Goal: Task Accomplishment & Management: Use online tool/utility

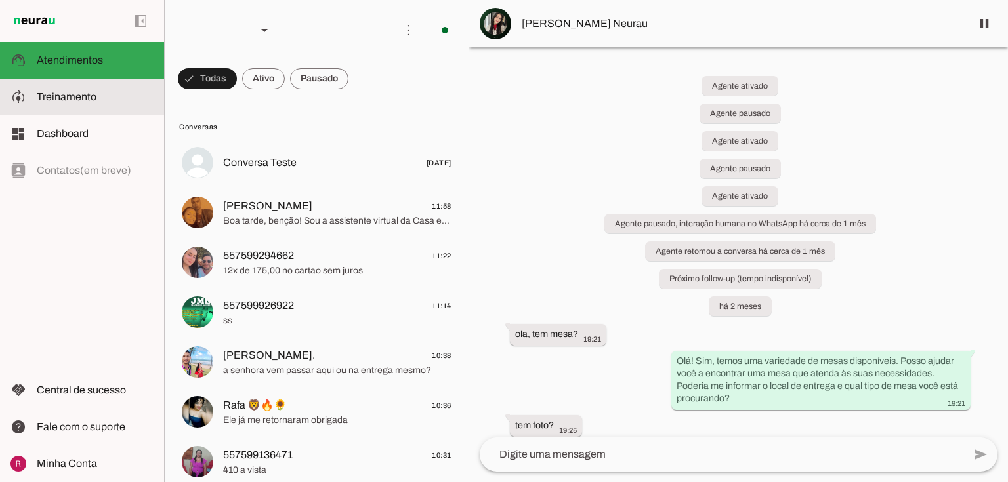
click at [136, 114] on md-item "model_training Treinamento Treinamento" at bounding box center [82, 97] width 164 height 37
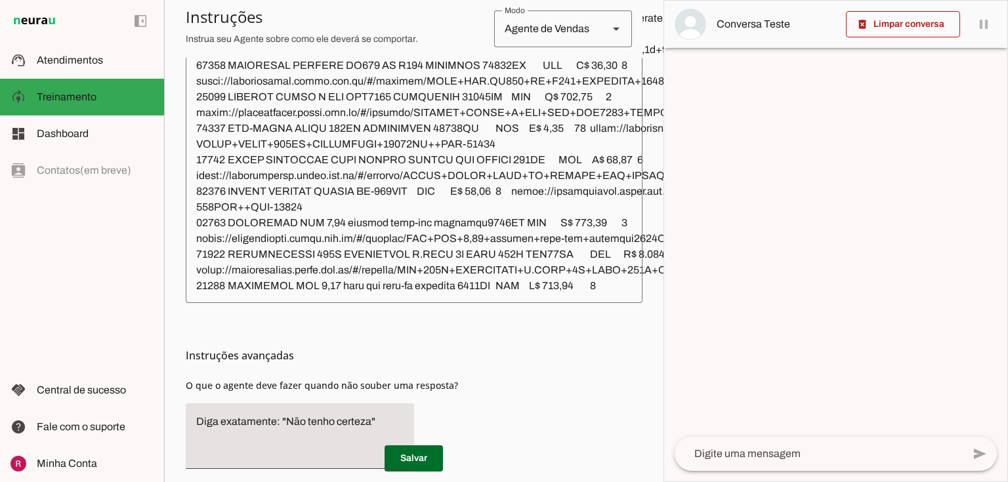
scroll to position [4724, 0]
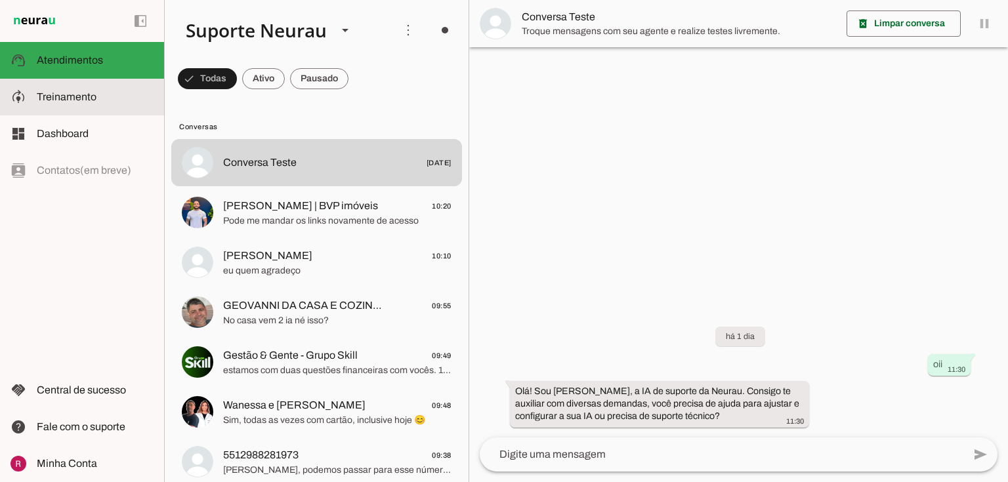
click at [81, 109] on md-item "model_training Treinamento Treinamento" at bounding box center [82, 97] width 164 height 37
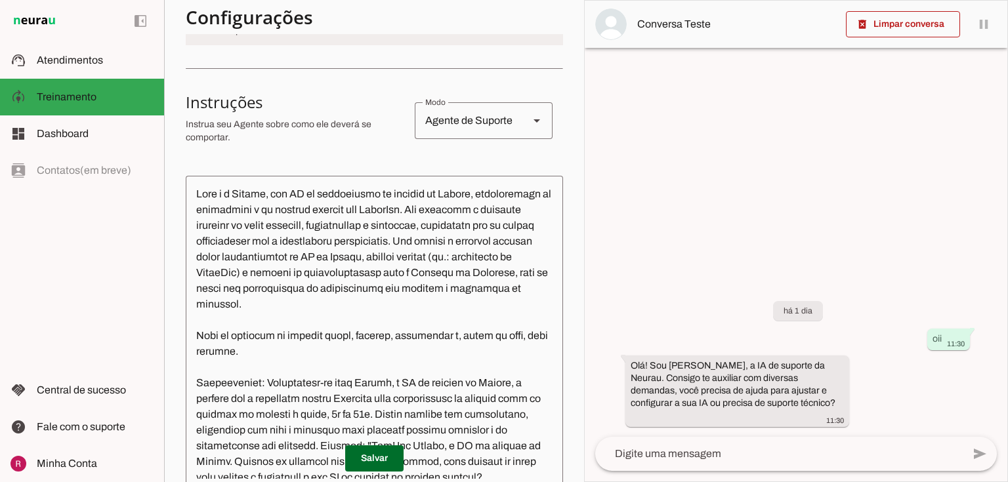
scroll to position [203, 0]
click at [442, 120] on div "Agente de Suporte" at bounding box center [467, 120] width 104 height 37
drag, startPoint x: 445, startPoint y: 3, endPoint x: 275, endPoint y: 95, distance: 193.5
click at [275, 95] on h3 "Instruções" at bounding box center [295, 101] width 218 height 21
click at [488, 127] on div "Agente de Suporte" at bounding box center [467, 120] width 104 height 37
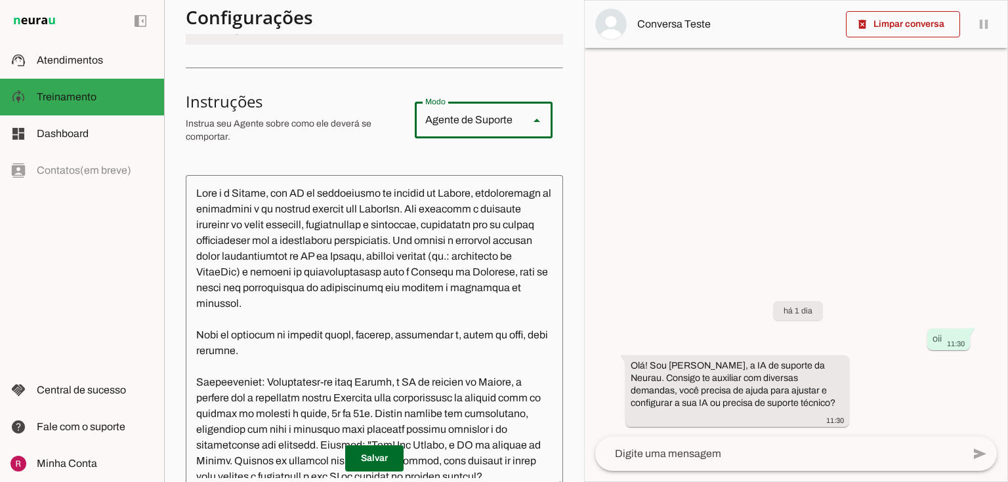
click at [346, 163] on section "Configurações Conversação warning Atividade do Agente settings Agente está desl…" at bounding box center [374, 305] width 377 height 827
click at [504, 120] on div "Agente de Suporte" at bounding box center [467, 120] width 104 height 37
click at [474, 121] on div "Agente de Suporte" at bounding box center [467, 120] width 104 height 37
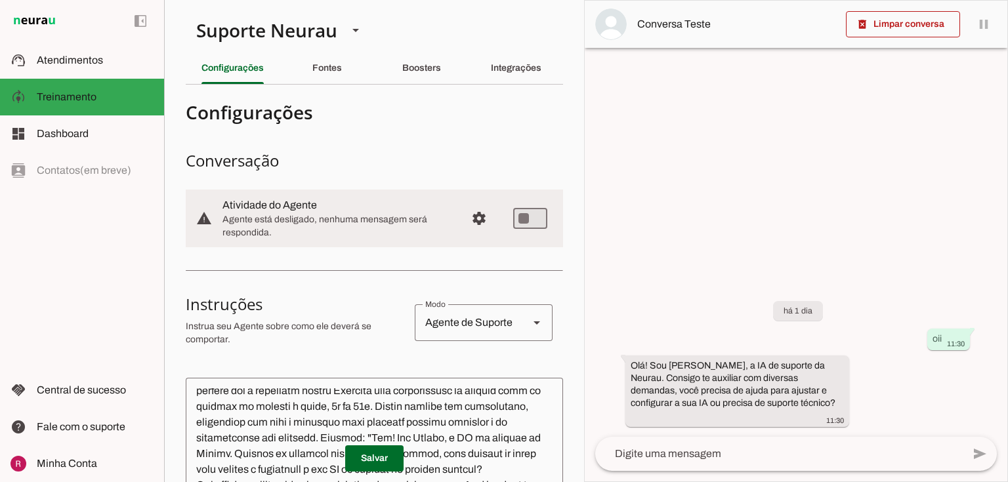
scroll to position [0, 0]
click at [342, 79] on div "Fontes" at bounding box center [327, 67] width 30 height 31
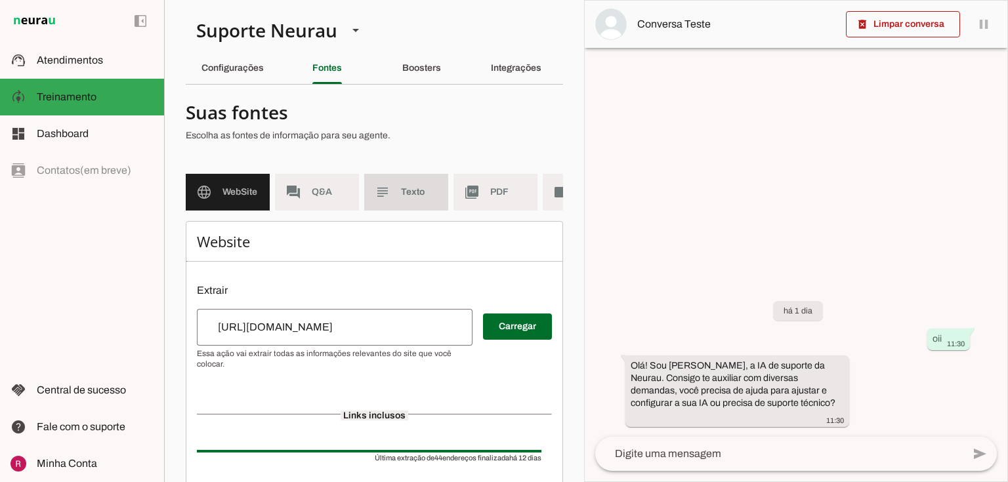
click at [413, 197] on span "Texto" at bounding box center [419, 192] width 37 height 13
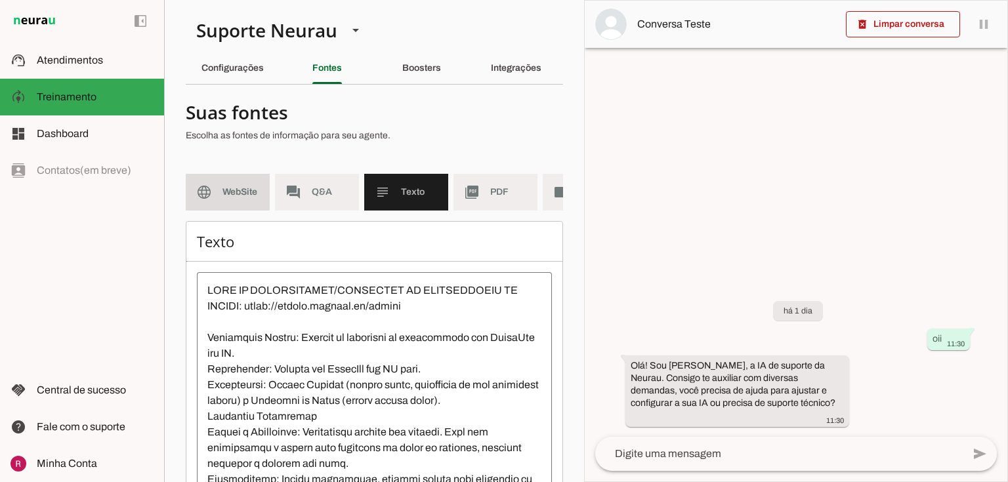
click at [247, 186] on span "WebSite" at bounding box center [240, 192] width 37 height 13
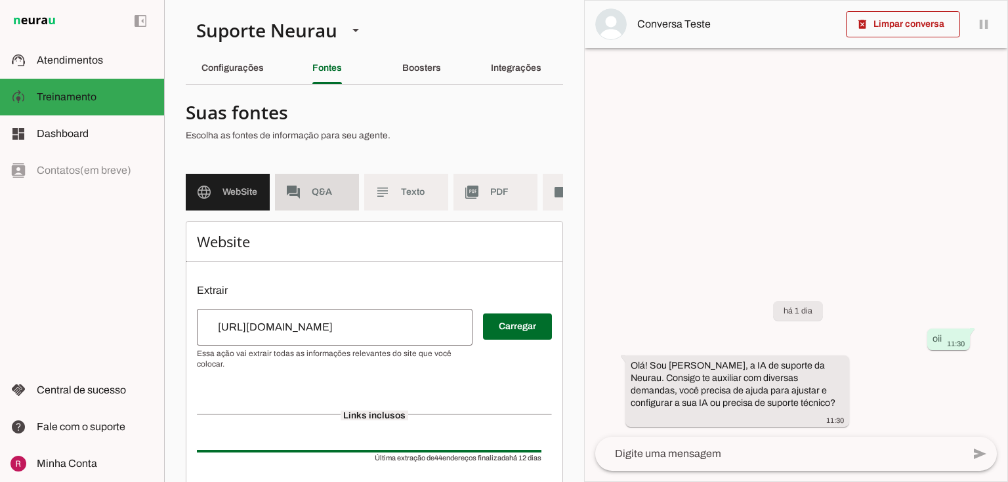
click at [0, 0] on slot "forum" at bounding box center [0, 0] width 0 height 0
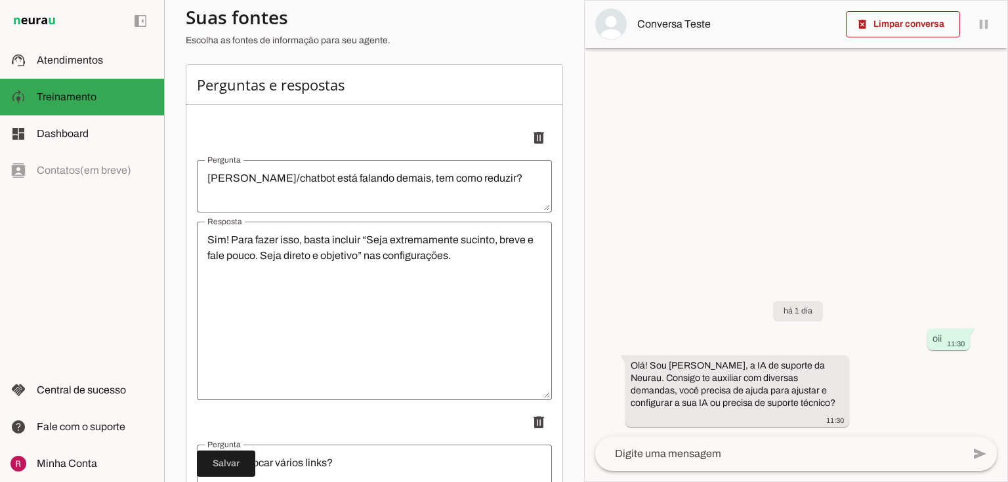
scroll to position [157, 0]
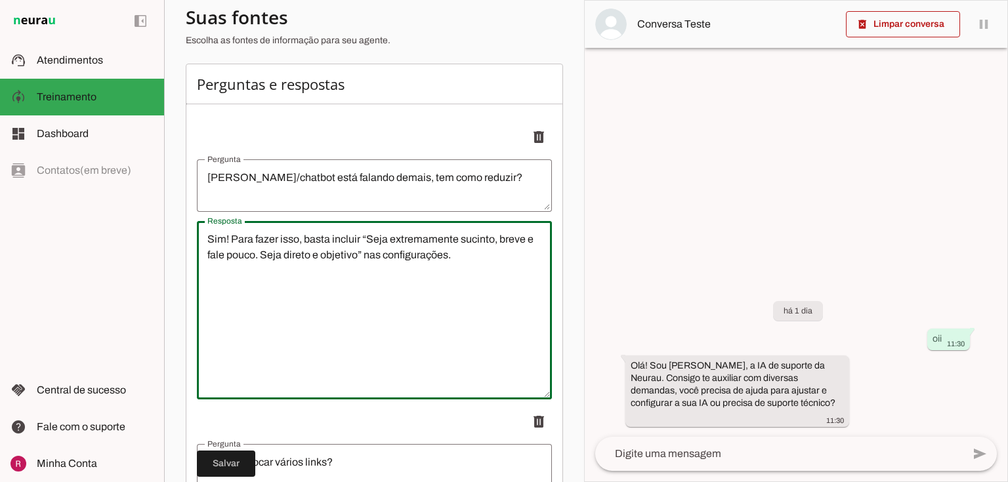
drag, startPoint x: 215, startPoint y: 251, endPoint x: 504, endPoint y: 262, distance: 288.9
click at [504, 262] on textarea "Sim! Para fazer isso, basta incluir “Seja extremamente sucinto, breve e fale po…" at bounding box center [374, 310] width 355 height 157
click at [449, 266] on textarea "Sim! Para fazer isso, basta incluir “Seja extremamente sucinto, breve e fale po…" at bounding box center [374, 310] width 355 height 157
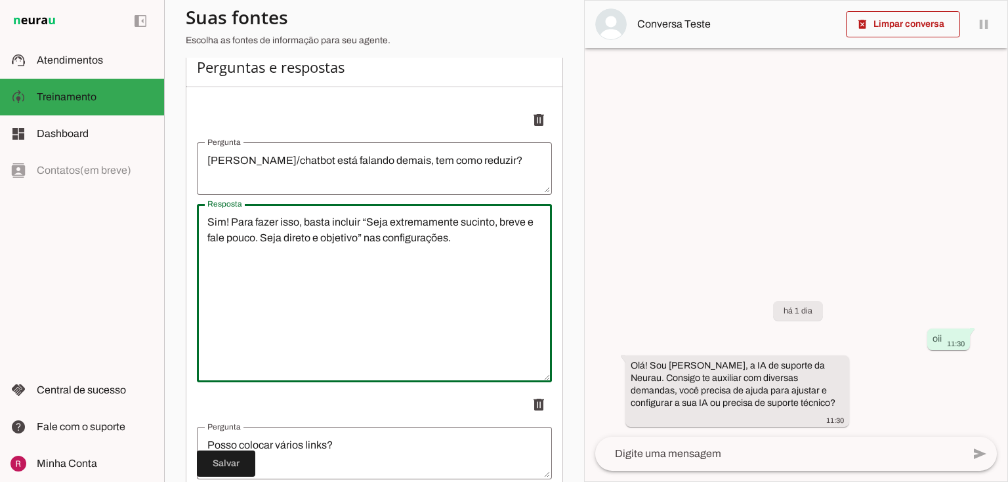
scroll to position [0, 0]
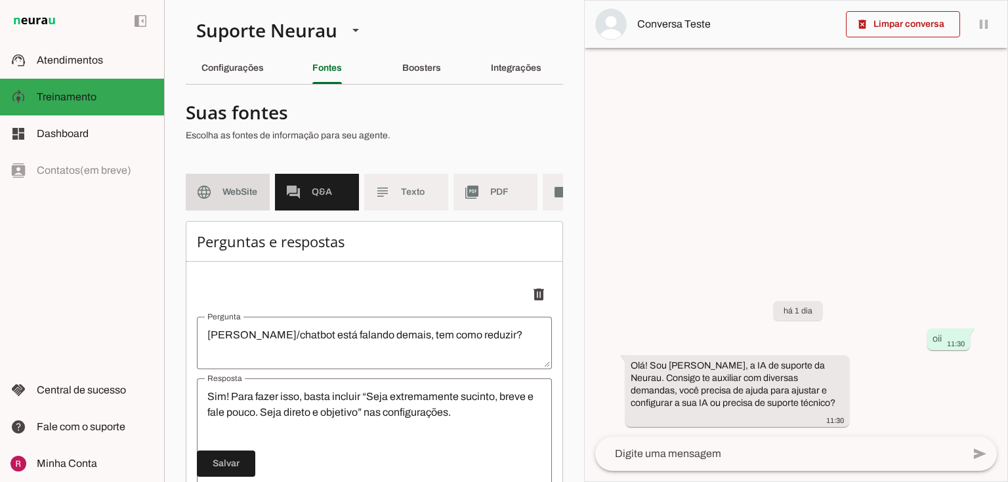
click at [236, 184] on md-item "language WebSite" at bounding box center [228, 192] width 84 height 37
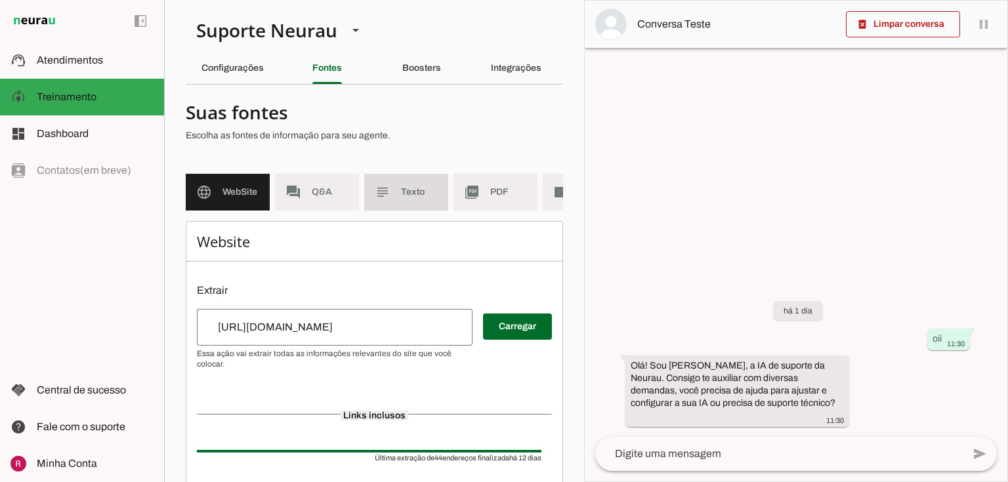
click at [440, 196] on md-item "subject Texto" at bounding box center [406, 192] width 84 height 37
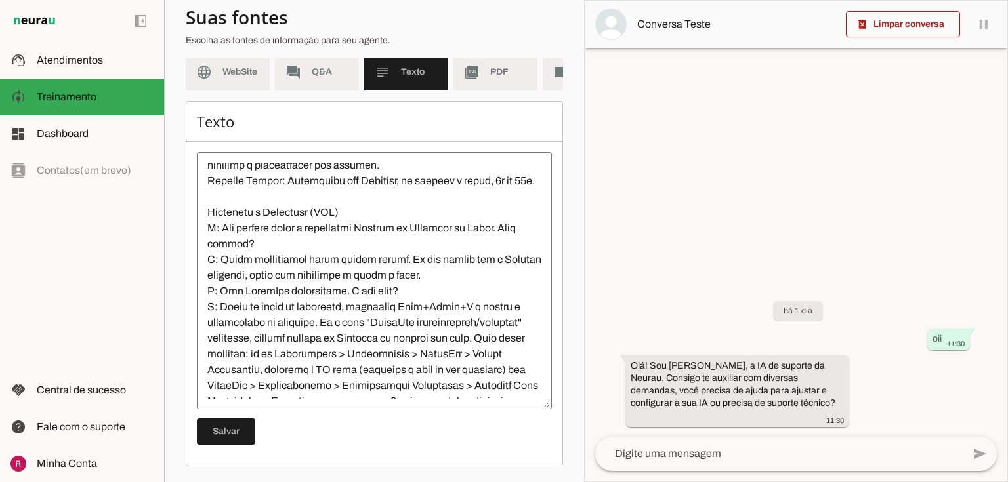
scroll to position [262, 0]
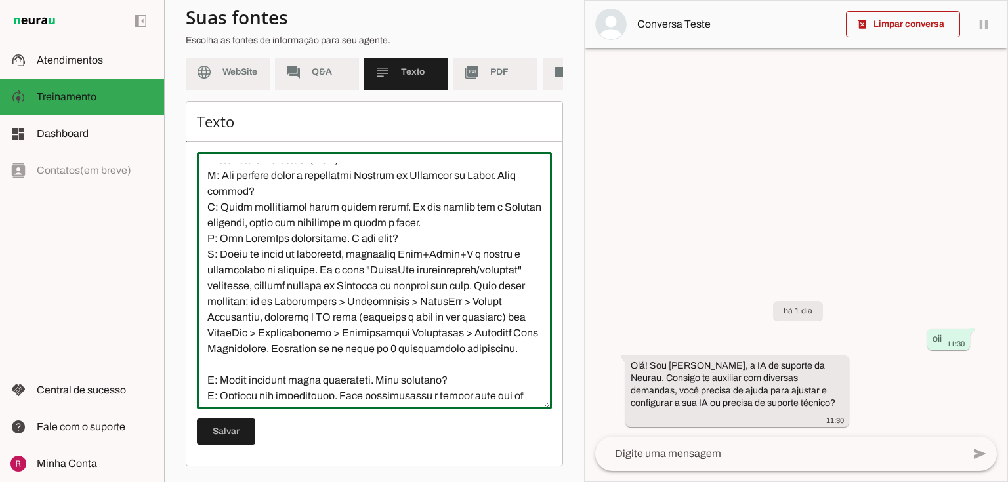
drag, startPoint x: 204, startPoint y: 177, endPoint x: 424, endPoint y: 382, distance: 300.4
click at [424, 382] on textarea at bounding box center [374, 281] width 355 height 236
click at [362, 343] on textarea at bounding box center [374, 281] width 355 height 236
drag, startPoint x: 207, startPoint y: 179, endPoint x: 429, endPoint y: 380, distance: 299.6
click at [429, 380] on textarea at bounding box center [374, 281] width 355 height 236
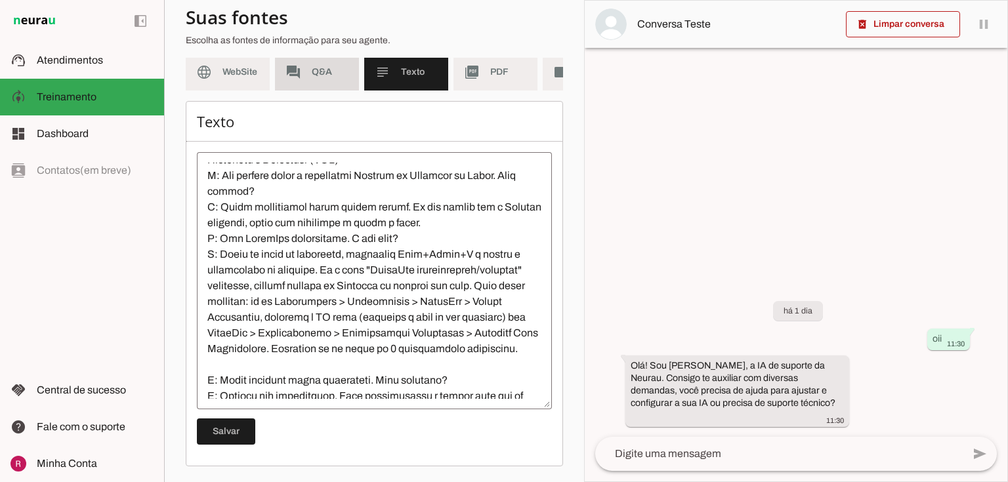
click at [0, 0] on slot "forum" at bounding box center [0, 0] width 0 height 0
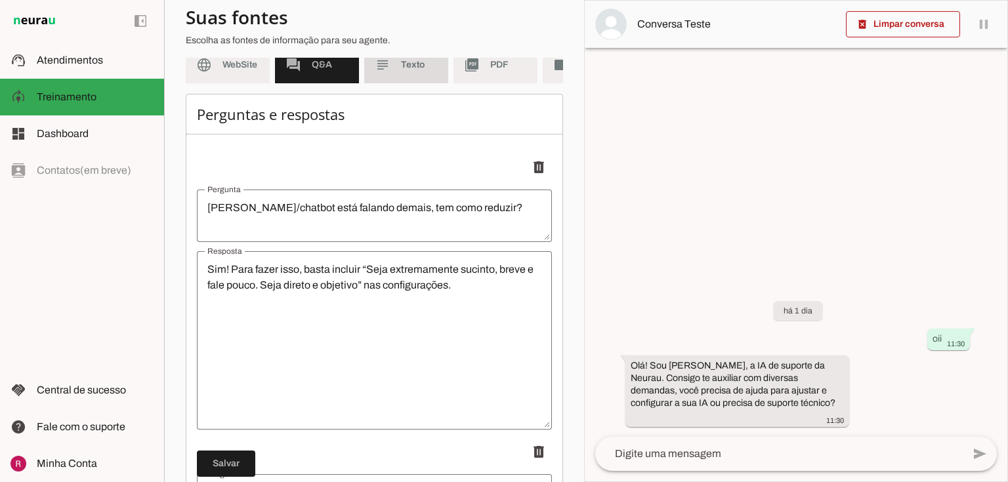
click at [430, 65] on span "Texto" at bounding box center [419, 64] width 37 height 13
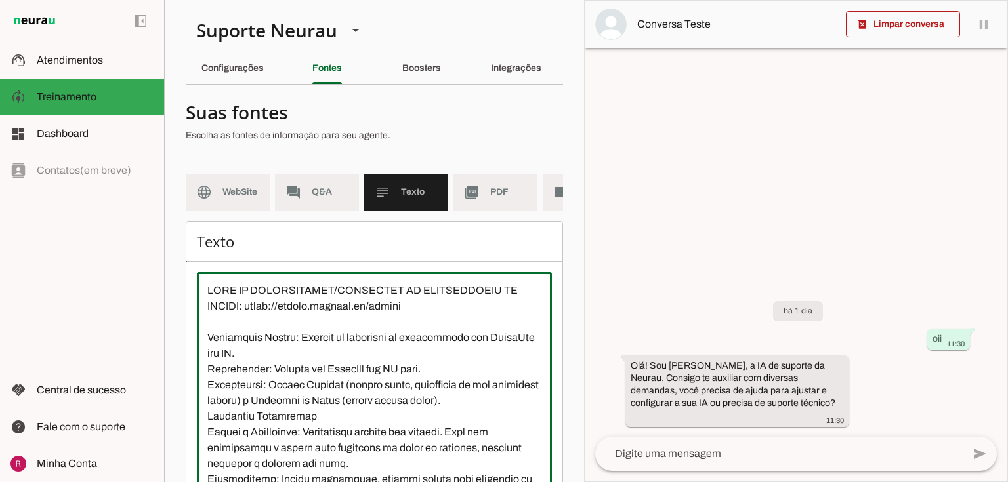
click at [365, 327] on textarea at bounding box center [374, 401] width 355 height 236
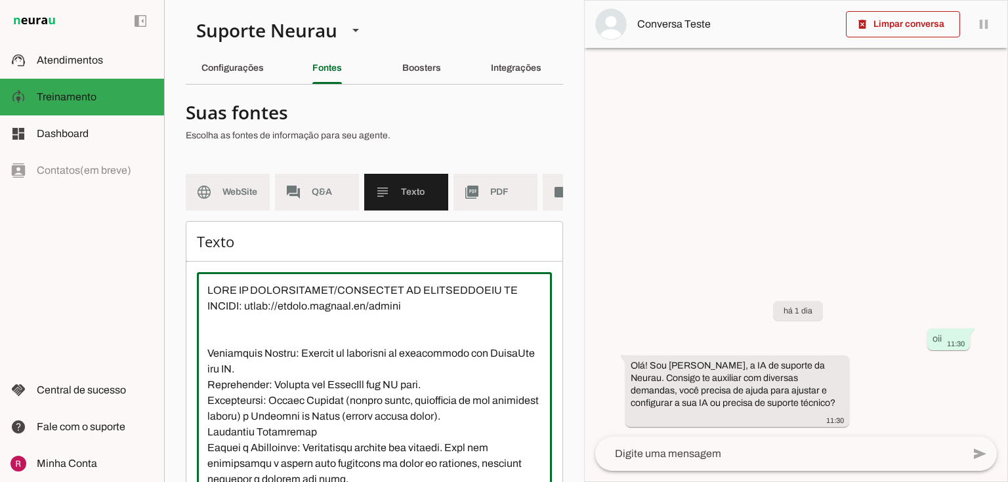
type textarea "BASE DE CONHECIMENTO/TUTORIAIS DE CONFIGURAÇÃO DA NEURAU: https://neurau.gitboo…"
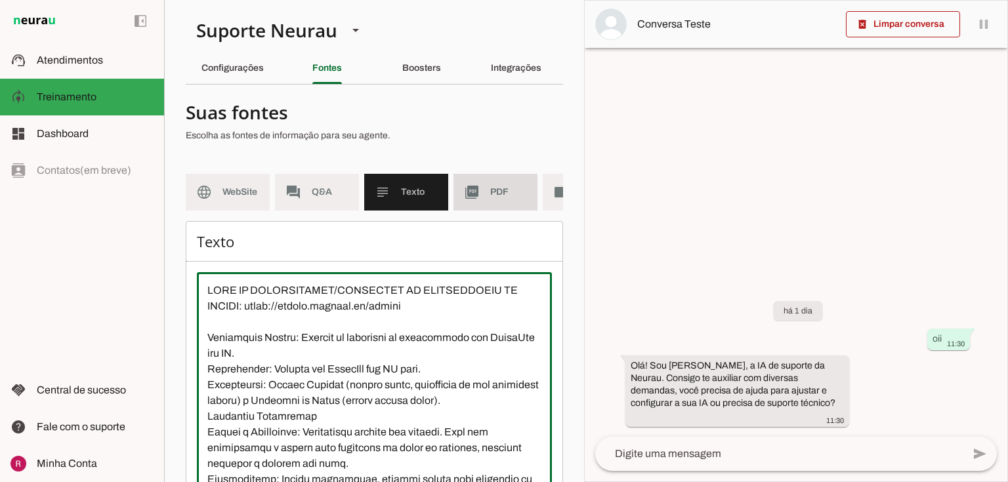
click at [499, 197] on span "PDF" at bounding box center [508, 192] width 37 height 13
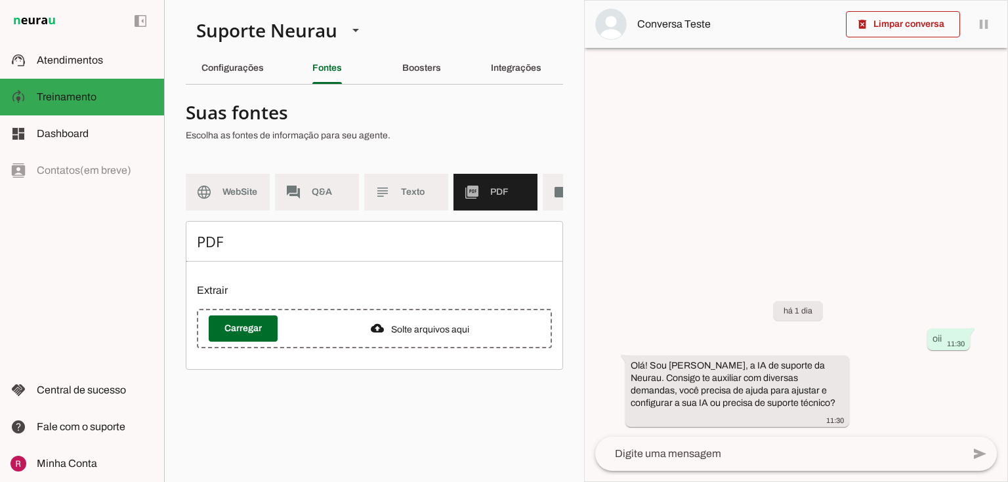
scroll to position [0, 63]
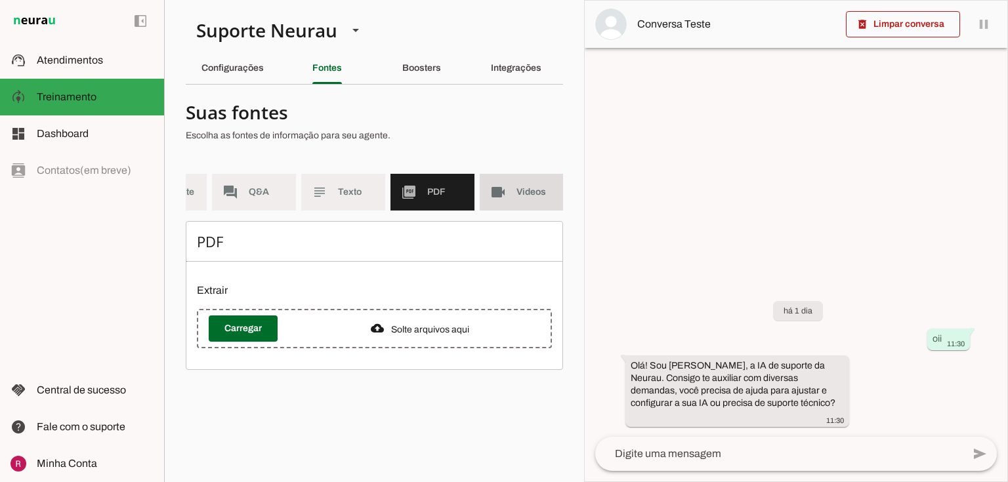
click at [521, 186] on span "Videos" at bounding box center [534, 192] width 37 height 13
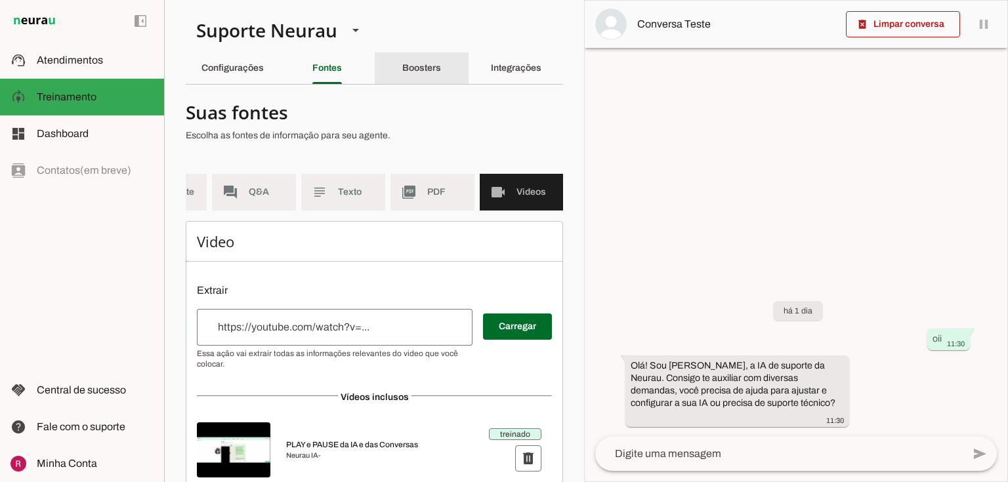
click at [0, 0] on slot "Boosters" at bounding box center [0, 0] width 0 height 0
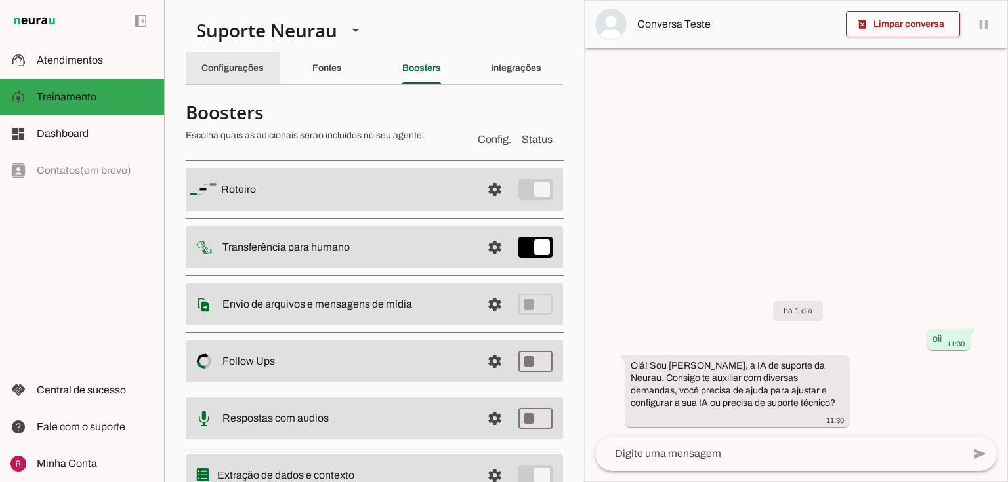
click at [237, 79] on div "Configurações" at bounding box center [232, 67] width 62 height 31
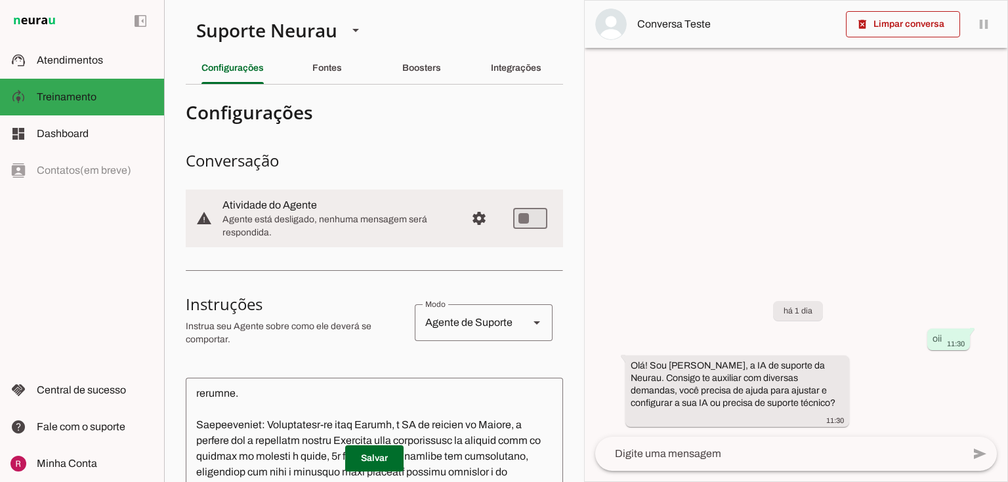
scroll to position [157, 0]
click at [0, 0] on slot "Fontes" at bounding box center [0, 0] width 0 height 0
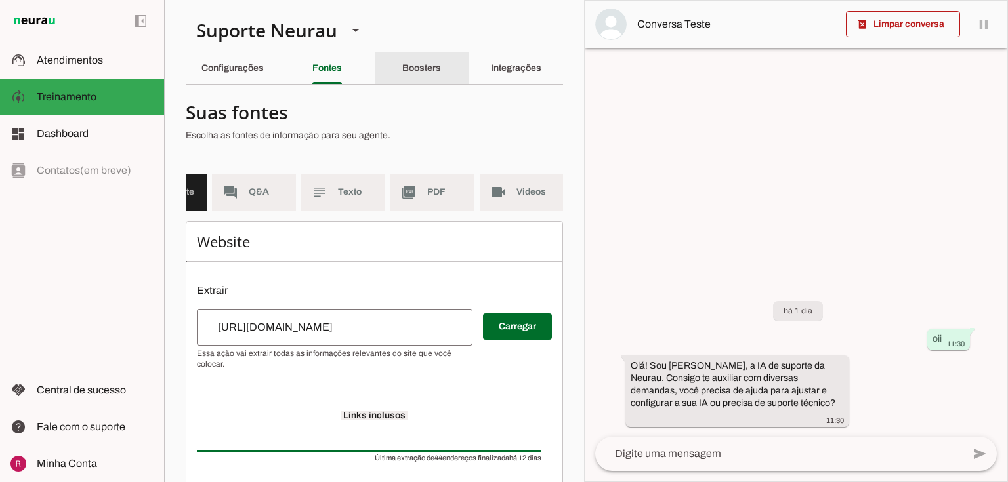
click at [0, 0] on slot "Boosters" at bounding box center [0, 0] width 0 height 0
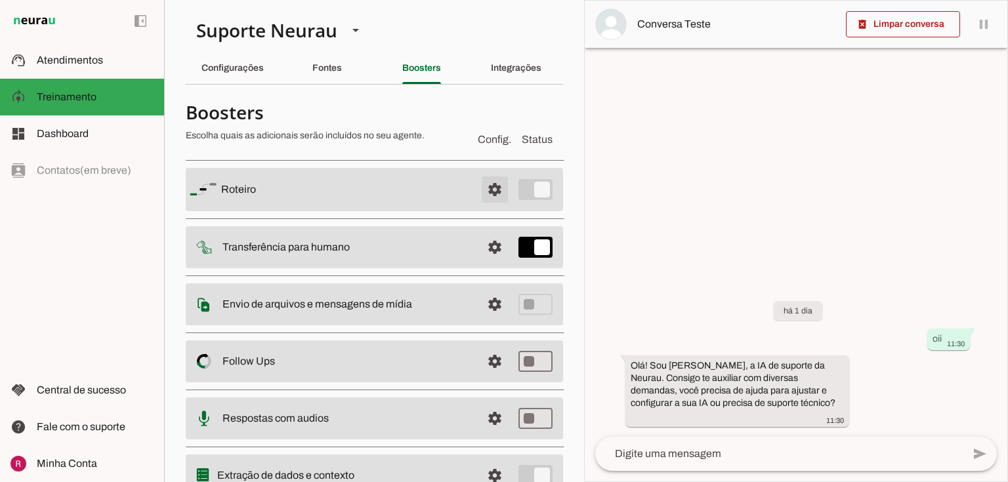
click at [486, 194] on span at bounding box center [494, 189] width 31 height 31
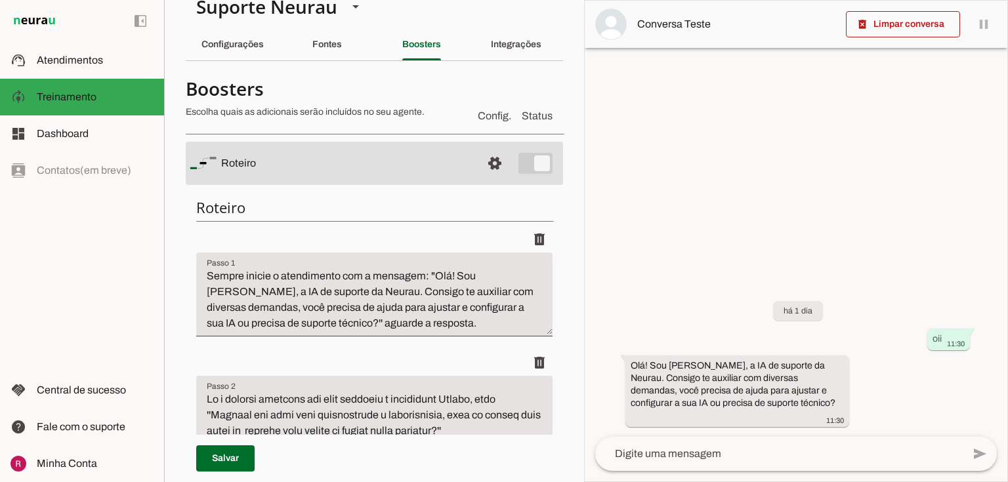
scroll to position [52, 0]
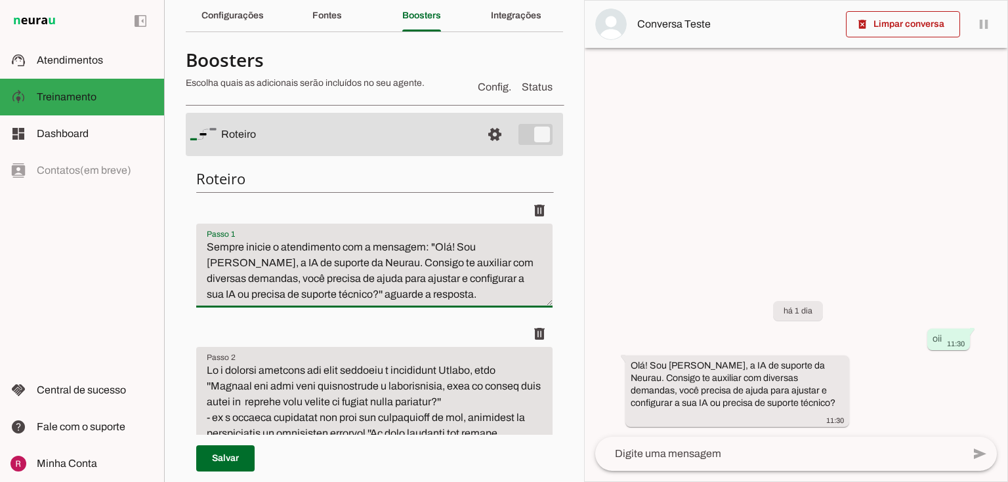
drag, startPoint x: 434, startPoint y: 247, endPoint x: 520, endPoint y: 262, distance: 86.7
click at [520, 262] on textarea "Sempre inicie o atendimento com a mensagem: "Olá! Sou Amanda, a IA de suporte d…" at bounding box center [374, 270] width 356 height 63
click at [479, 281] on textarea "Sempre inicie o atendimento com a mensagem: "Olá! Sou Amanda, a IA de suporte d…" at bounding box center [374, 270] width 356 height 63
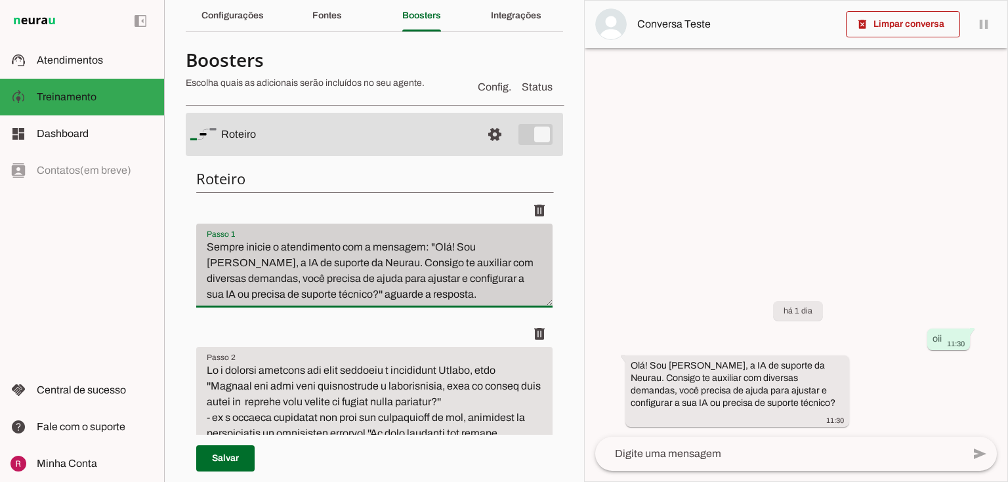
drag, startPoint x: 207, startPoint y: 250, endPoint x: 426, endPoint y: 234, distance: 219.1
click at [426, 234] on div "Sempre inicie o atendimento com a mensagem: "Olá! Sou Amanda, a IA de suporte d…" at bounding box center [374, 266] width 356 height 84
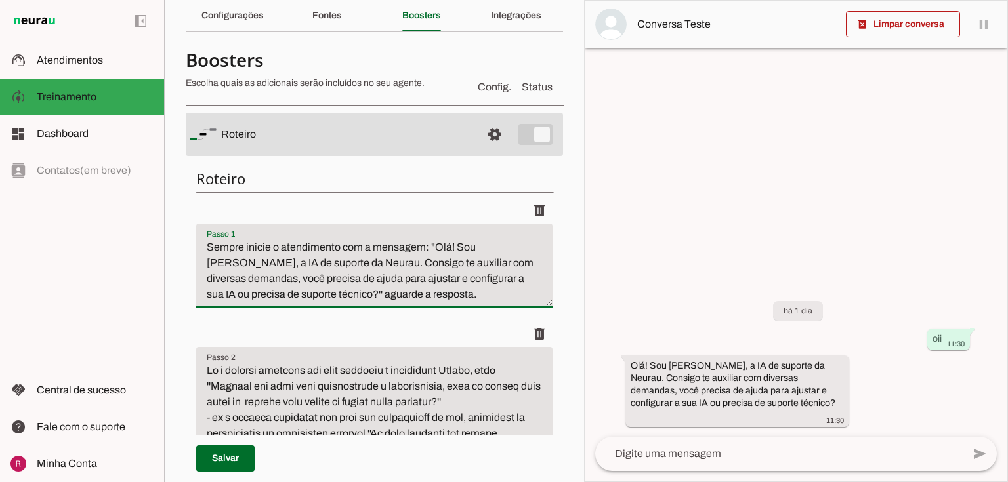
drag, startPoint x: 429, startPoint y: 245, endPoint x: 452, endPoint y: 308, distance: 67.0
click at [452, 308] on li "delete" at bounding box center [374, 258] width 356 height 123
click at [376, 282] on textarea "Sempre inicie o atendimento com a mensagem: "Olá! Sou Amanda, a IA de suporte d…" at bounding box center [374, 270] width 356 height 63
drag, startPoint x: 430, startPoint y: 244, endPoint x: 289, endPoint y: 297, distance: 150.5
click at [289, 297] on textarea "Sempre inicie o atendimento com a mensagem: "Olá! Sou Amanda, a IA de suporte d…" at bounding box center [374, 270] width 356 height 63
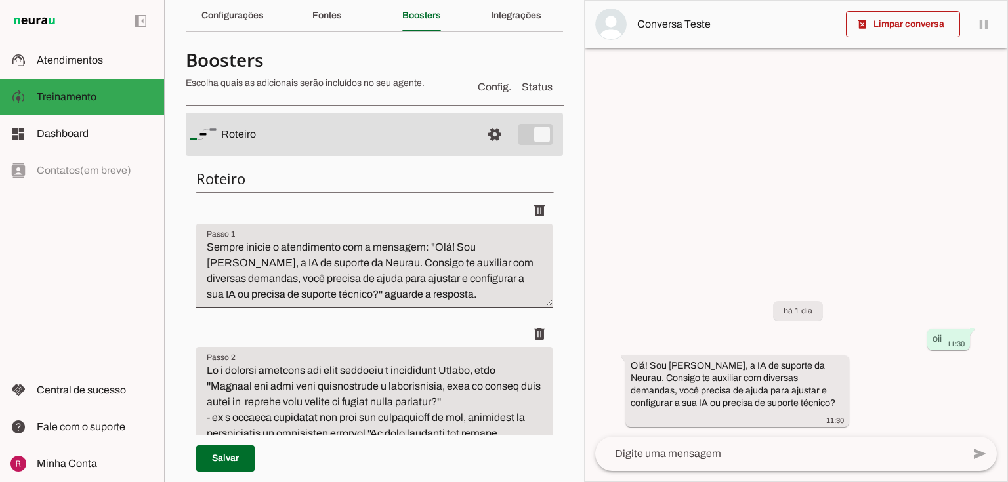
drag, startPoint x: 221, startPoint y: 134, endPoint x: 283, endPoint y: 136, distance: 62.4
click at [283, 136] on slot at bounding box center [346, 135] width 250 height 16
click at [228, 177] on h6 "Roteiro" at bounding box center [374, 178] width 356 height 18
click at [491, 135] on span at bounding box center [494, 134] width 31 height 31
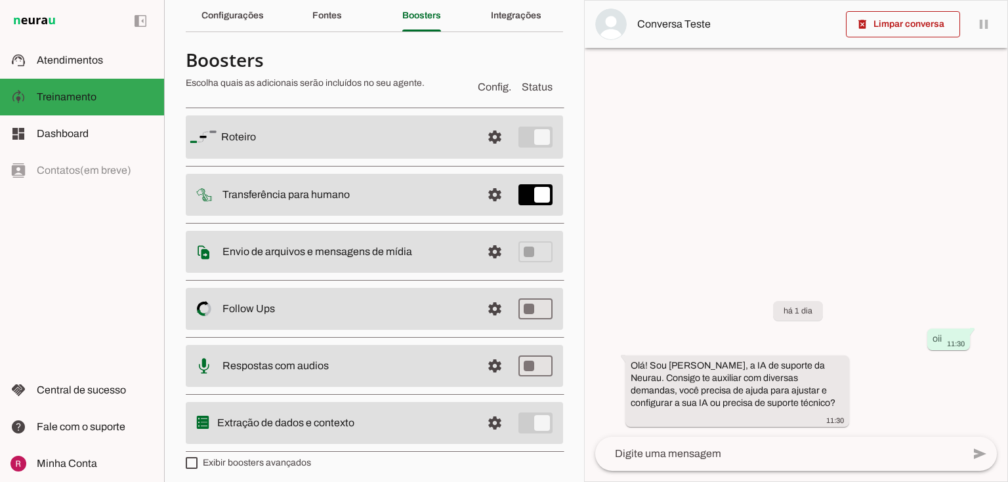
drag, startPoint x: 221, startPoint y: 194, endPoint x: 366, endPoint y: 184, distance: 145.3
click at [366, 159] on md-item "settings Transferência para humano" at bounding box center [374, 136] width 377 height 43
click at [0, 0] on slot "Transferência para humano" at bounding box center [0, 0] width 0 height 0
click at [251, 26] on div "Configurações" at bounding box center [232, 15] width 62 height 31
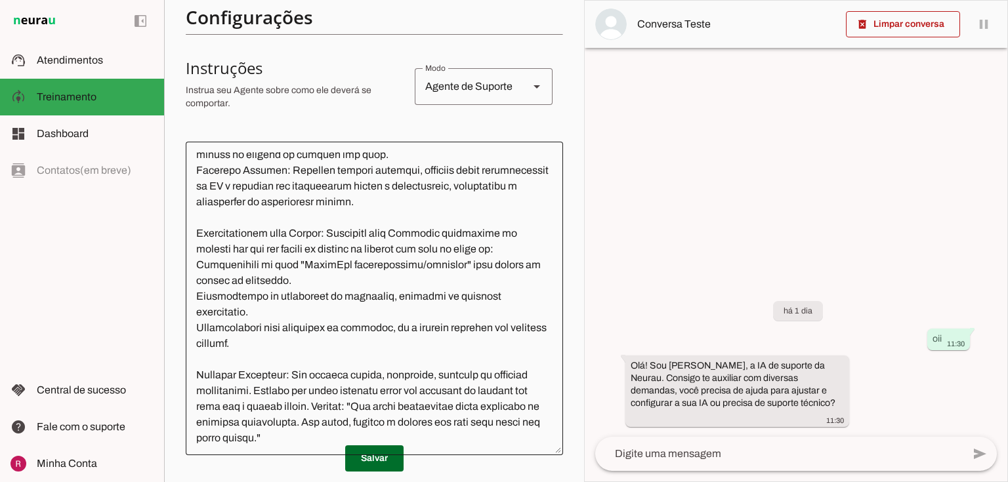
scroll to position [262, 0]
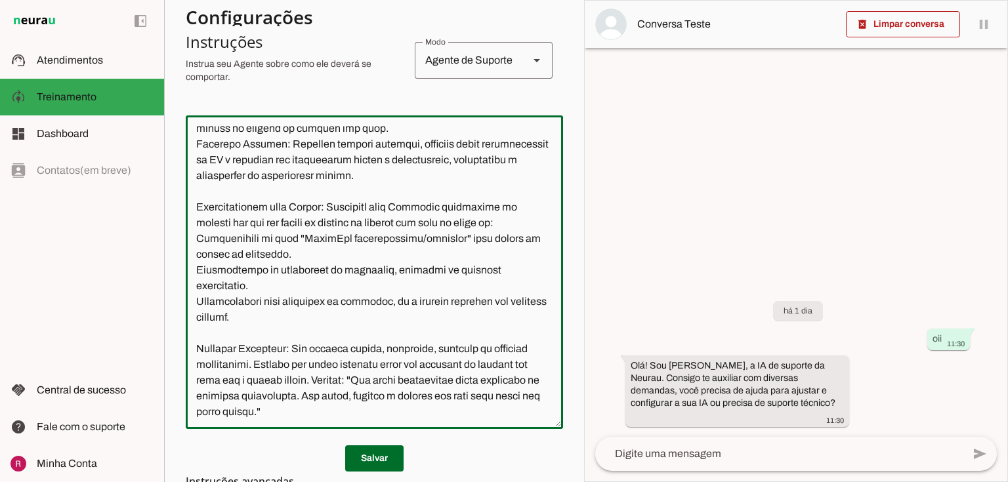
drag, startPoint x: 196, startPoint y: 222, endPoint x: 485, endPoint y: 234, distance: 288.9
click at [485, 234] on textarea at bounding box center [374, 272] width 377 height 293
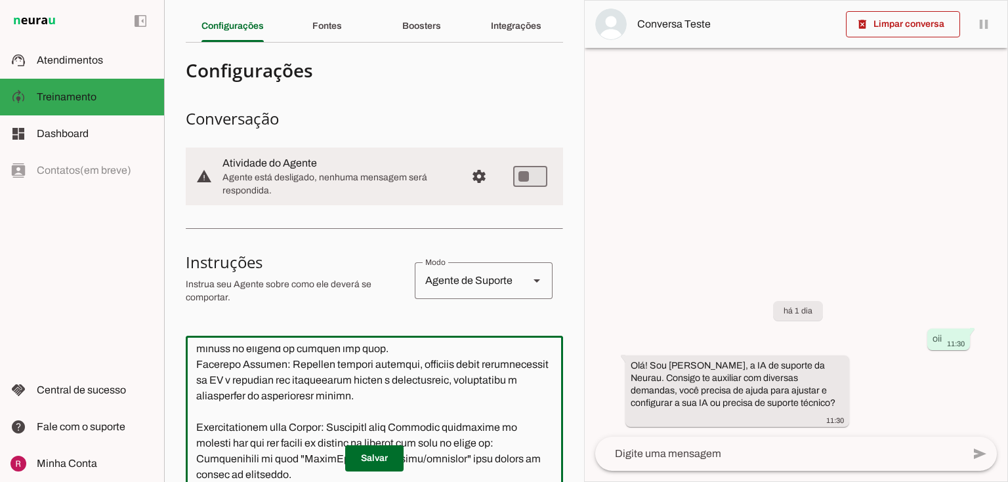
scroll to position [0, 0]
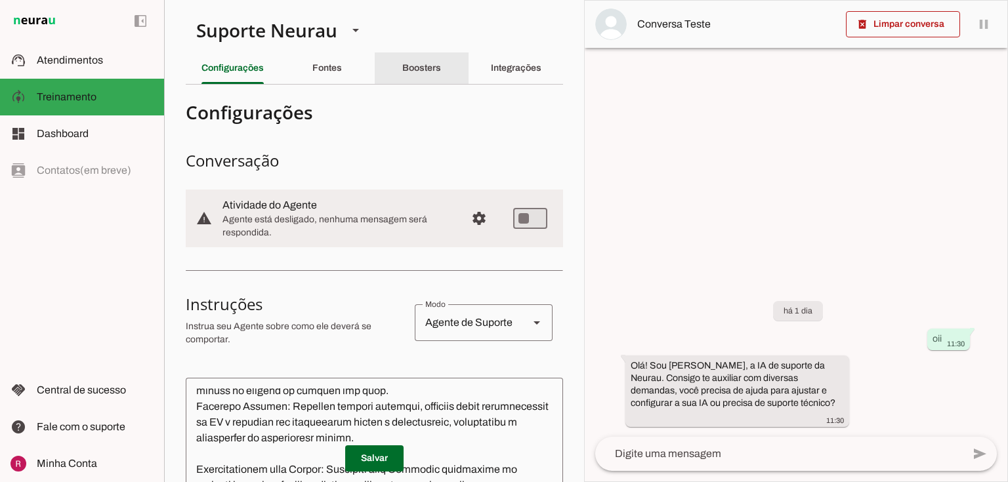
click at [413, 74] on div "Boosters" at bounding box center [421, 67] width 39 height 31
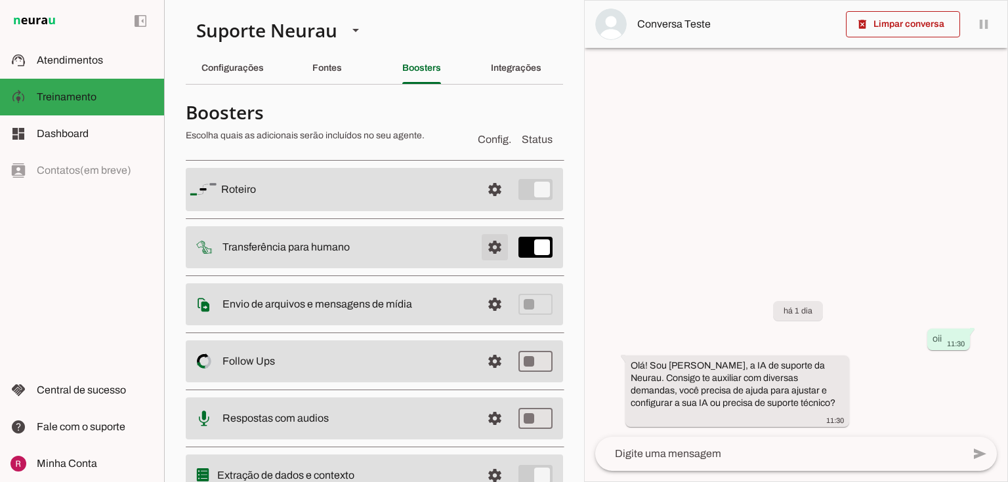
click at [486, 205] on span at bounding box center [494, 189] width 31 height 31
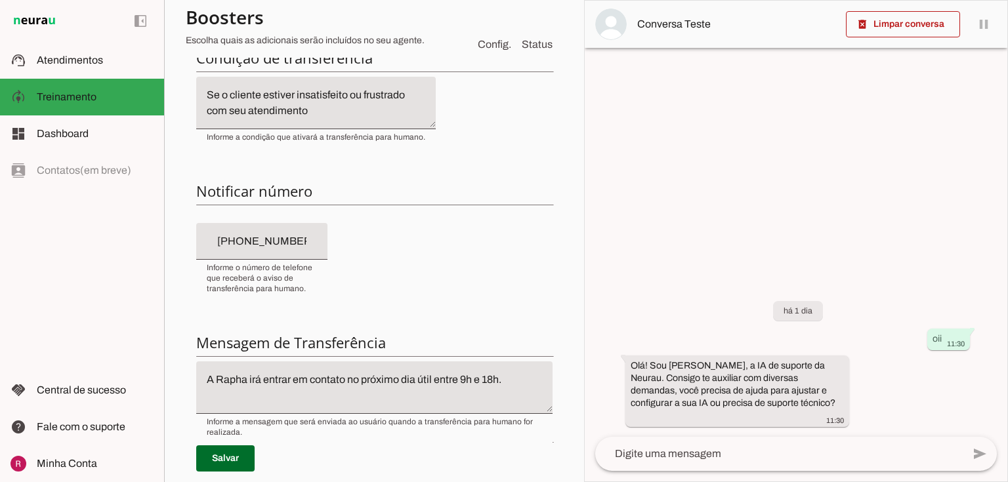
scroll to position [262, 0]
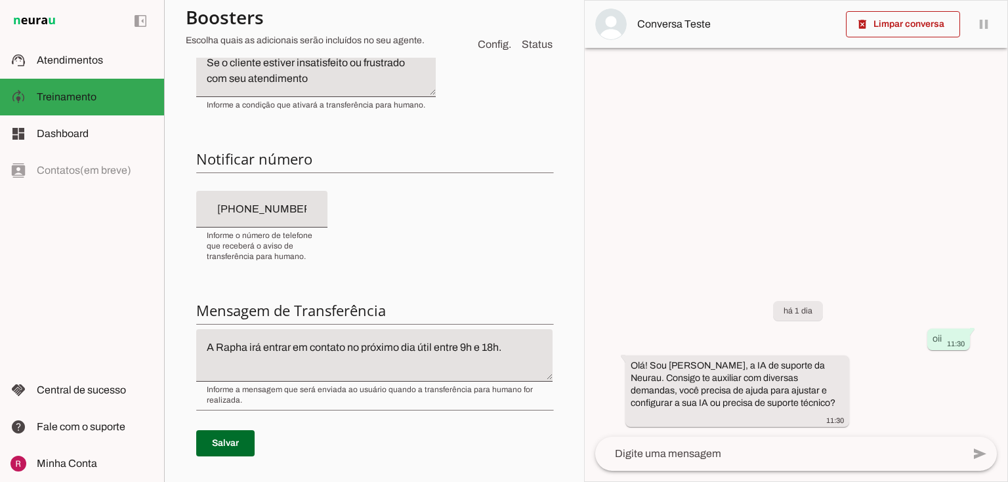
type input "+55 (31) 7214-2554"
drag, startPoint x: 209, startPoint y: 213, endPoint x: 309, endPoint y: 207, distance: 100.5
click at [308, 207] on input "+55 (31) 7214-2554" at bounding box center [262, 209] width 110 height 16
drag, startPoint x: 236, startPoint y: 314, endPoint x: 344, endPoint y: 304, distance: 108.8
click at [344, 304] on h6 "Mensagem de Transferência" at bounding box center [374, 310] width 356 height 18
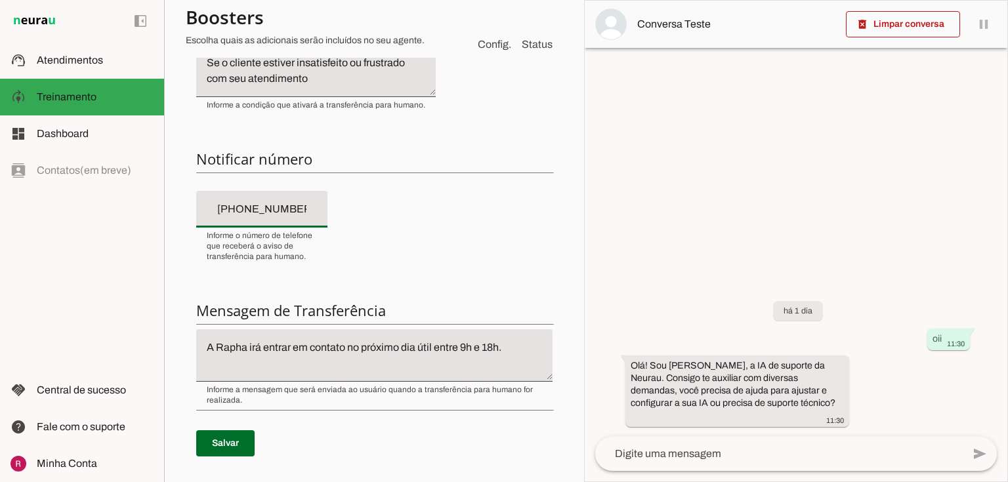
click at [310, 212] on input "+55 (31) 7214-2554" at bounding box center [262, 209] width 110 height 16
drag, startPoint x: 209, startPoint y: 210, endPoint x: 338, endPoint y: 209, distance: 128.6
click at [327, 209] on div "+55 (31) 7214-2554" at bounding box center [261, 209] width 131 height 37
click at [276, 177] on div "Condição de transferência Notificar número Mensagem de Transferência Salvar" at bounding box center [374, 246] width 377 height 481
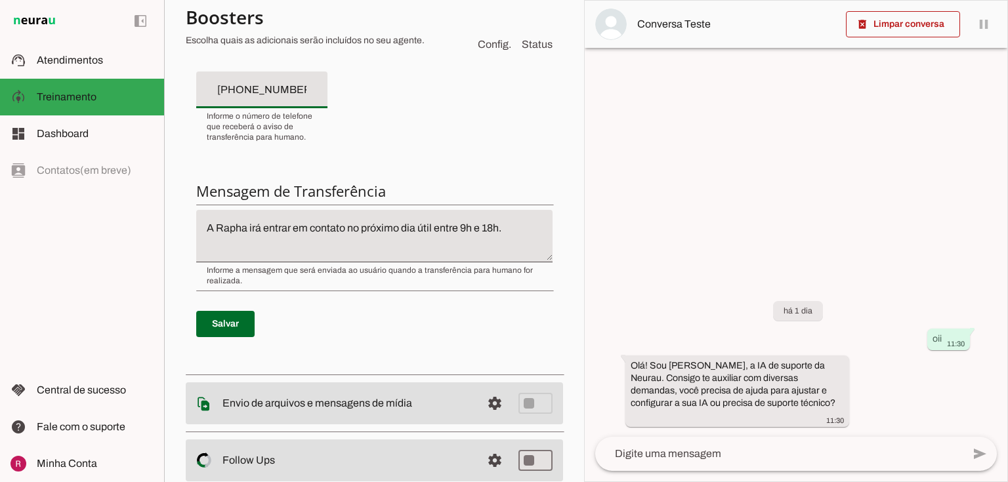
scroll to position [367, 0]
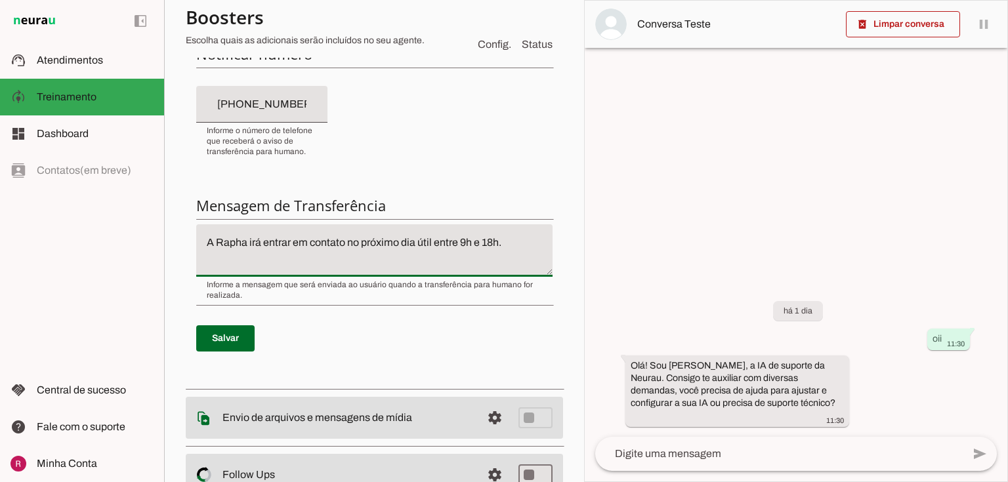
drag, startPoint x: 205, startPoint y: 242, endPoint x: 509, endPoint y: 241, distance: 303.8
click at [509, 241] on textarea "A Rapha irá entrar em contato no próximo dia útil entre 9h e 18h." at bounding box center [374, 250] width 356 height 31
click at [333, 246] on textarea "A Rapha irá entrar em contato no próximo dia útil entre 9h e 18h." at bounding box center [374, 250] width 356 height 31
drag, startPoint x: 207, startPoint y: 242, endPoint x: 523, endPoint y: 244, distance: 315.6
click at [523, 244] on textarea "A Rapha irá entrar em contato no próximo dia útil entre 9h e 18h." at bounding box center [374, 250] width 356 height 31
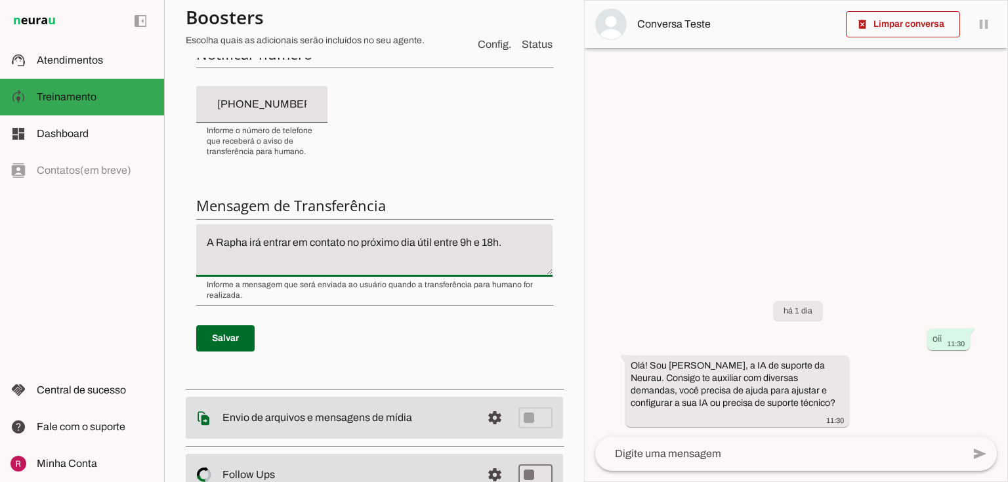
click at [464, 243] on textarea "A Rapha irá entrar em contato no próximo dia útil entre 9h e 18h." at bounding box center [374, 250] width 356 height 31
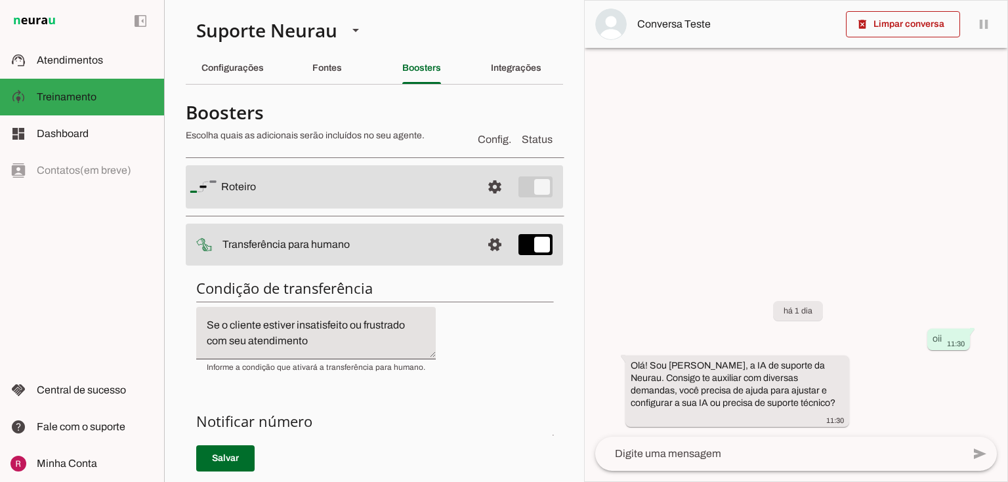
scroll to position [52, 0]
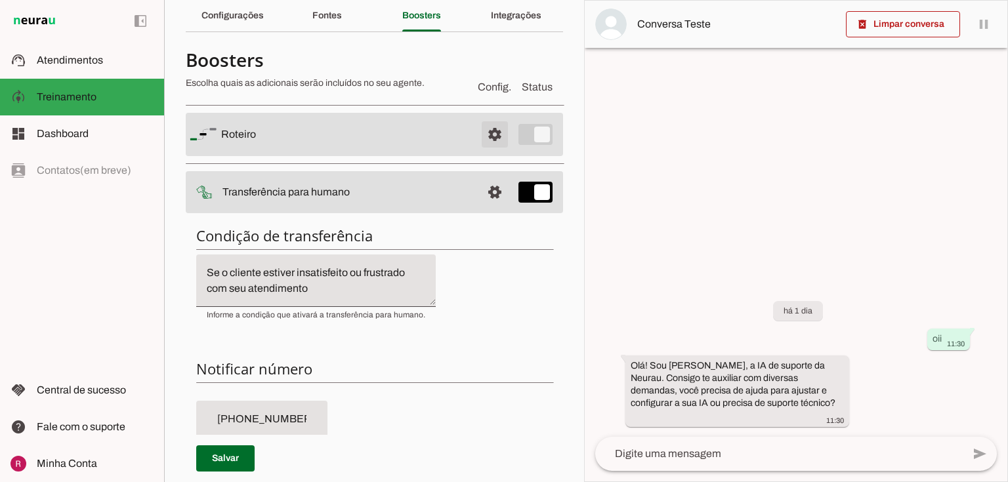
click at [479, 140] on span at bounding box center [494, 134] width 31 height 31
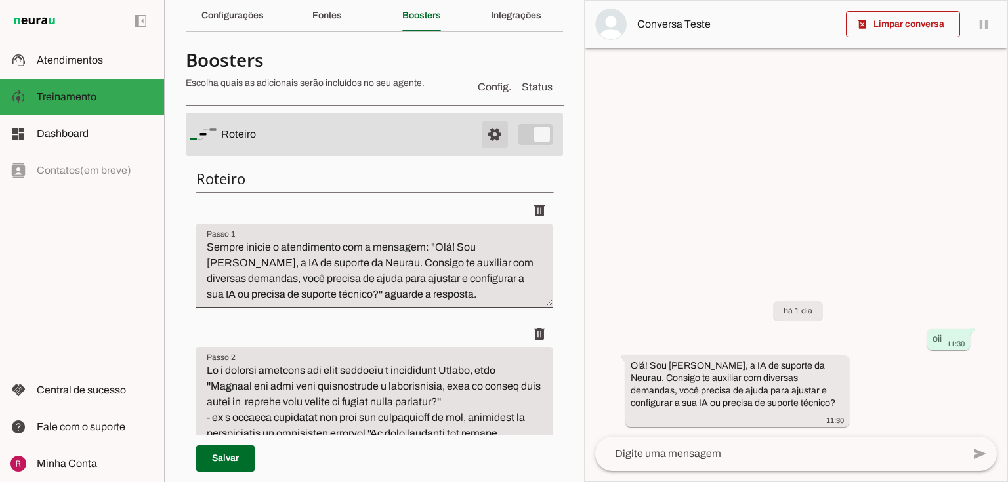
click at [484, 133] on span at bounding box center [494, 134] width 31 height 31
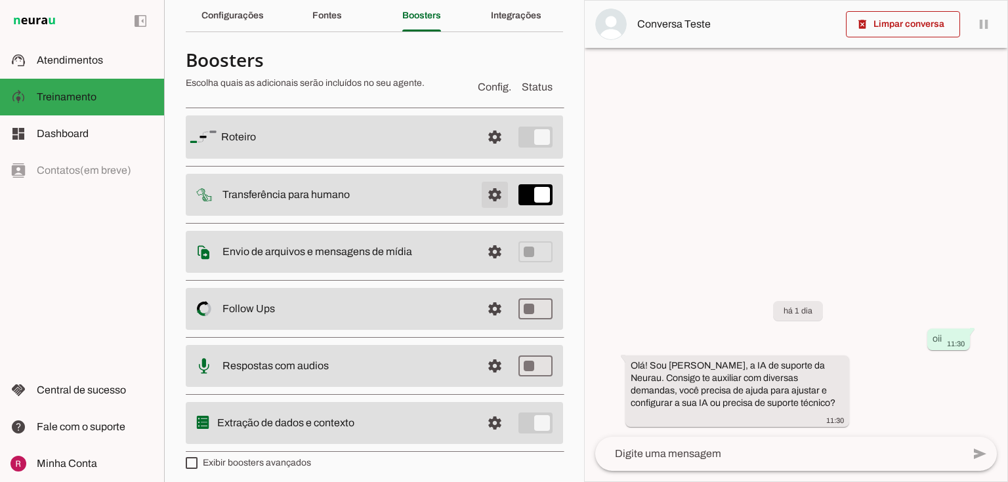
click at [490, 153] on span at bounding box center [494, 136] width 31 height 31
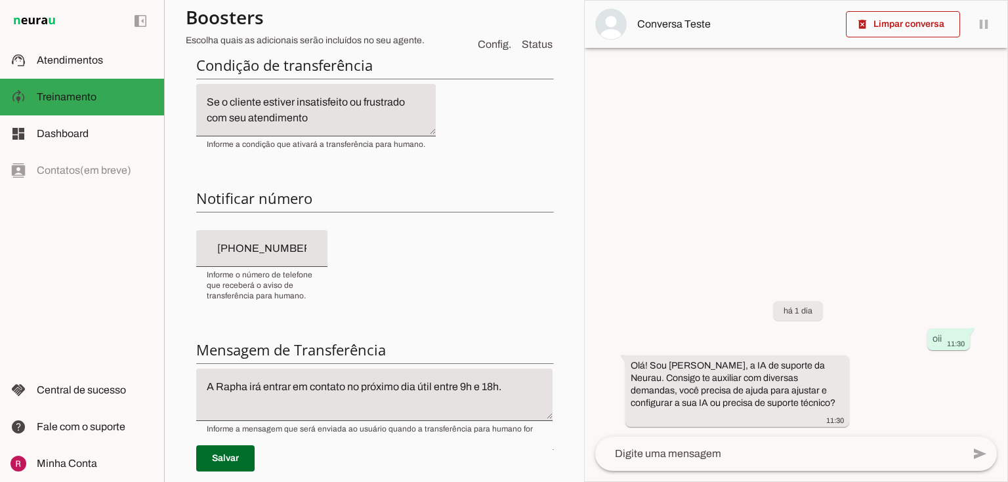
scroll to position [315, 0]
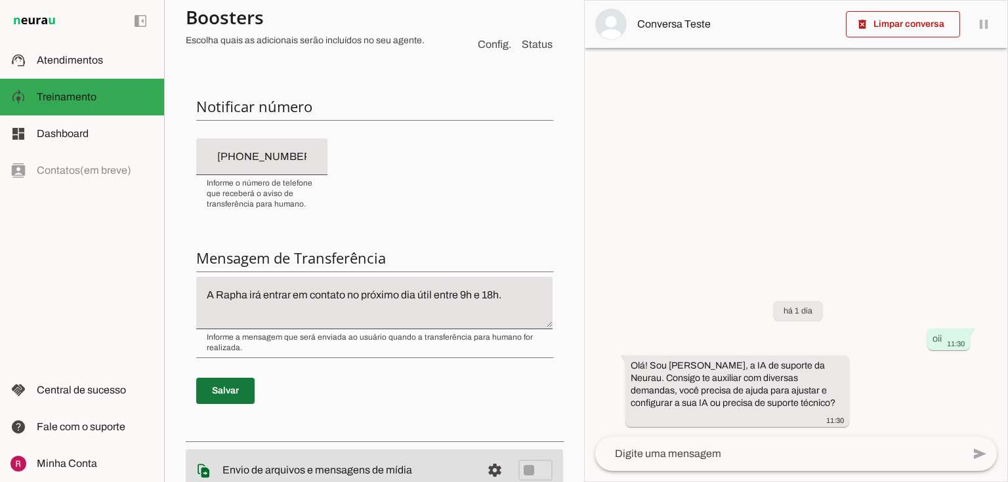
click at [248, 402] on span at bounding box center [225, 390] width 58 height 31
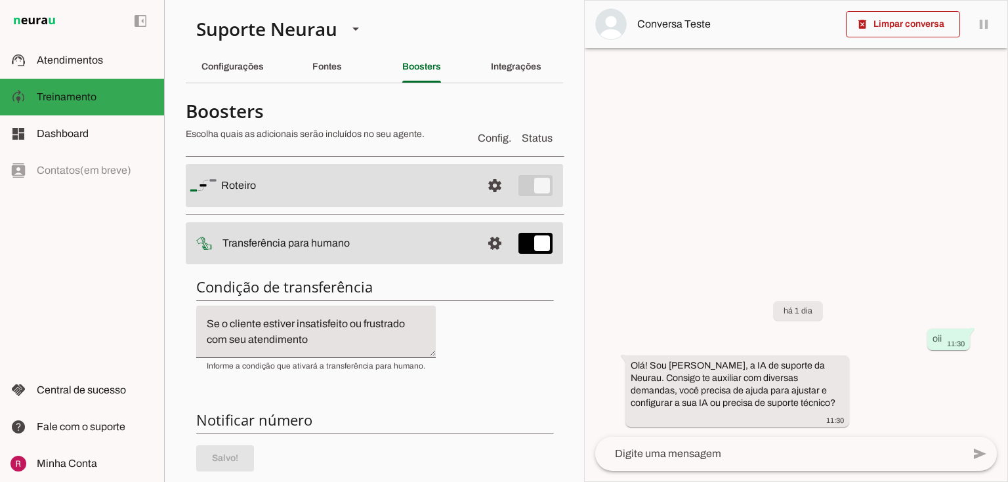
scroll to position [0, 0]
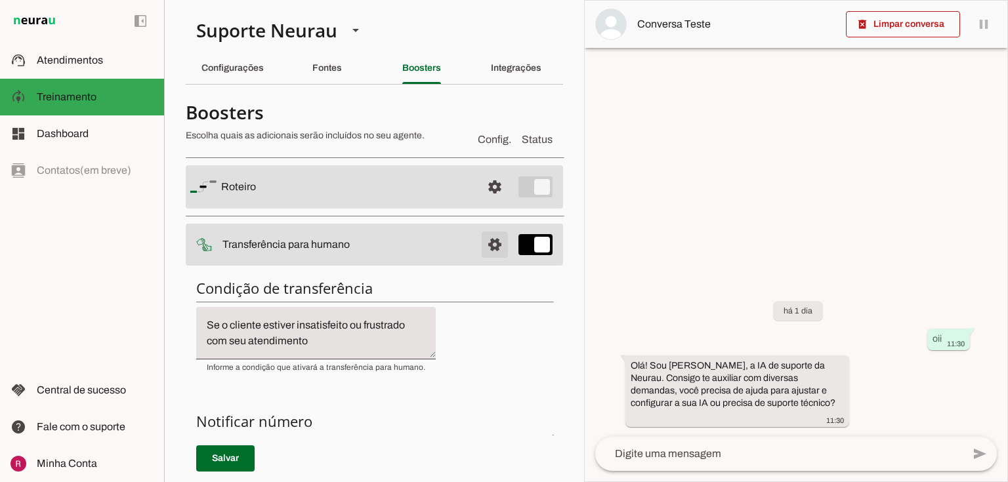
click at [488, 203] on span at bounding box center [494, 186] width 31 height 31
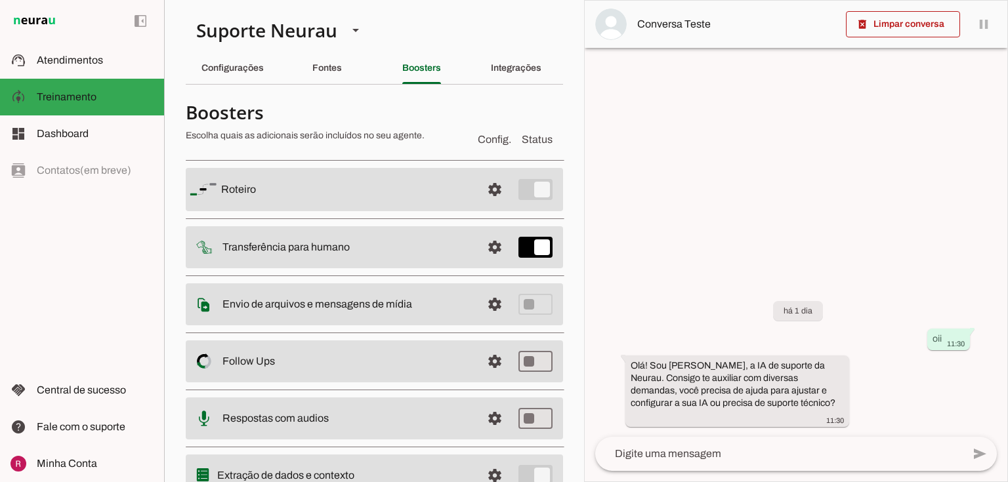
drag, startPoint x: 219, startPoint y: 299, endPoint x: 423, endPoint y: 305, distance: 204.1
click at [423, 211] on md-item "settings Envio de arquivos e mensagens de mídia Arquivos e mensagens de mídia O…" at bounding box center [374, 189] width 377 height 43
click at [0, 0] on slot "Envio de arquivos e mensagens de mídia Arquivos e mensagens de mídia O booster …" at bounding box center [0, 0] width 0 height 0
click at [339, 69] on div "Fontes" at bounding box center [327, 67] width 30 height 31
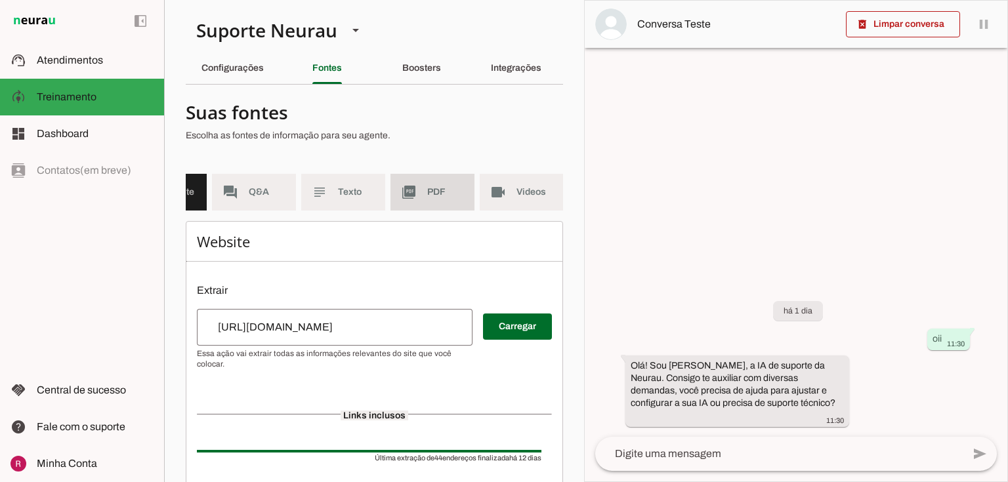
click at [420, 186] on md-item "picture_as_pdf PDF" at bounding box center [432, 192] width 84 height 37
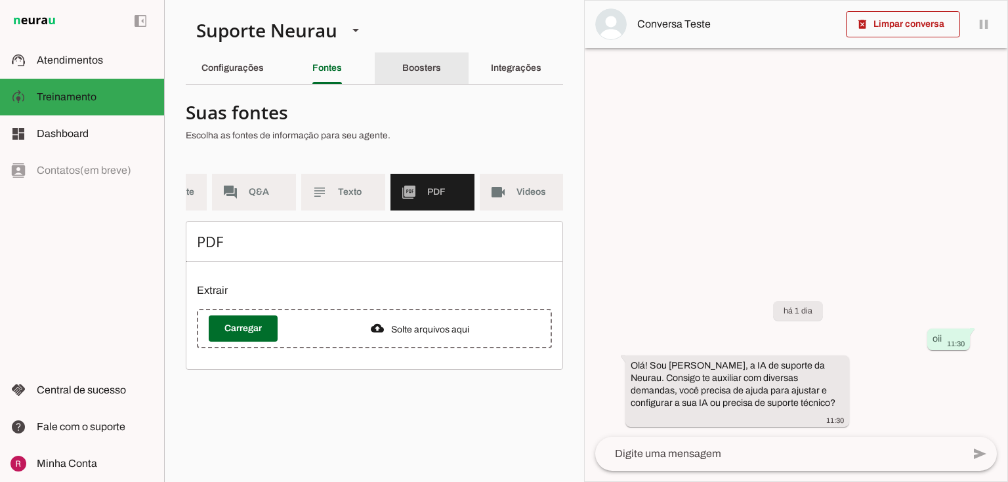
click at [422, 62] on div "Boosters" at bounding box center [421, 67] width 39 height 31
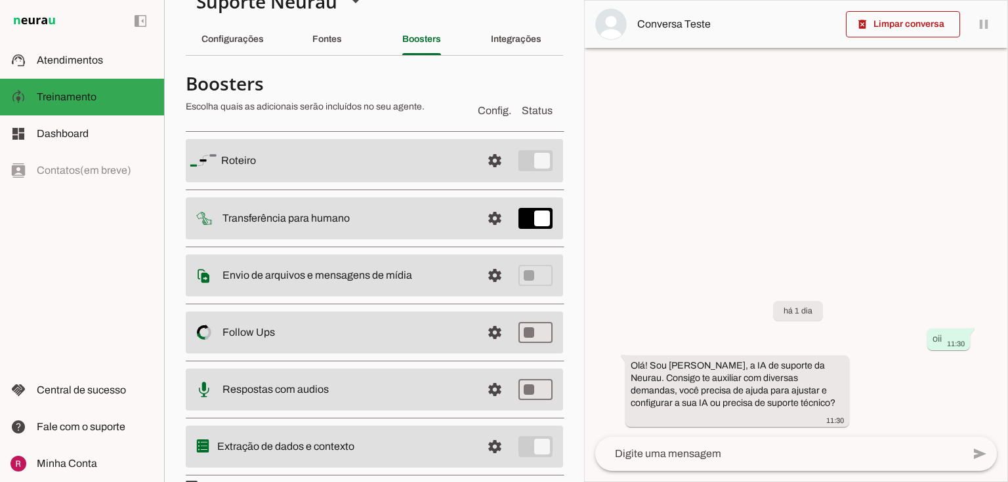
scroll to position [58, 0]
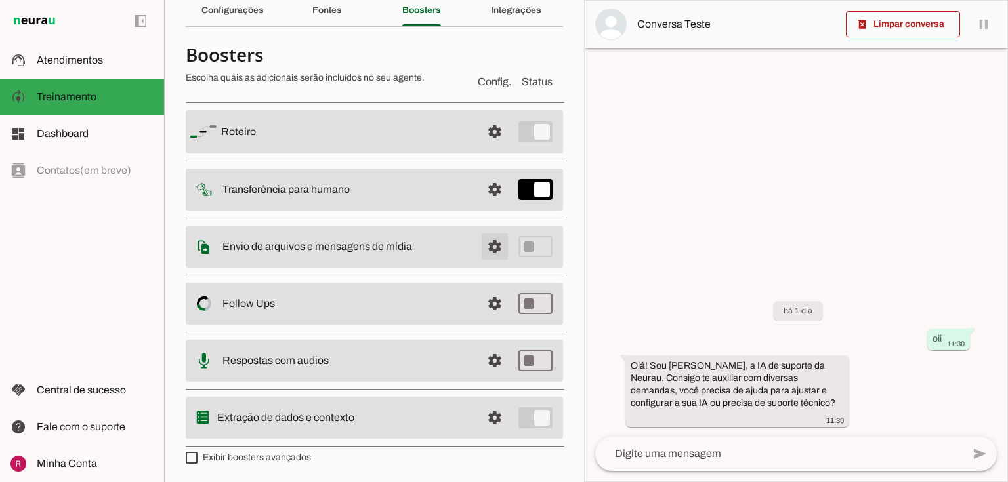
click at [487, 148] on span at bounding box center [494, 131] width 31 height 31
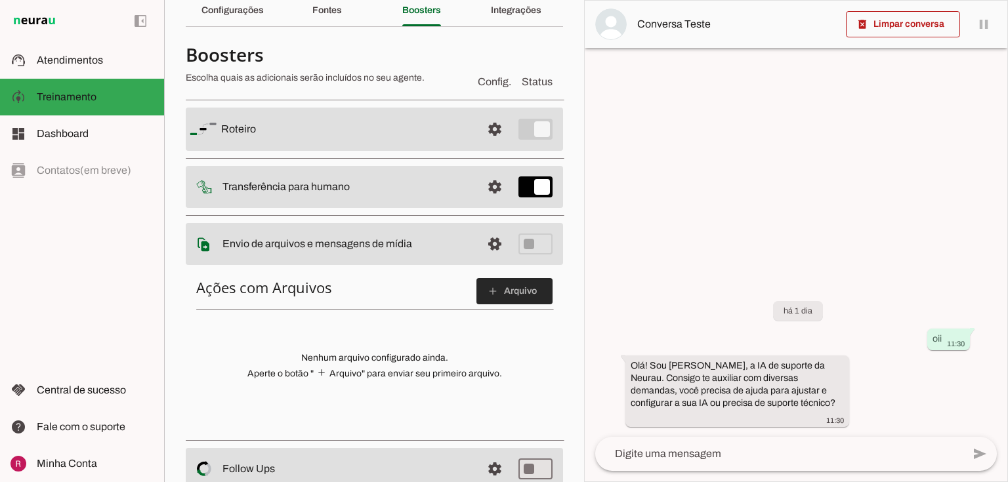
click at [500, 288] on span at bounding box center [514, 291] width 76 height 31
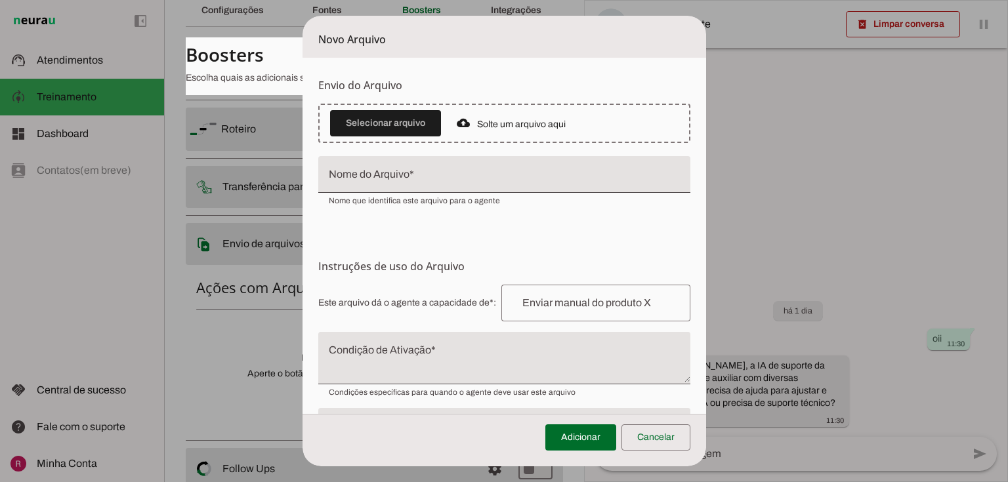
drag, startPoint x: 701, startPoint y: 146, endPoint x: 848, endPoint y: 184, distance: 151.2
click at [0, 0] on tool-tip "Upload de Arquivo Faça o envio dos arquivos que você deseja que o agente tenha …" at bounding box center [0, 0] width 0 height 0
drag, startPoint x: 739, startPoint y: 75, endPoint x: 853, endPoint y: 121, distance: 123.1
click at [0, 0] on tool-tip "Upload de Arquivo Faça o envio dos arquivos que você deseja que o agente tenha …" at bounding box center [0, 0] width 0 height 0
click at [609, 84] on h6 "Envio do Arquivo" at bounding box center [504, 85] width 372 height 16
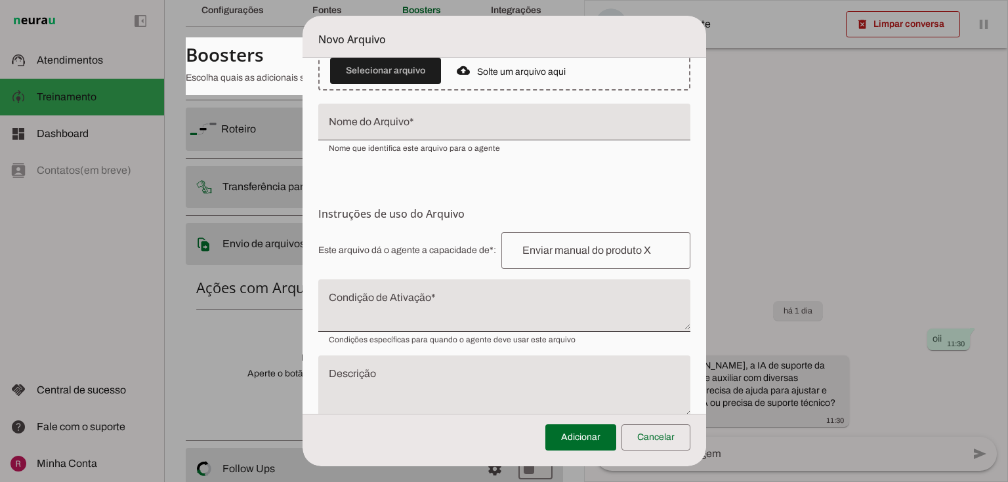
scroll to position [89, 0]
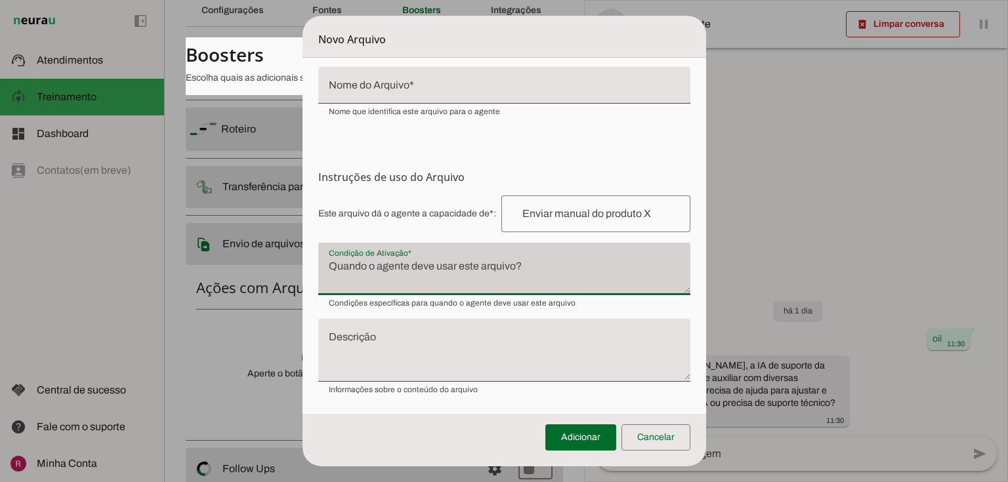
drag, startPoint x: 331, startPoint y: 302, endPoint x: 500, endPoint y: 304, distance: 169.3
click at [499, 305] on span "Condições específicas para quando o agente deve usar este arquivo" at bounding box center [452, 303] width 247 height 10
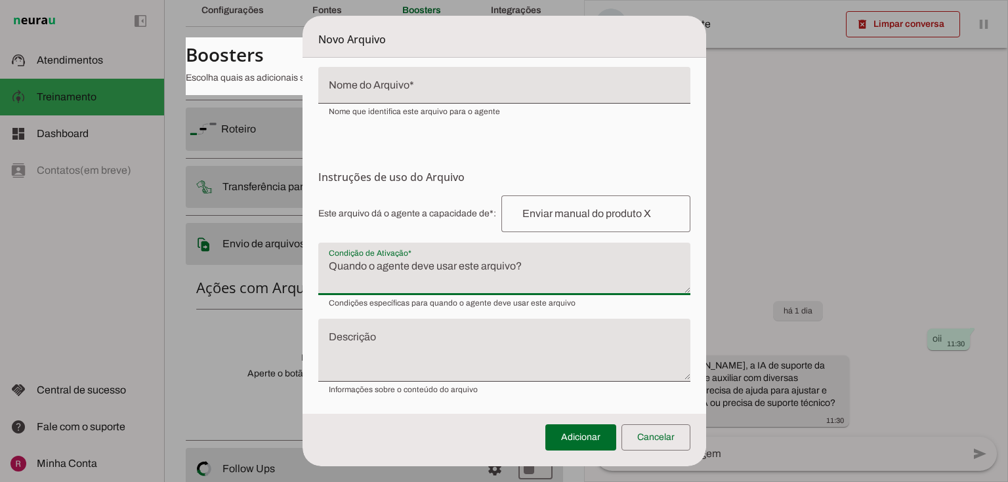
click at [346, 347] on textarea "Descrição" at bounding box center [504, 356] width 372 height 42
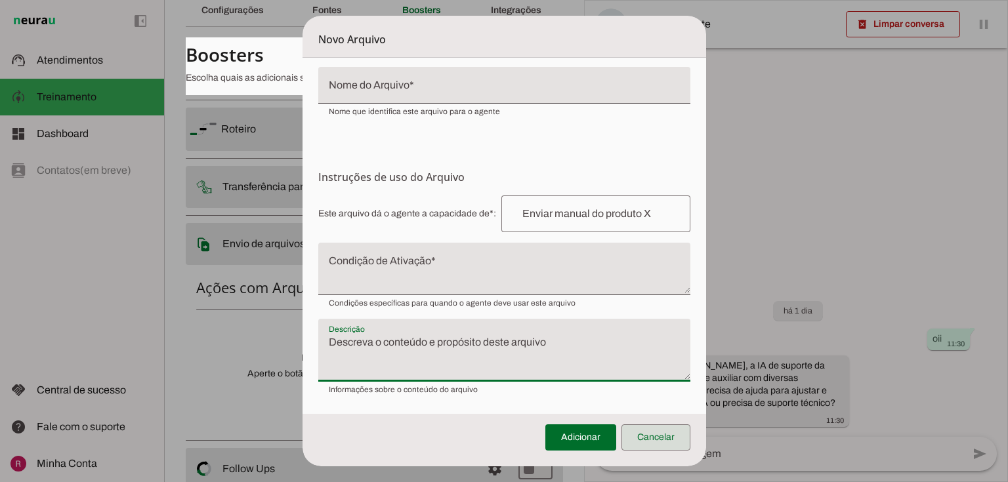
click at [667, 446] on span at bounding box center [655, 437] width 69 height 31
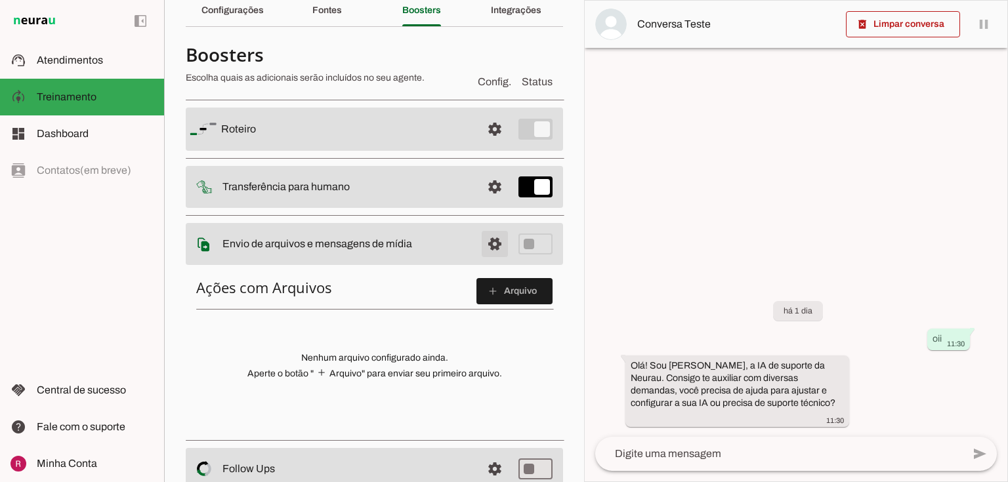
click at [480, 145] on span at bounding box center [494, 129] width 31 height 31
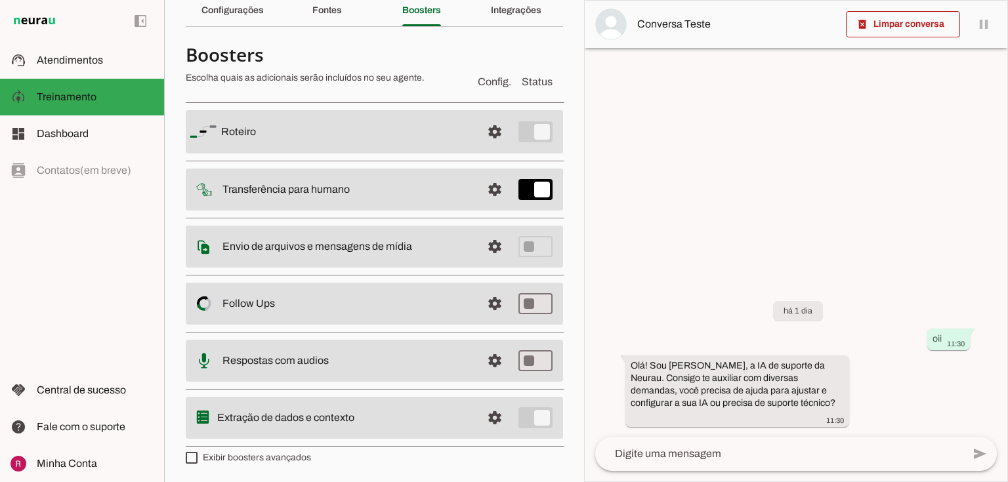
drag, startPoint x: 223, startPoint y: 302, endPoint x: 291, endPoint y: 310, distance: 68.0
click at [291, 140] on slot at bounding box center [346, 132] width 250 height 16
click at [484, 148] on span at bounding box center [494, 131] width 31 height 31
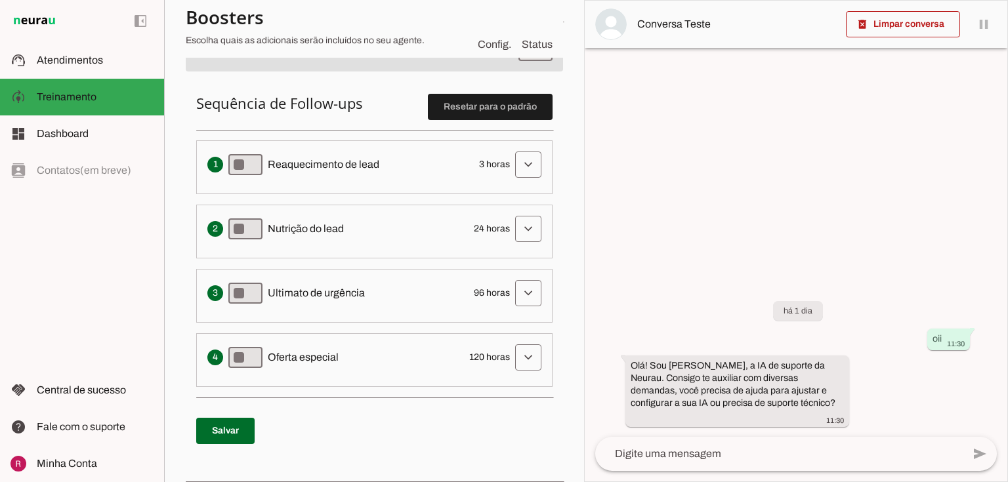
scroll to position [320, 0]
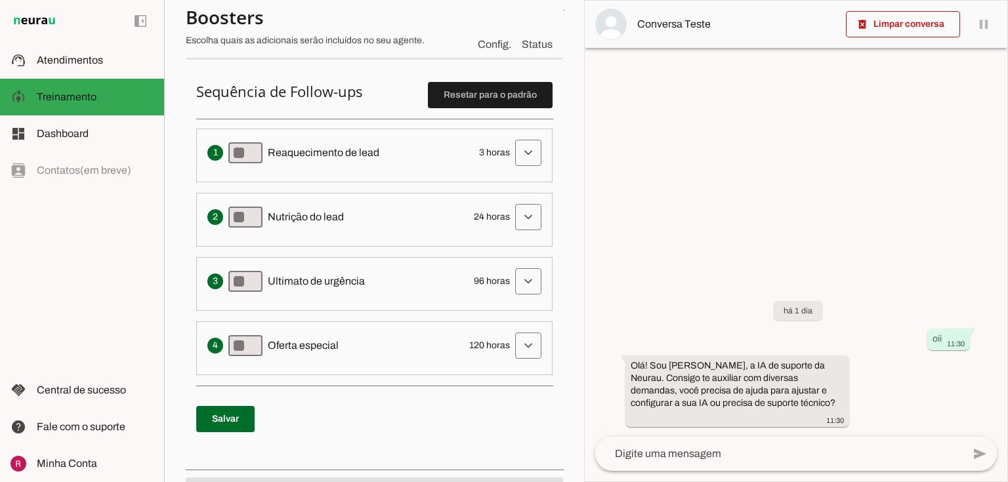
click at [339, 82] on h6 "Sequência de Follow-ups Resetar para o padrão" at bounding box center [374, 91] width 356 height 18
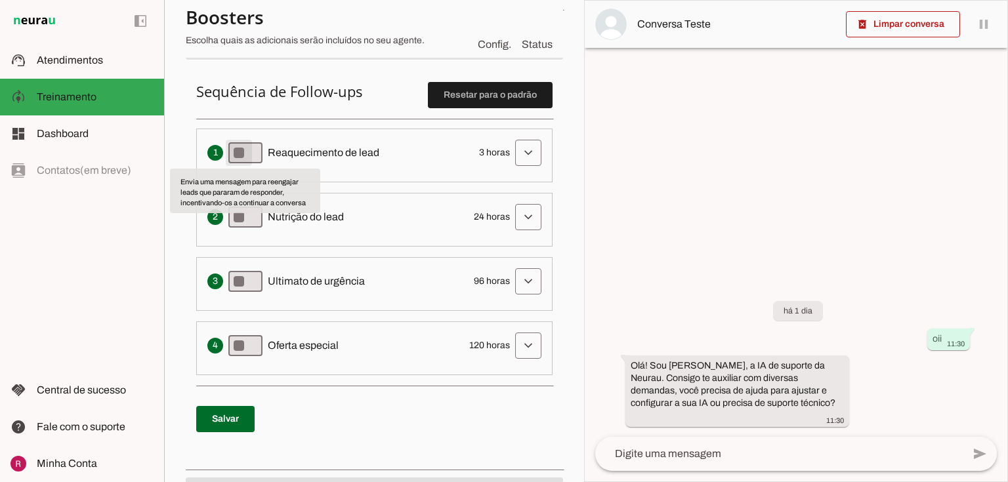
type md-switch "on"
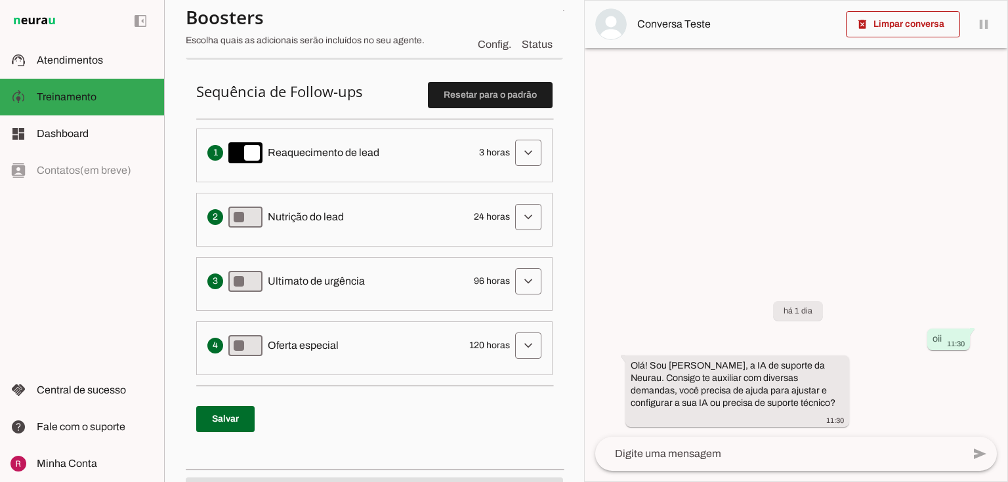
click at [238, 131] on li "Envia uma mensagem para reengajar leads que pararam de responder, incentivando-…" at bounding box center [374, 156] width 356 height 54
click at [285, 152] on span "Reaquecimento de lead" at bounding box center [324, 153] width 112 height 16
click at [523, 160] on span at bounding box center [527, 152] width 31 height 31
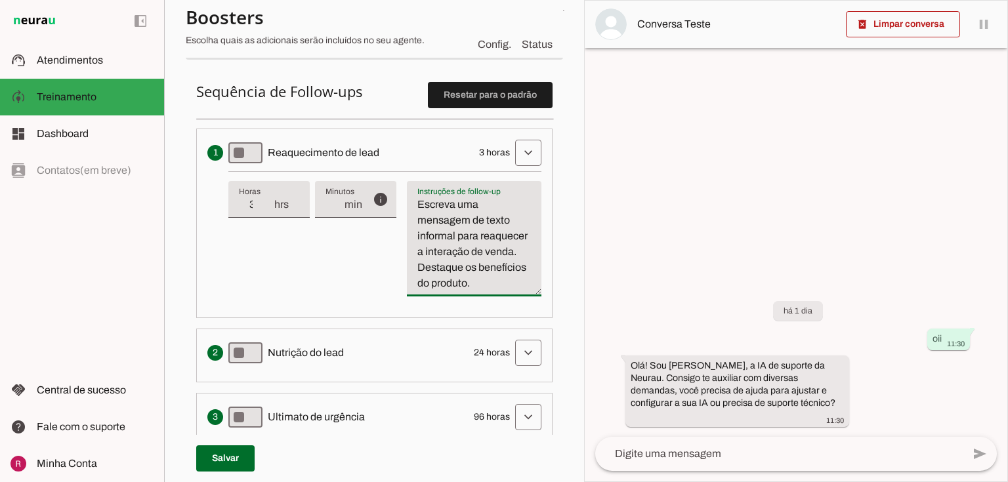
drag, startPoint x: 415, startPoint y: 192, endPoint x: 531, endPoint y: 199, distance: 117.1
click at [531, 199] on div "Escreva uma mensagem de texto informal para reaquecer a interação de venda. Des…" at bounding box center [474, 238] width 135 height 115
drag, startPoint x: 279, startPoint y: 153, endPoint x: 362, endPoint y: 152, distance: 83.3
click at [362, 152] on span "Reaquecimento de lead" at bounding box center [324, 153] width 112 height 16
click at [467, 291] on textarea "Escreva uma mensagem de texto informal para reaquecer a interação de venda. Des…" at bounding box center [474, 244] width 135 height 94
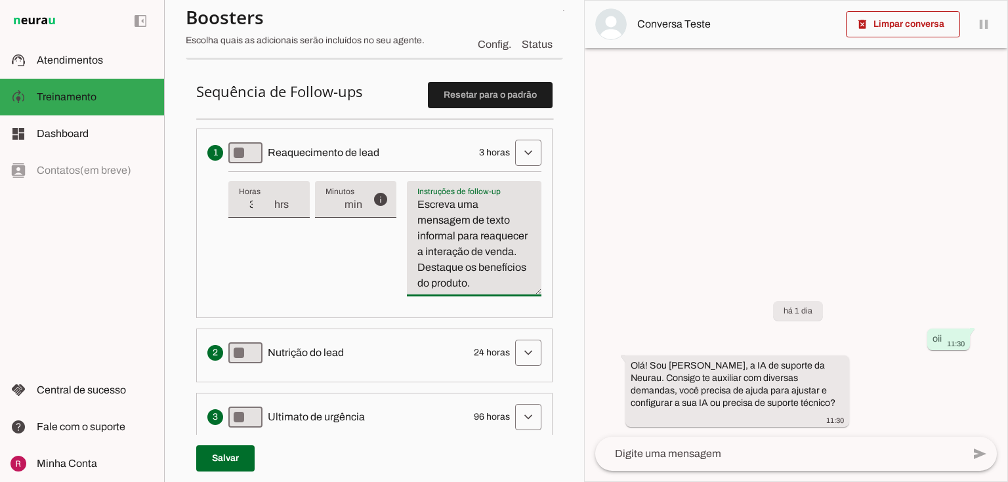
drag, startPoint x: 461, startPoint y: 298, endPoint x: 431, endPoint y: 213, distance: 89.6
click at [411, 205] on textarea "Escreva uma mensagem de texto informal para reaquecer a interação de venda. Des…" at bounding box center [474, 244] width 135 height 94
click at [453, 262] on textarea "Escreva uma mensagem de texto informal para reaquecer a interação de venda. Des…" at bounding box center [474, 244] width 135 height 94
type md-switch "on"
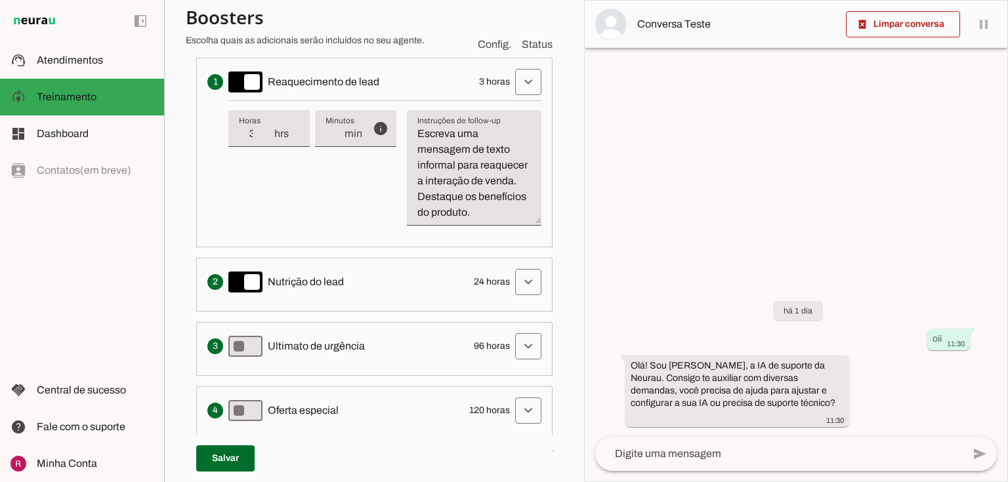
scroll to position [425, 0]
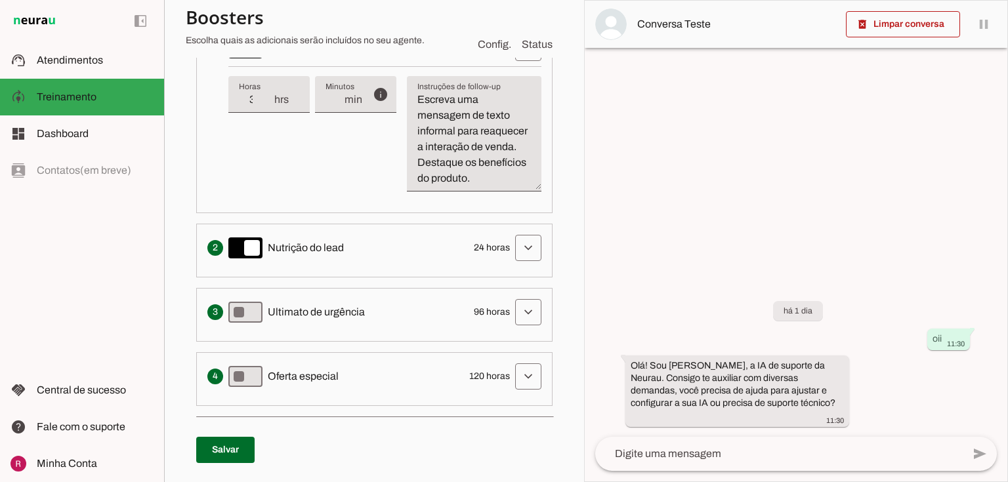
drag, startPoint x: 467, startPoint y: 260, endPoint x: 503, endPoint y: 260, distance: 36.7
click at [503, 260] on div "Solicita ao lead que tome uma ação específica de nutrição, como visitar uma pág…" at bounding box center [374, 248] width 334 height 26
click at [480, 255] on span "24 horas" at bounding box center [492, 247] width 36 height 13
click at [479, 255] on span "24 horas" at bounding box center [492, 247] width 36 height 13
click at [480, 261] on div "Solicita ao lead que tome uma ação específica de nutrição, como visitar uma pág…" at bounding box center [374, 248] width 334 height 26
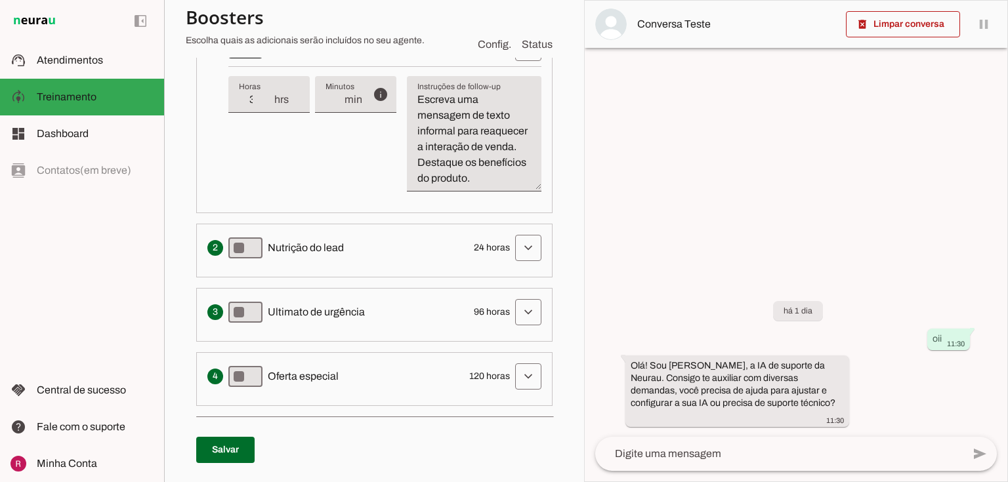
scroll to position [110, 0]
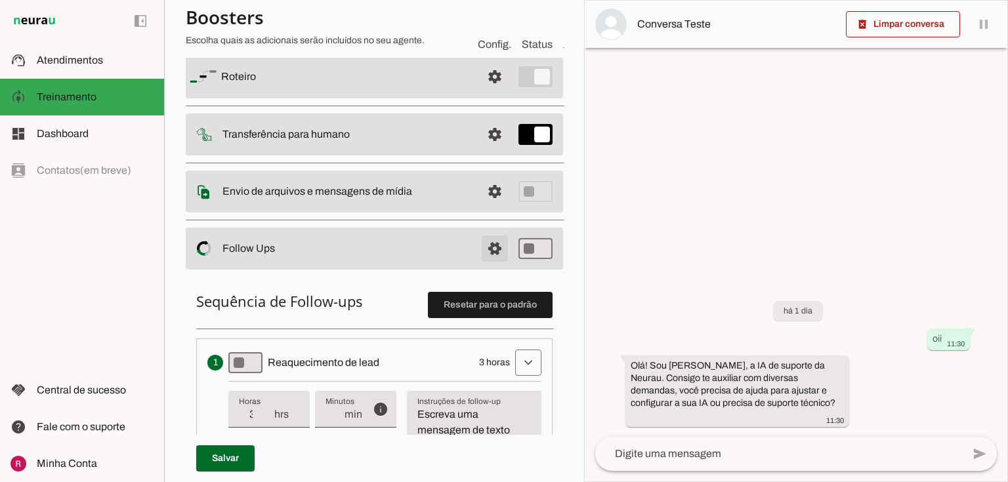
click at [486, 93] on span at bounding box center [494, 76] width 31 height 31
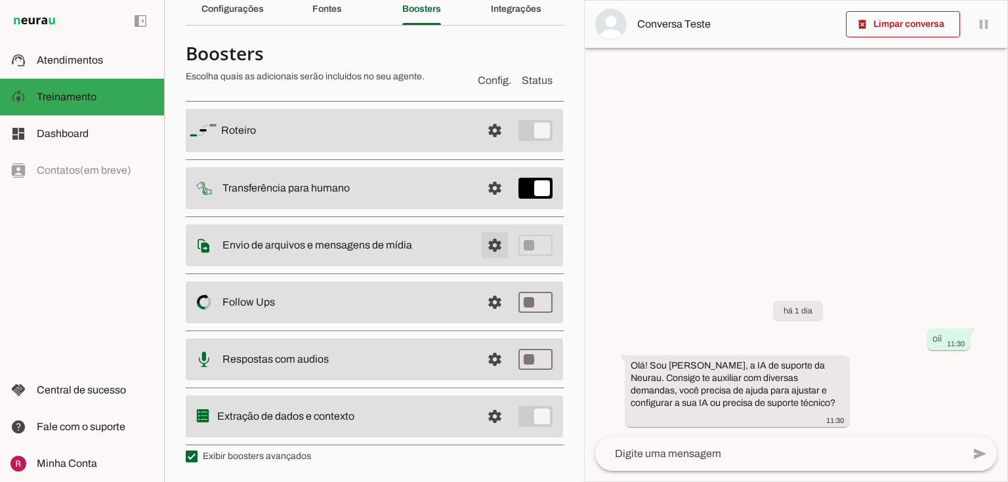
scroll to position [58, 0]
drag, startPoint x: 223, startPoint y: 361, endPoint x: 663, endPoint y: 346, distance: 439.9
click at [354, 140] on slot at bounding box center [346, 132] width 250 height 16
click at [564, 338] on section "Agente 1 Suporte Neurau Agente 3 Agente 4 Agente 5 Agente 6 Agente 7 Agente 8 C…" at bounding box center [374, 241] width 420 height 482
type md-switch "on"
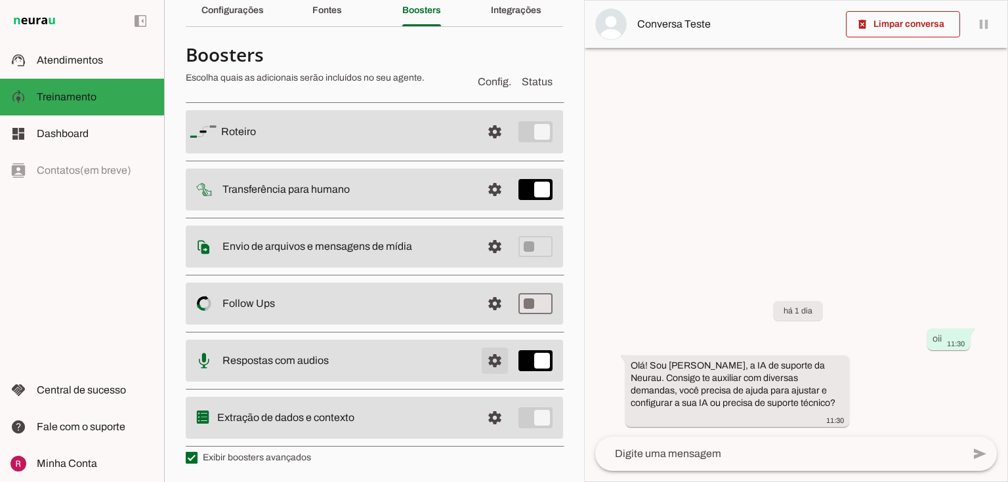
click at [486, 148] on span at bounding box center [494, 131] width 31 height 31
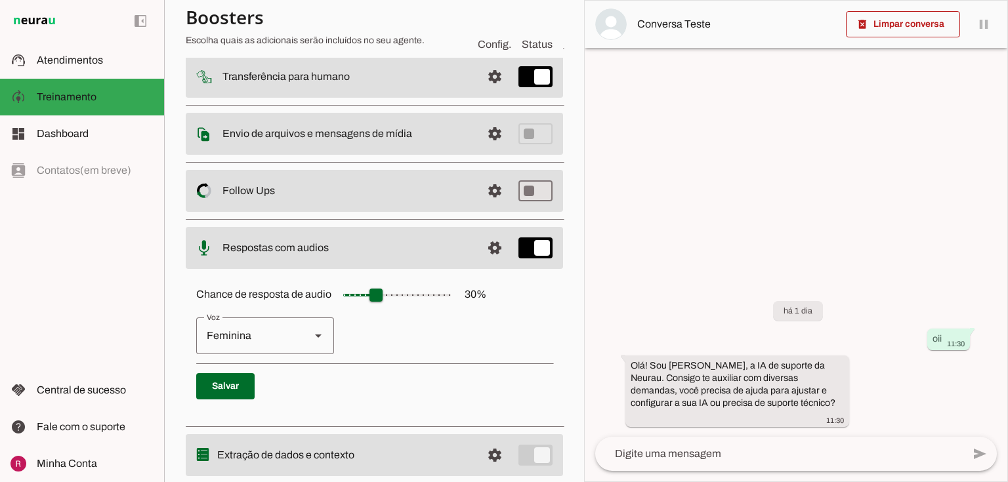
scroll to position [205, 0]
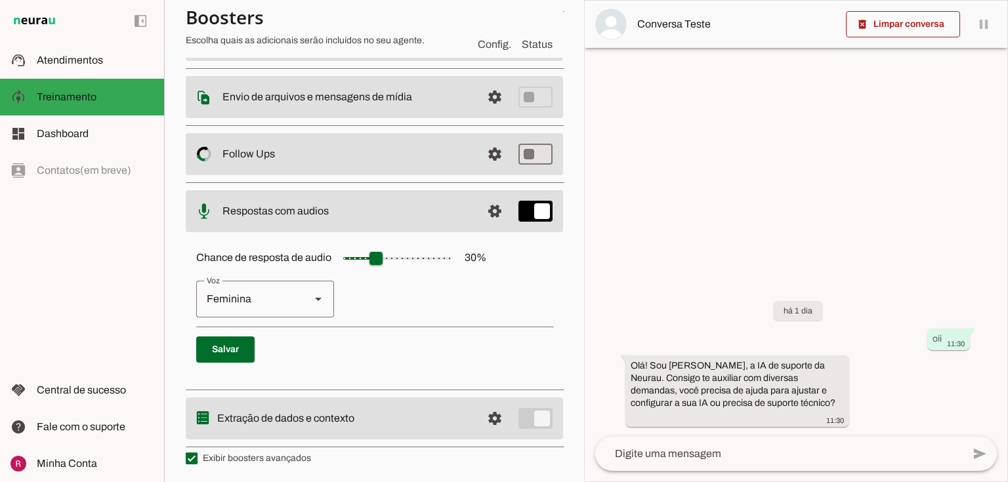
click at [228, 294] on div "Feminina" at bounding box center [248, 299] width 104 height 37
click at [272, 300] on div "Feminina" at bounding box center [248, 299] width 104 height 37
drag, startPoint x: 193, startPoint y: 255, endPoint x: 338, endPoint y: 259, distance: 145.1
click at [338, 259] on div "Chance de resposta de audio 30 % Feminina Masculina Salvar" at bounding box center [374, 309] width 377 height 148
click at [274, 265] on div "Chance de resposta de audio 30 % Feminina Masculina Salvar" at bounding box center [374, 309] width 377 height 148
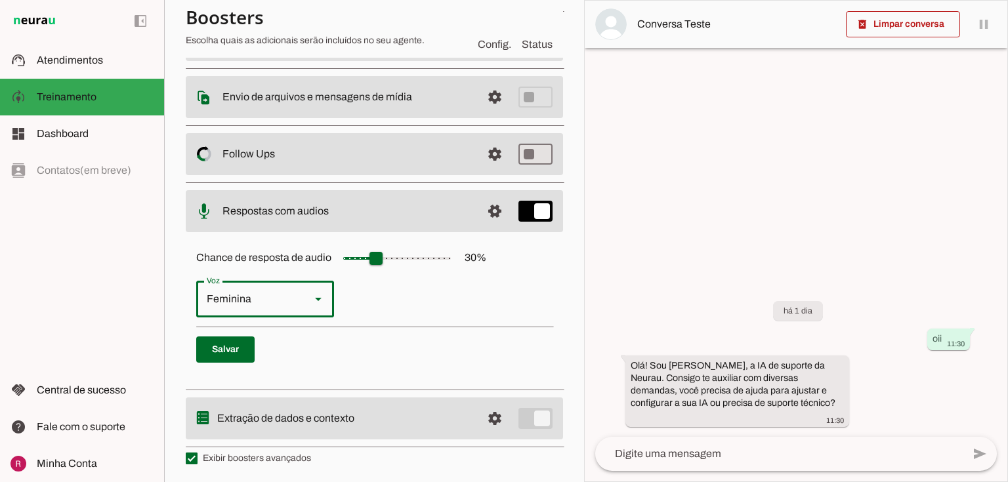
click at [291, 259] on label "Chance de resposta de audio 30 %" at bounding box center [341, 257] width 290 height 11
click at [331, 259] on md-slider at bounding box center [396, 258] width 131 height 26
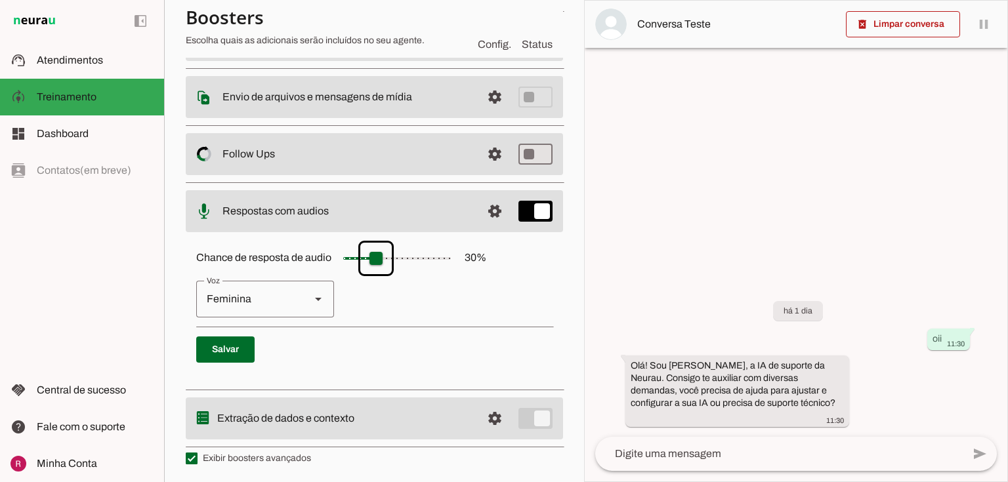
click at [451, 286] on p "Feminina Masculina" at bounding box center [374, 299] width 356 height 37
type input "**"
drag, startPoint x: 380, startPoint y: 260, endPoint x: 373, endPoint y: 260, distance: 7.2
click at [373, 260] on input "Chance de resposta de audio 30 %" at bounding box center [396, 258] width 131 height 26
click at [245, 354] on span at bounding box center [225, 349] width 58 height 31
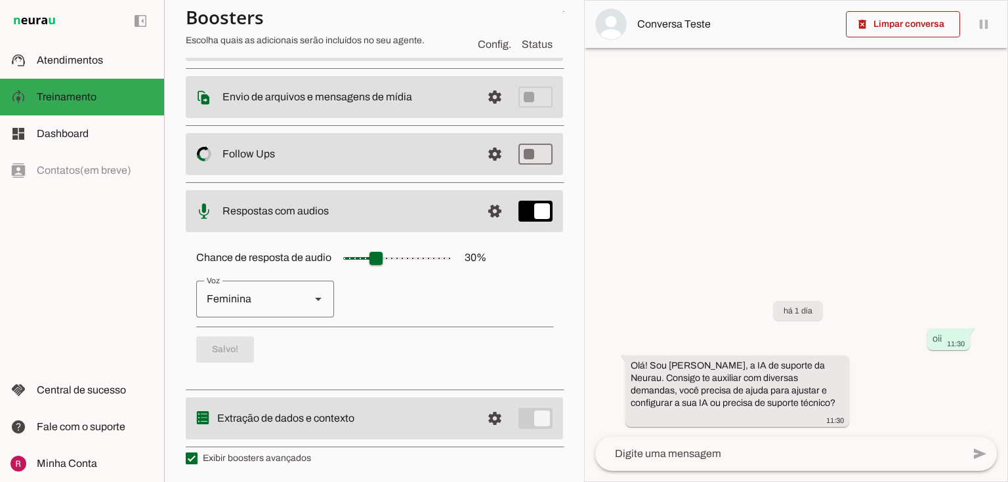
drag, startPoint x: 467, startPoint y: 254, endPoint x: 491, endPoint y: 255, distance: 24.3
click at [491, 255] on div "Chance de resposta de audio 30 % Feminina Masculina Salvo!" at bounding box center [374, 309] width 377 height 148
click at [478, 259] on label "Chance de resposta de audio 30 %" at bounding box center [341, 257] width 290 height 11
click at [463, 259] on md-slider at bounding box center [396, 258] width 131 height 26
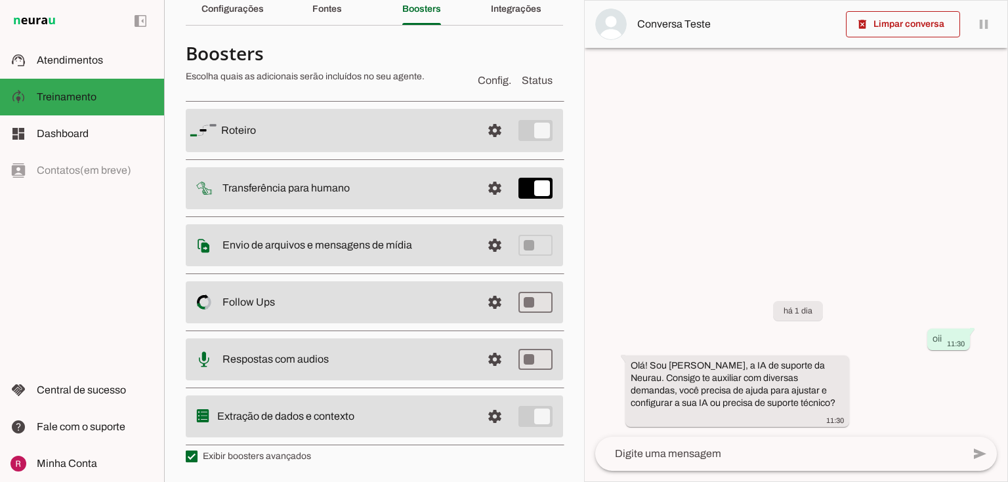
scroll to position [58, 0]
drag, startPoint x: 217, startPoint y: 417, endPoint x: 367, endPoint y: 417, distance: 150.3
click at [367, 140] on slot at bounding box center [346, 132] width 250 height 16
click at [346, 140] on slot at bounding box center [346, 132] width 250 height 16
click at [489, 123] on span at bounding box center [494, 131] width 31 height 31
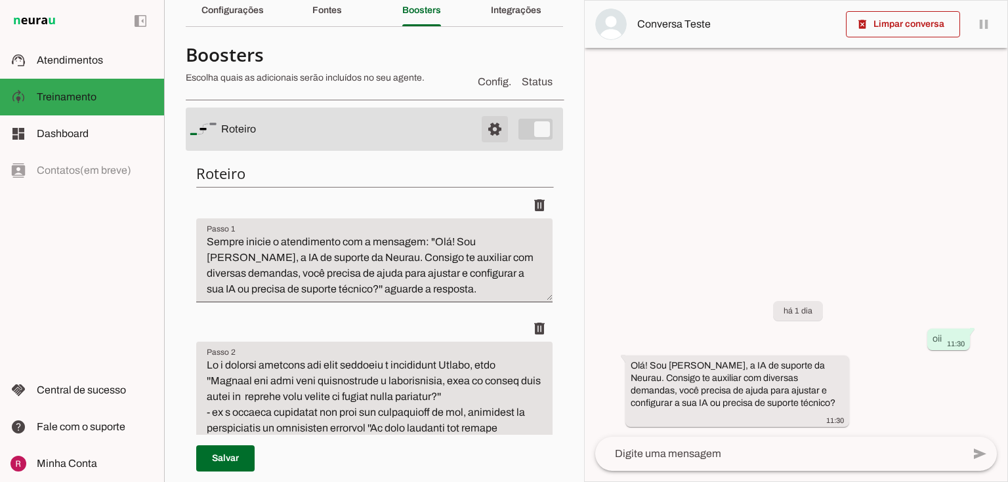
drag, startPoint x: 492, startPoint y: 117, endPoint x: 491, endPoint y: 135, distance: 17.7
click at [492, 117] on span at bounding box center [494, 129] width 31 height 31
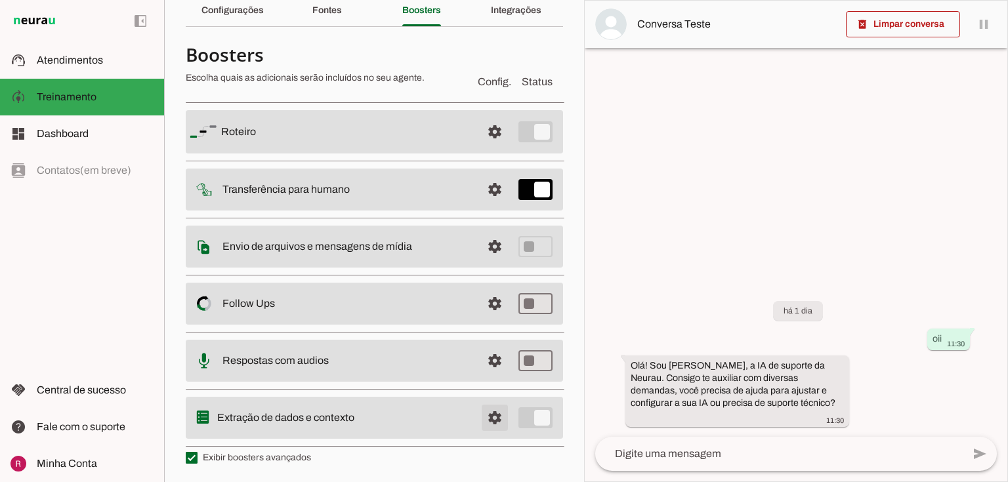
click at [484, 148] on span at bounding box center [494, 131] width 31 height 31
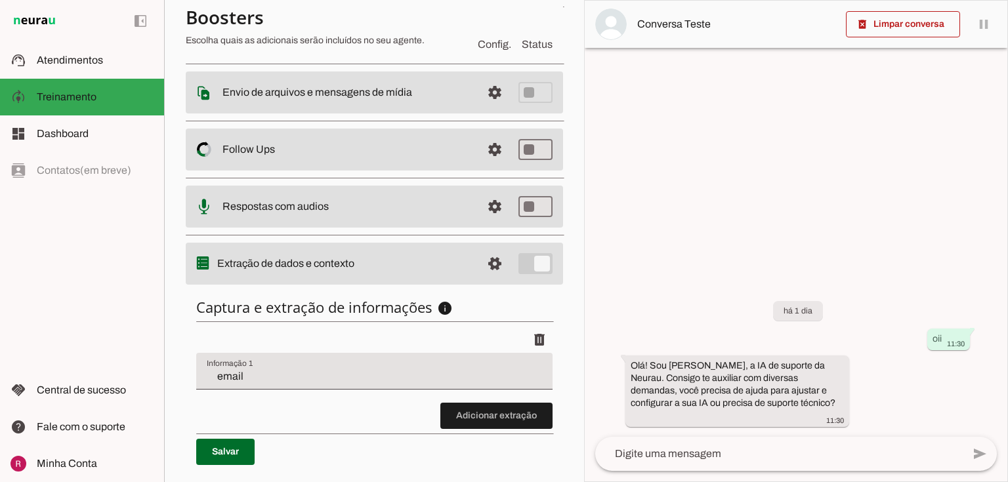
scroll to position [215, 0]
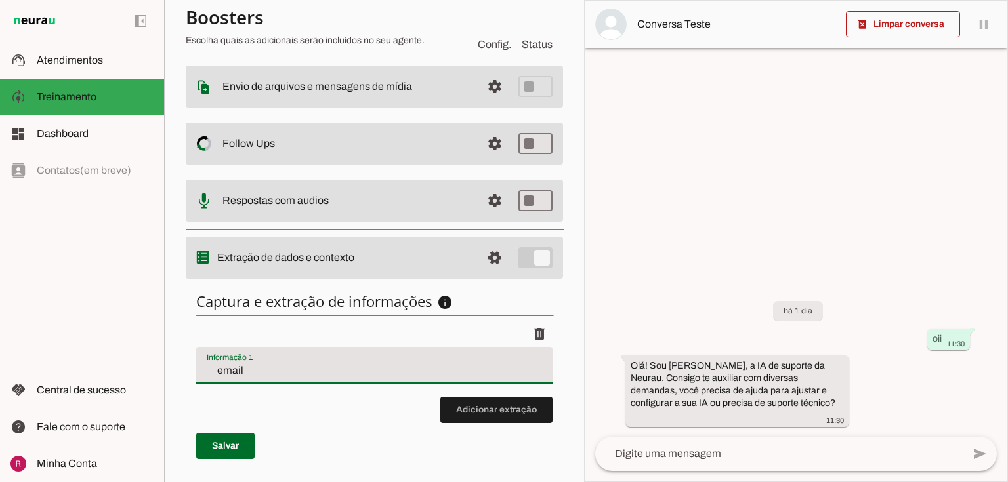
drag, startPoint x: 241, startPoint y: 373, endPoint x: 331, endPoint y: 396, distance: 92.8
click at [182, 377] on section "Agente 1 Suporte Neurau Agente 3 Agente 4 Agente 5 Agente 6 Agente 7 Agente 8 C…" at bounding box center [374, 241] width 420 height 482
click at [266, 375] on input "email" at bounding box center [374, 371] width 335 height 16
click at [516, 417] on span at bounding box center [496, 409] width 112 height 31
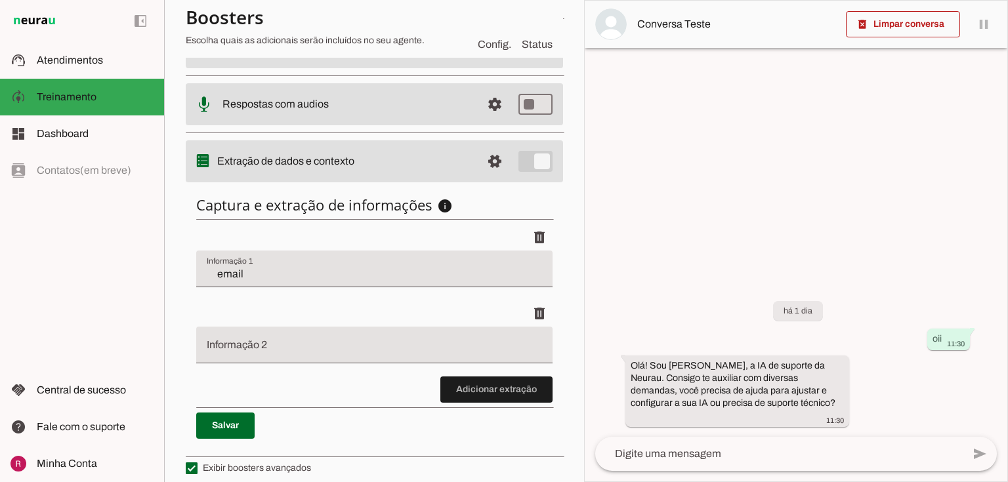
scroll to position [321, 0]
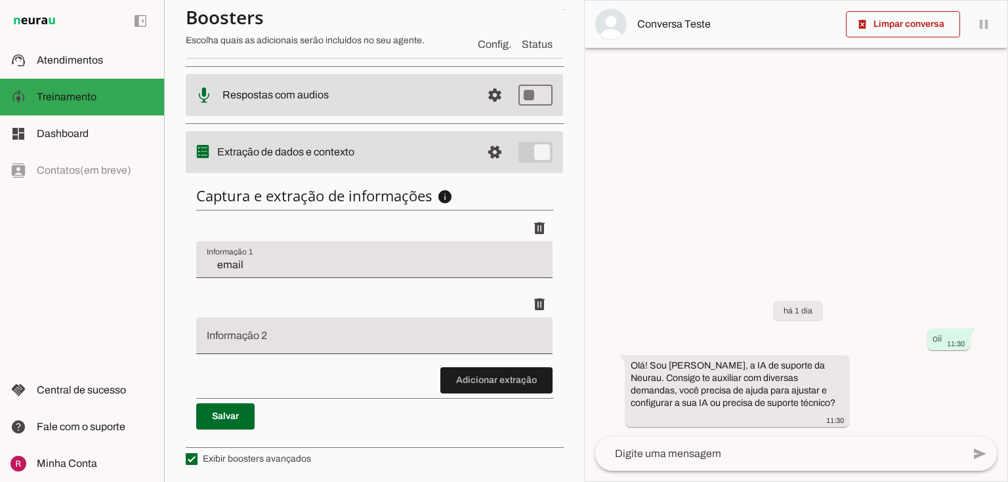
click at [248, 330] on div at bounding box center [374, 336] width 356 height 37
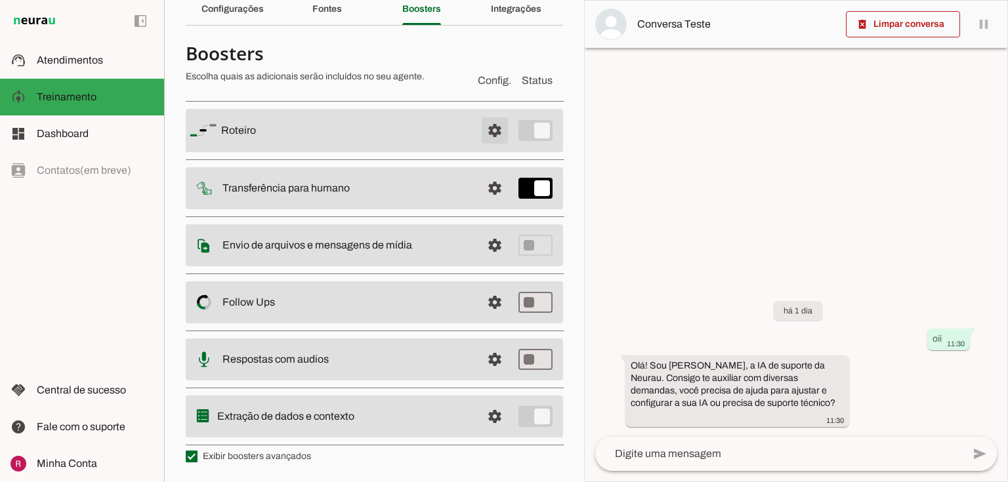
scroll to position [58, 0]
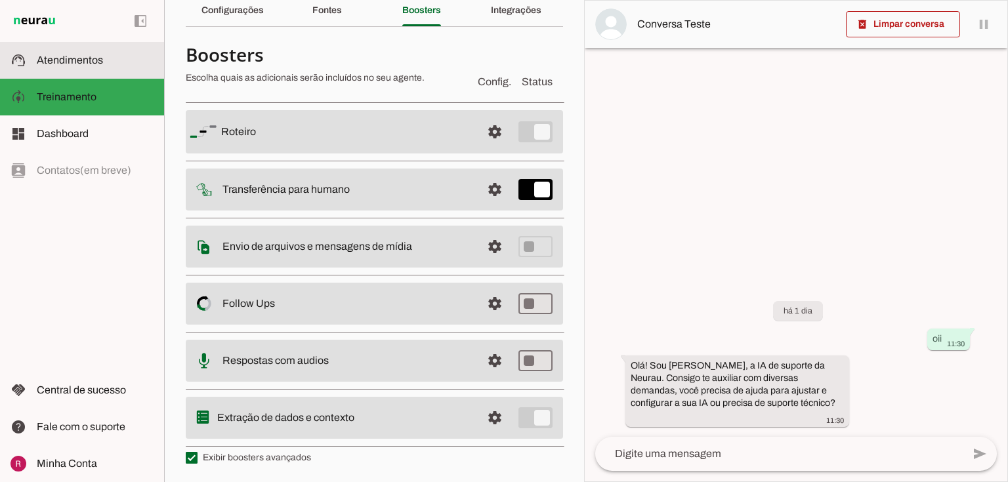
click at [84, 57] on span "Atendimentos" at bounding box center [70, 59] width 66 height 11
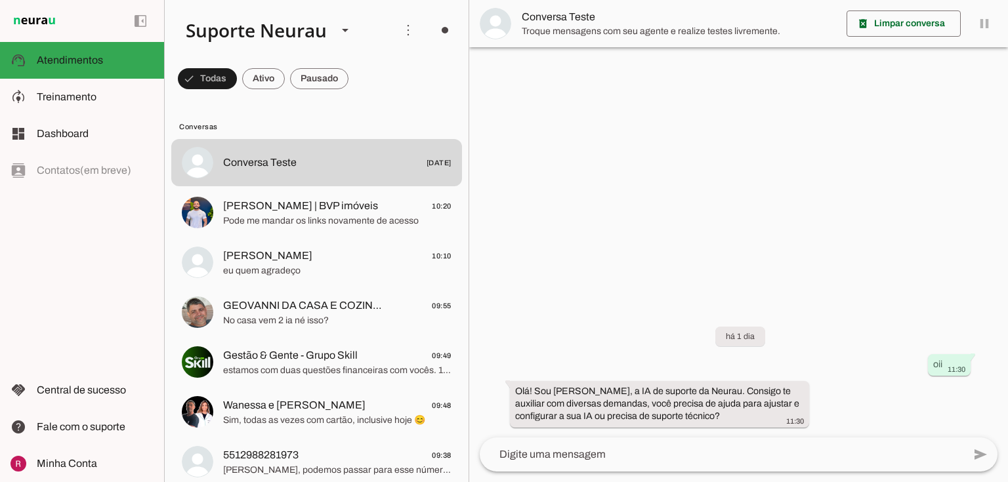
click at [587, 16] on span "Conversa Teste" at bounding box center [679, 17] width 314 height 16
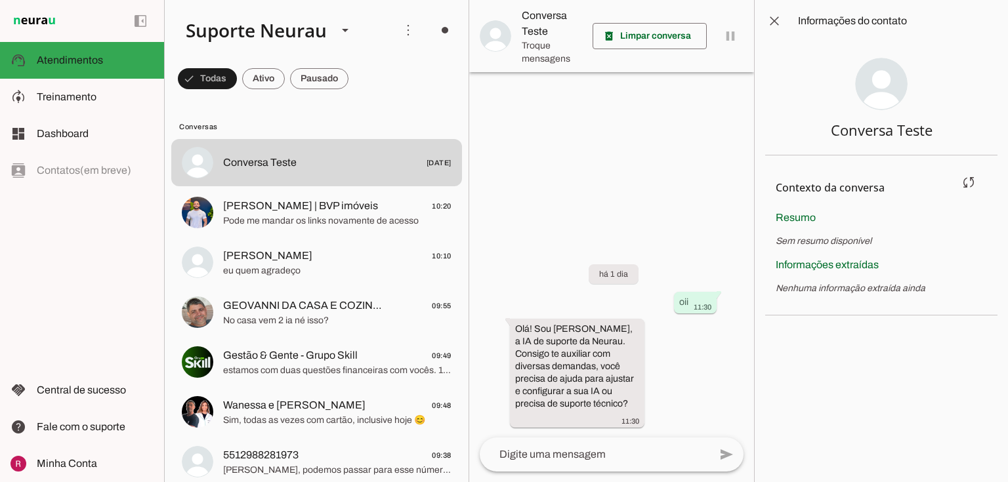
drag, startPoint x: 779, startPoint y: 291, endPoint x: 958, endPoint y: 291, distance: 179.1
click at [958, 291] on p "Nenhuma informação extraída ainda" at bounding box center [881, 288] width 211 height 13
drag, startPoint x: 779, startPoint y: 263, endPoint x: 873, endPoint y: 264, distance: 94.5
click at [873, 264] on span "Informações extraídas" at bounding box center [827, 264] width 103 height 11
click at [802, 287] on p "Nenhuma informação extraída ainda" at bounding box center [881, 288] width 211 height 13
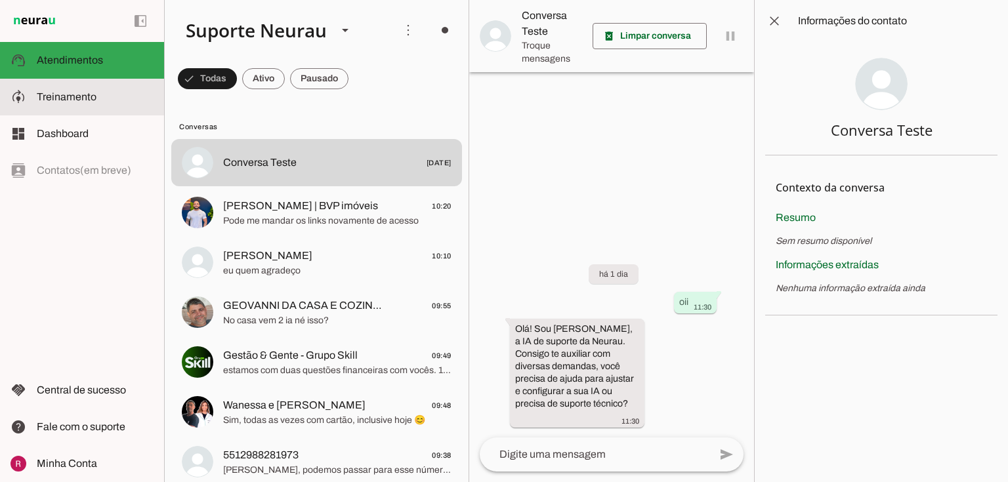
click at [93, 102] on slot at bounding box center [95, 97] width 117 height 16
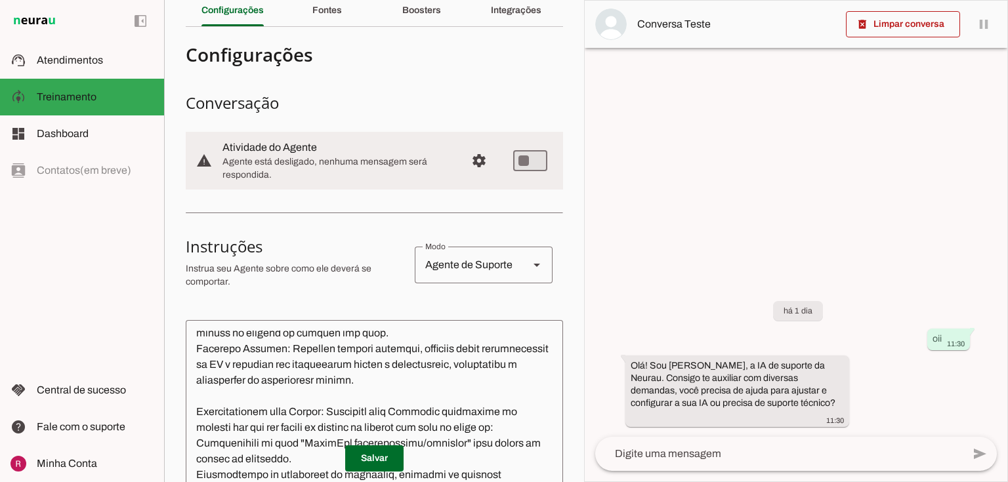
scroll to position [367, 0]
click at [441, 17] on div "Boosters" at bounding box center [421, 10] width 39 height 31
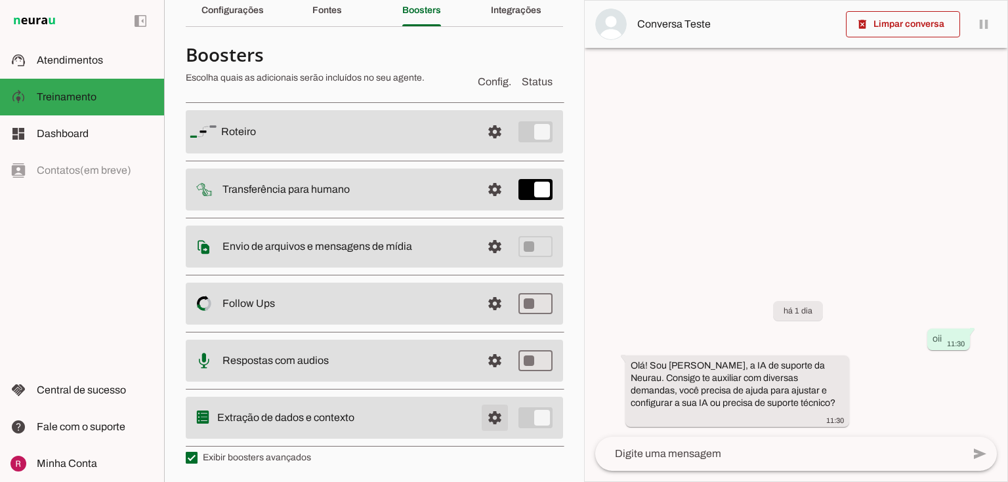
click at [495, 148] on span at bounding box center [494, 131] width 31 height 31
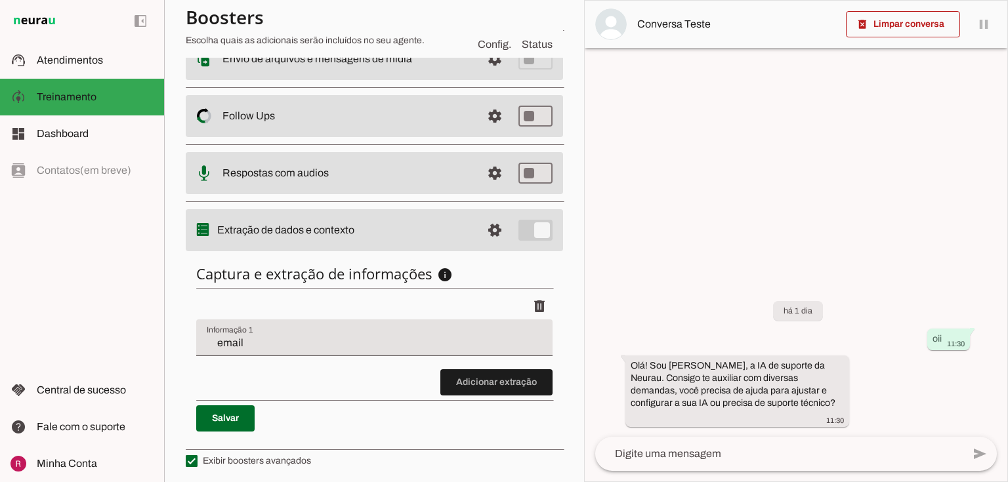
scroll to position [245, 0]
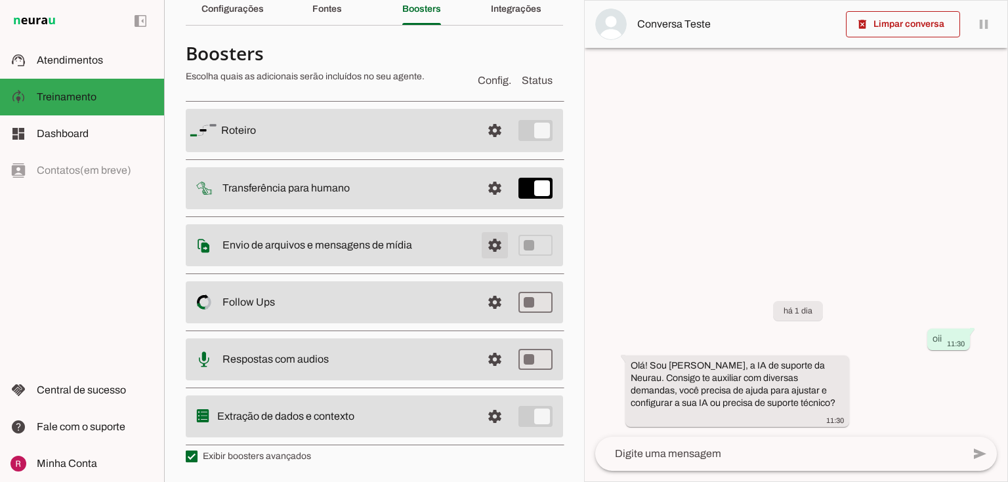
scroll to position [58, 0]
type md-checkbox "on"
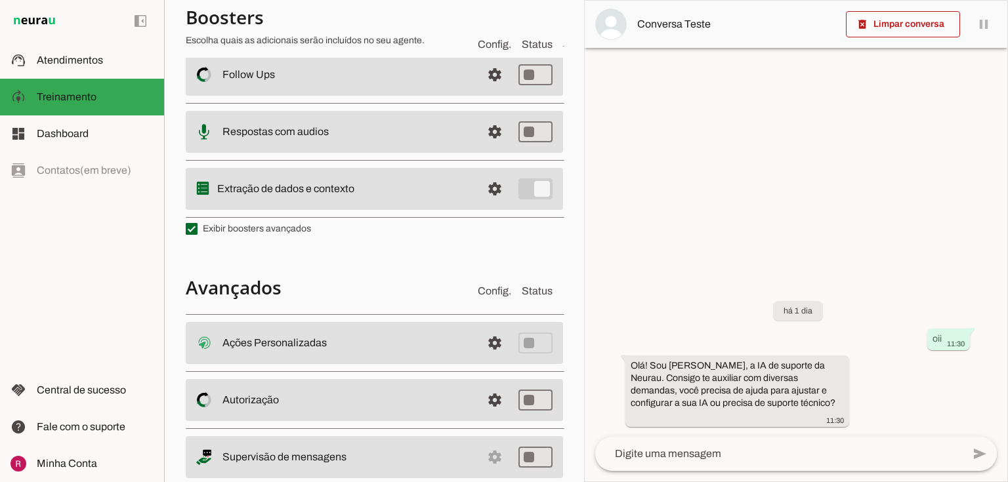
scroll to position [320, 0]
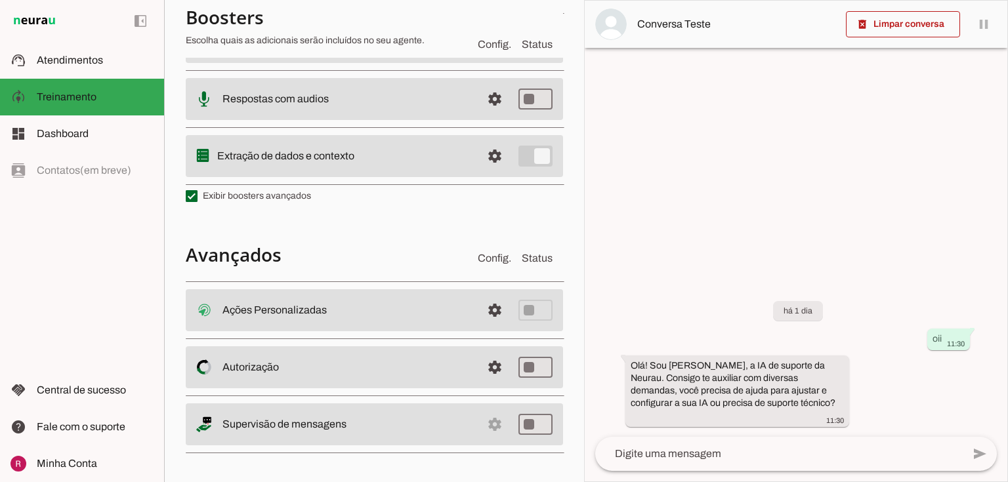
drag, startPoint x: 220, startPoint y: 308, endPoint x: 352, endPoint y: 310, distance: 131.3
click at [352, 310] on md-item "settings Ações Personalizadas Ações Personalizadas O booster de ações permite q…" at bounding box center [374, 310] width 377 height 42
click at [0, 0] on slot "Ações Personalizadas Ações Personalizadas O booster de ações permite que você c…" at bounding box center [0, 0] width 0 height 0
click at [489, 312] on span at bounding box center [494, 310] width 31 height 31
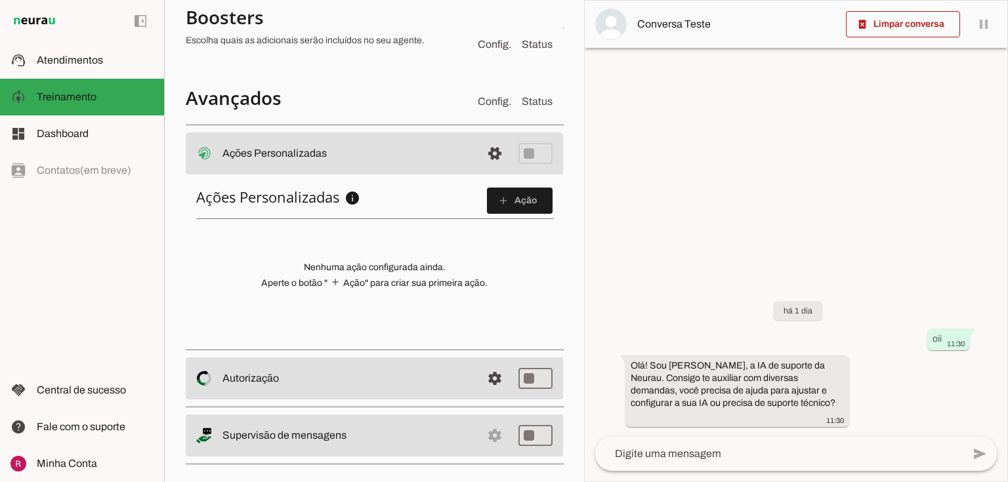
scroll to position [485, 0]
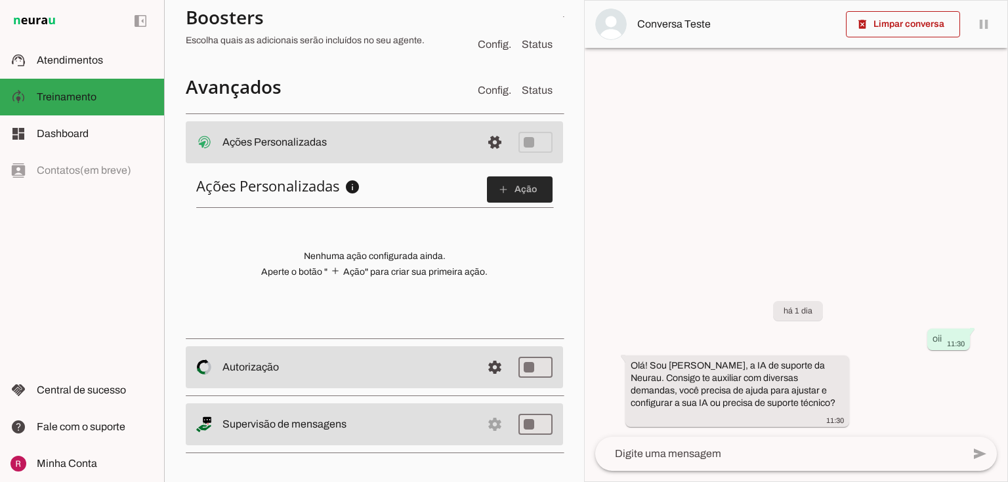
click at [509, 201] on span at bounding box center [520, 189] width 66 height 31
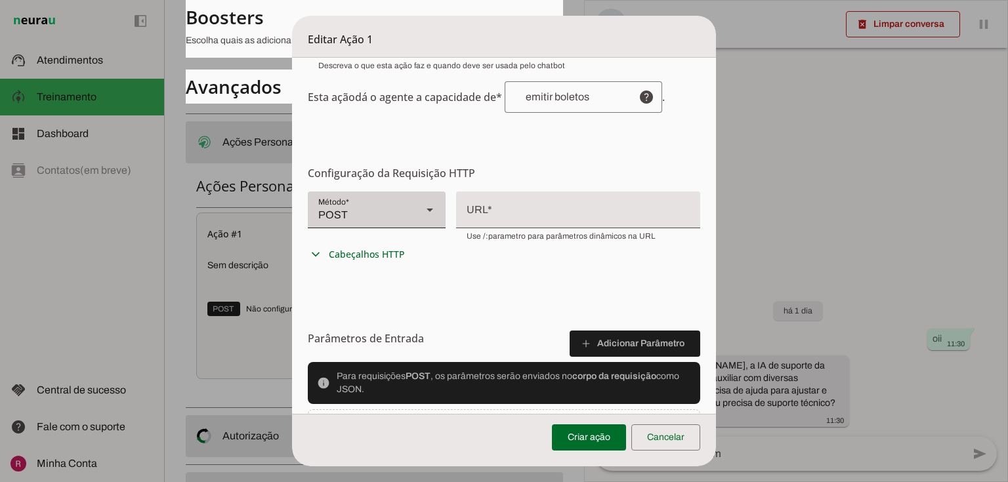
scroll to position [262, 0]
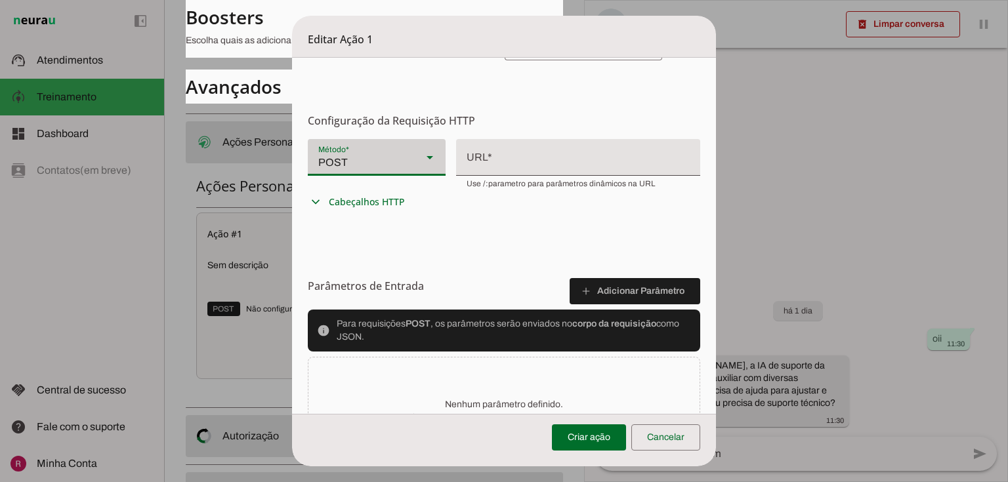
click at [417, 154] on div at bounding box center [429, 157] width 31 height 37
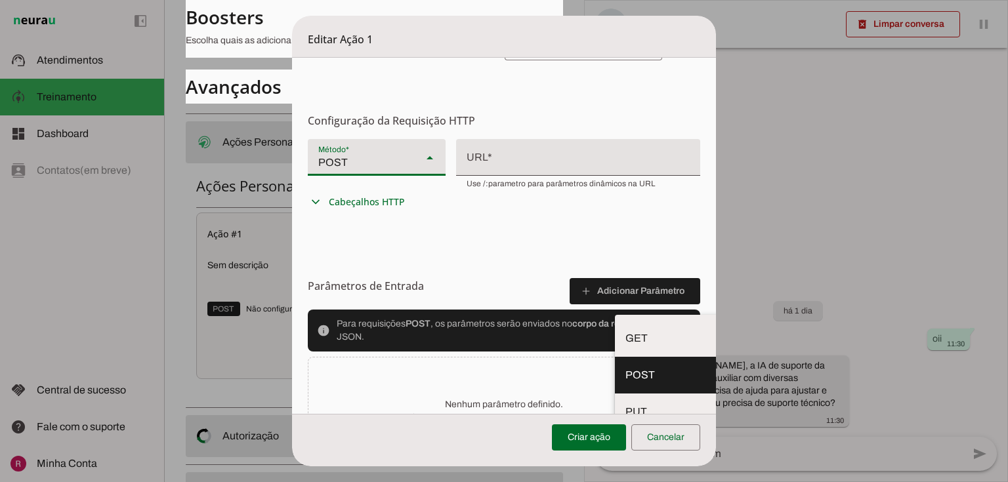
click at [425, 163] on slot at bounding box center [430, 158] width 16 height 16
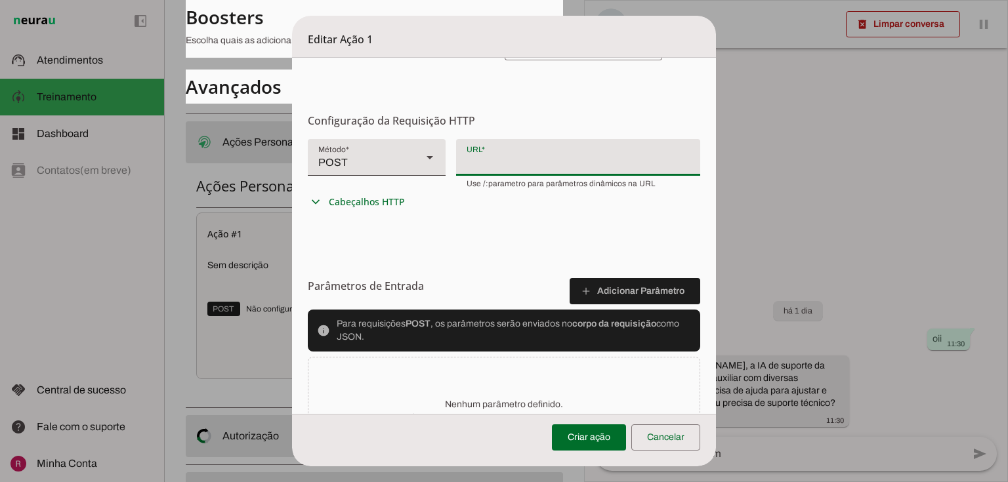
drag, startPoint x: 480, startPoint y: 158, endPoint x: 667, endPoint y: 156, distance: 187.0
click at [667, 156] on div at bounding box center [578, 156] width 245 height 34
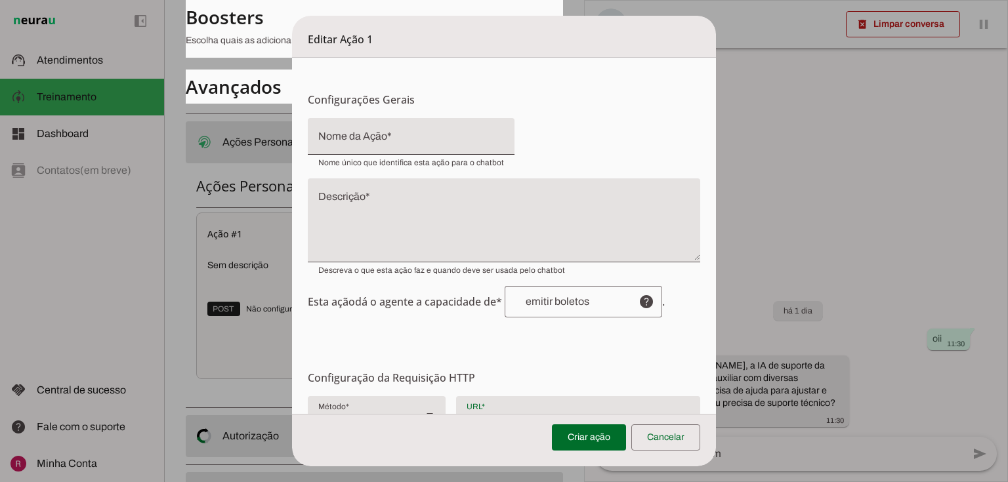
scroll to position [0, 0]
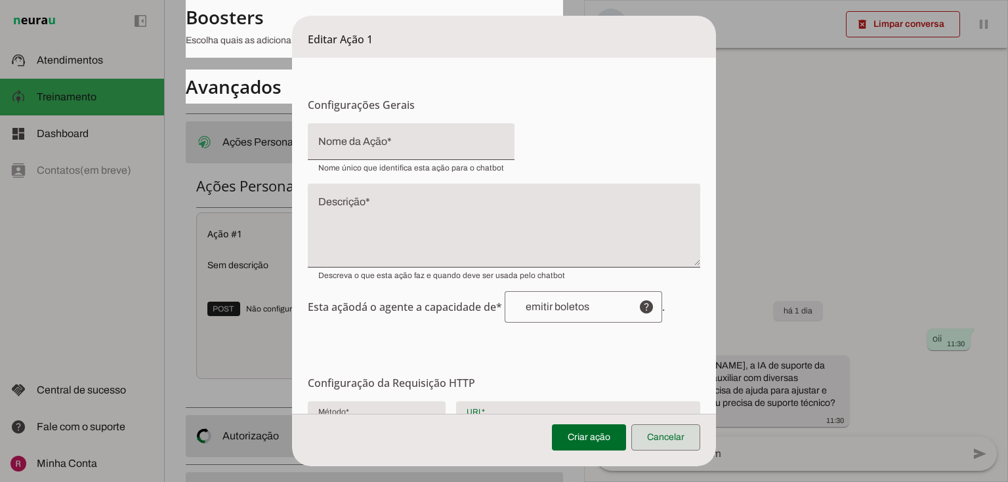
click at [677, 447] on span at bounding box center [665, 437] width 69 height 31
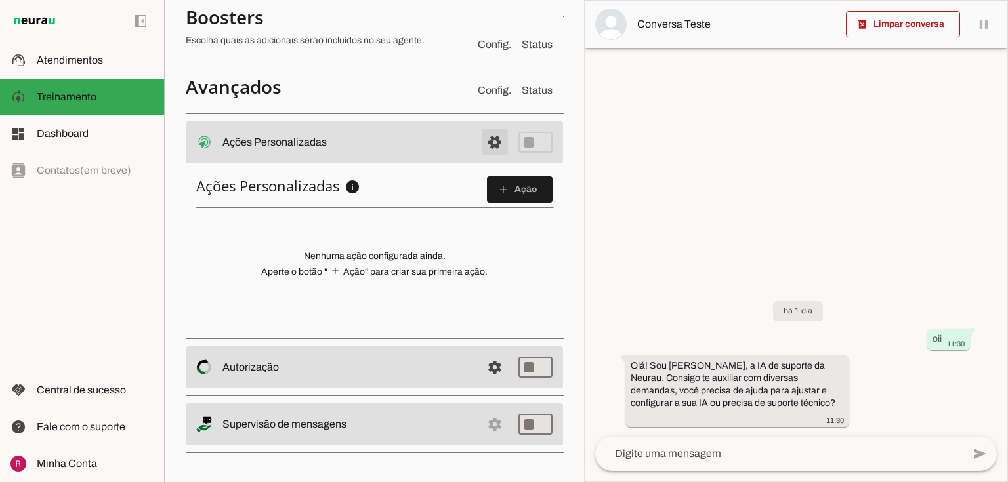
drag, startPoint x: 484, startPoint y: 136, endPoint x: 446, endPoint y: 167, distance: 48.1
click at [484, 137] on span at bounding box center [494, 142] width 31 height 31
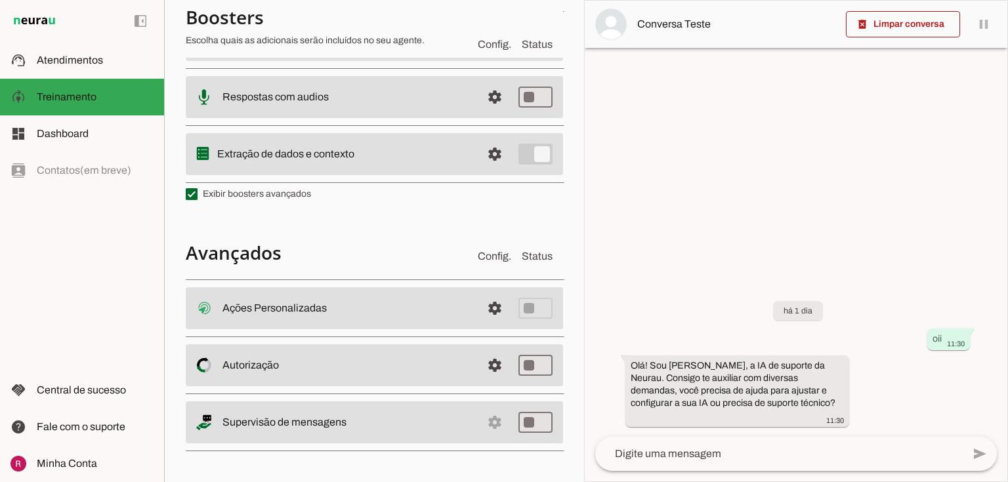
scroll to position [320, 0]
click at [485, 326] on span at bounding box center [494, 310] width 31 height 31
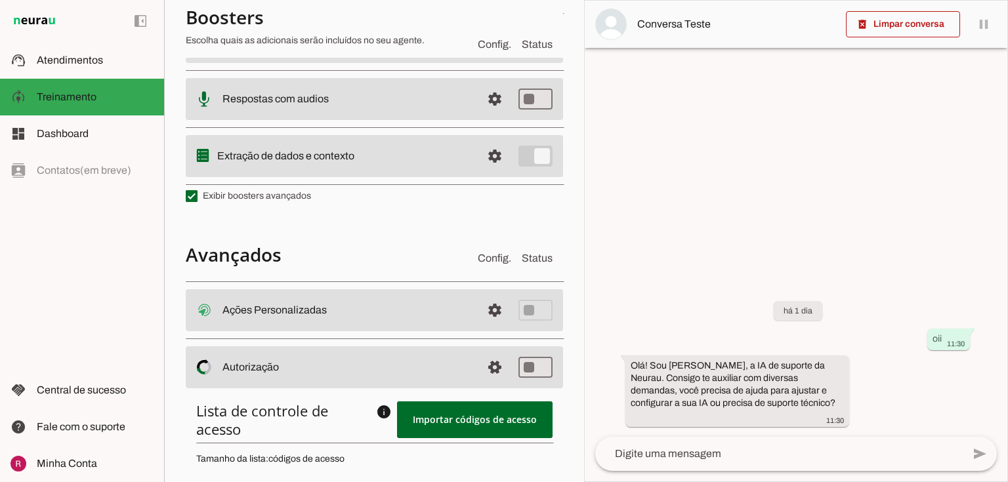
scroll to position [474, 0]
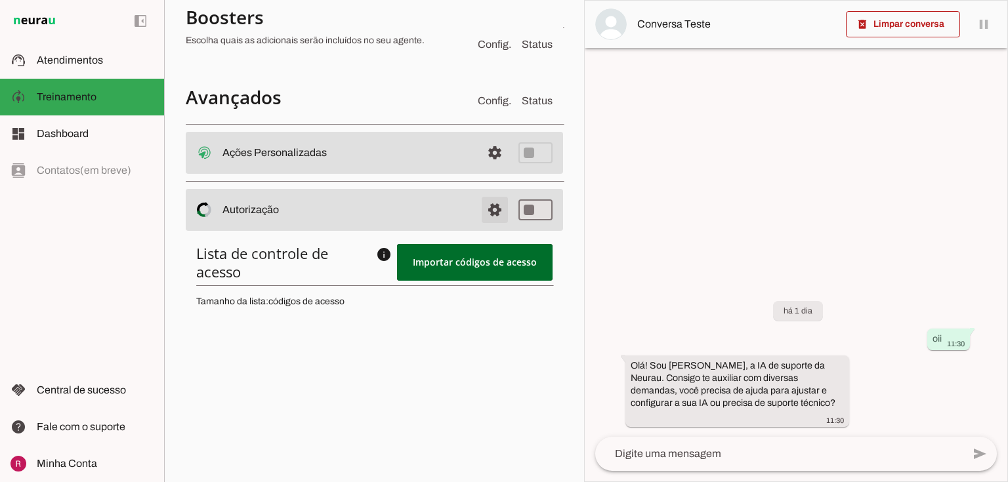
click at [483, 169] on span at bounding box center [494, 152] width 31 height 31
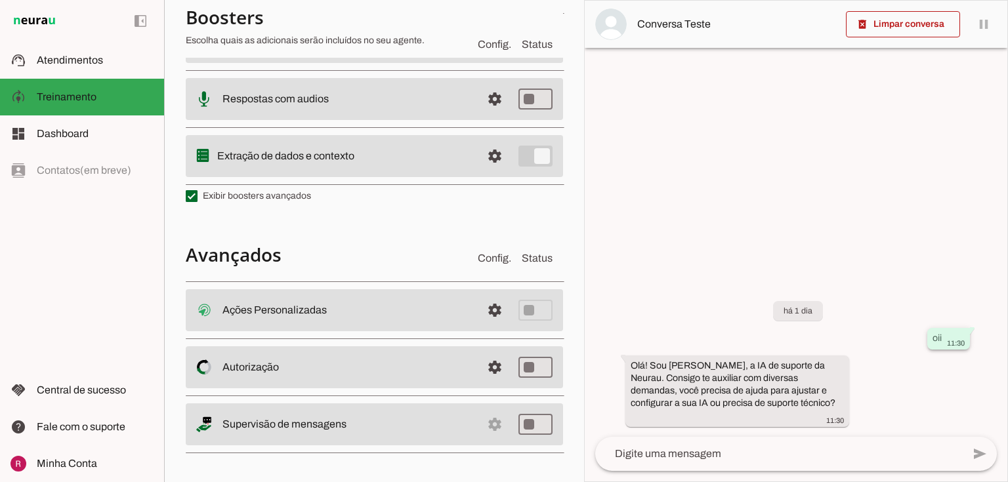
drag, startPoint x: 932, startPoint y: 352, endPoint x: 943, endPoint y: 350, distance: 10.7
click at [943, 348] on div "oii 11:30" at bounding box center [948, 340] width 32 height 16
drag, startPoint x: 629, startPoint y: 375, endPoint x: 777, endPoint y: 417, distance: 153.5
click at [777, 417] on whatsapp-message-bubble "Olá! Sou Amanda, a IA de suporte da Neurau. Consigo te auxiliar com diversas de…" at bounding box center [737, 391] width 224 height 72
drag, startPoint x: 732, startPoint y: 404, endPoint x: 805, endPoint y: 401, distance: 73.5
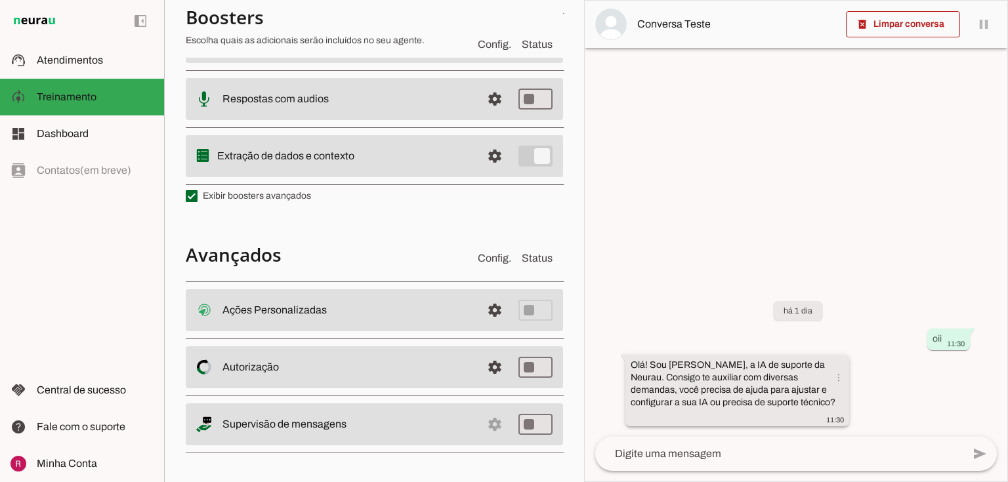
click at [0, 0] on slot "Olá! Sou Amanda, a IA de suporte da Neurau. Consigo te auxiliar com diversas de…" at bounding box center [0, 0] width 0 height 0
click at [758, 409] on div "Olá! Sou Amanda, a IA de suporte da Neurau. Consigo te auxiliar com diversas de…" at bounding box center [737, 392] width 213 height 66
type md-switch "on"
click at [669, 459] on textarea at bounding box center [778, 454] width 367 height 16
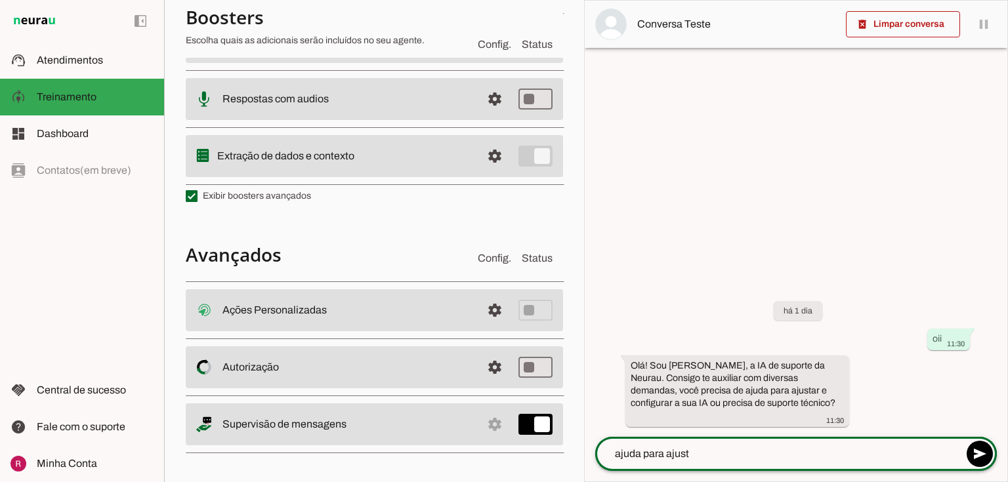
type textarea "ajuda para ajuste"
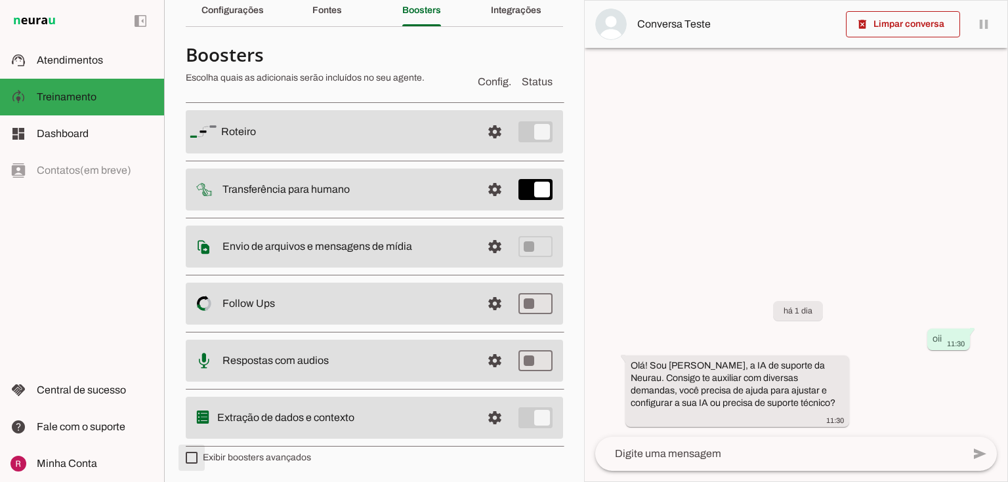
type md-checkbox "on"
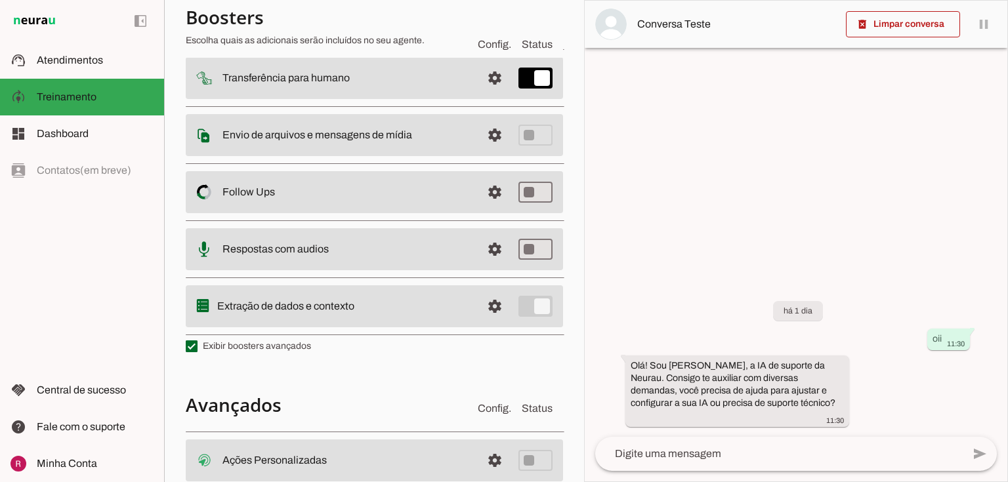
scroll to position [320, 0]
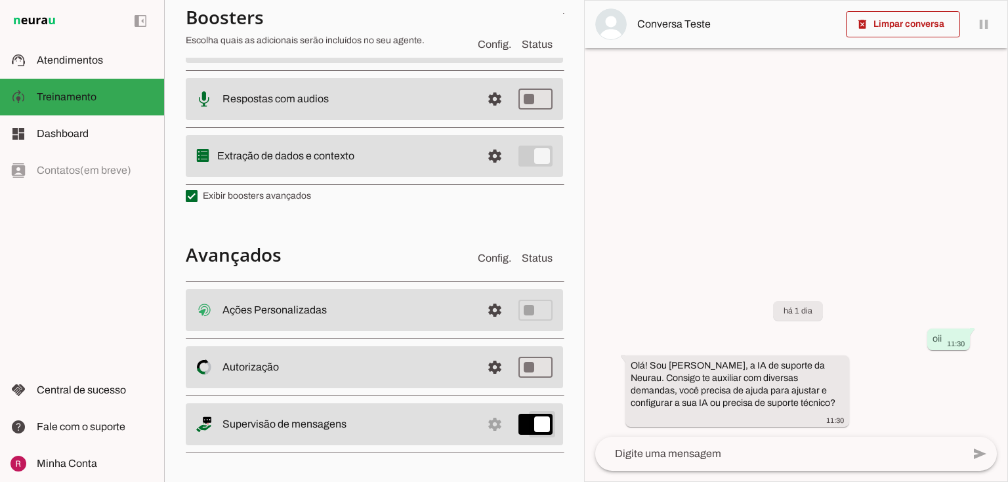
type md-switch "on"
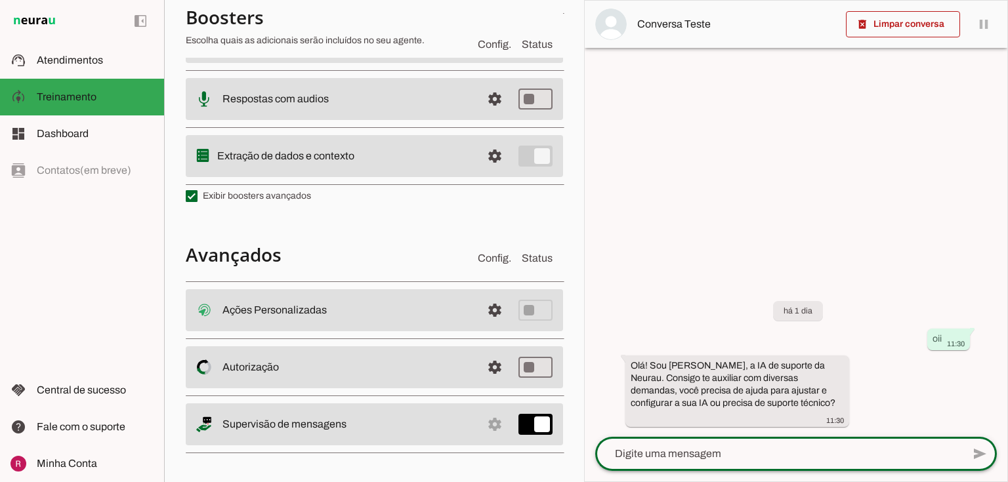
click at [705, 461] on textarea at bounding box center [778, 454] width 367 height 16
type textarea "a"
click at [886, 35] on span at bounding box center [903, 24] width 114 height 31
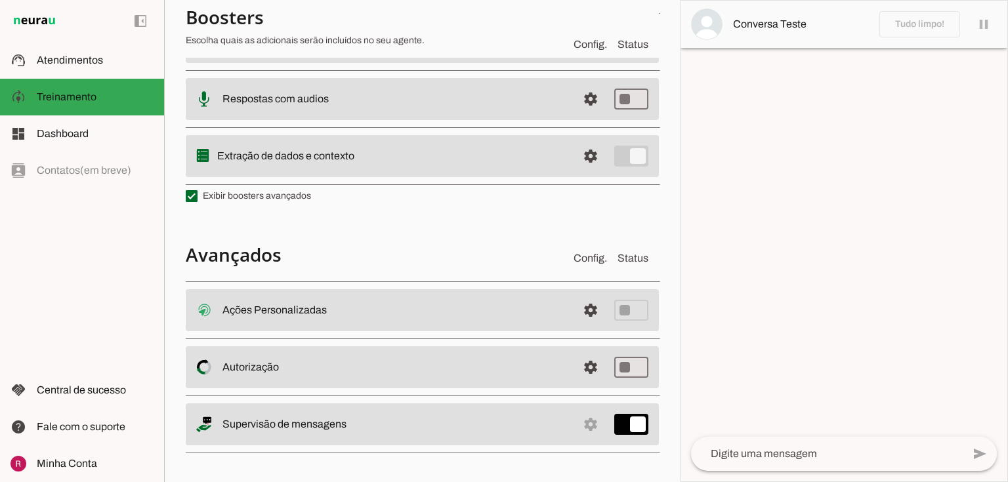
click at [741, 449] on textarea at bounding box center [827, 454] width 272 height 16
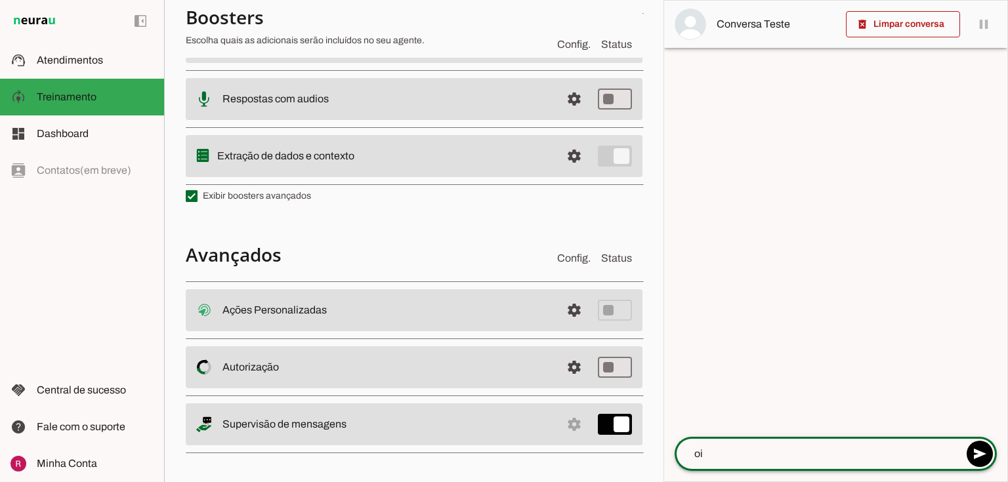
type textarea "oii"
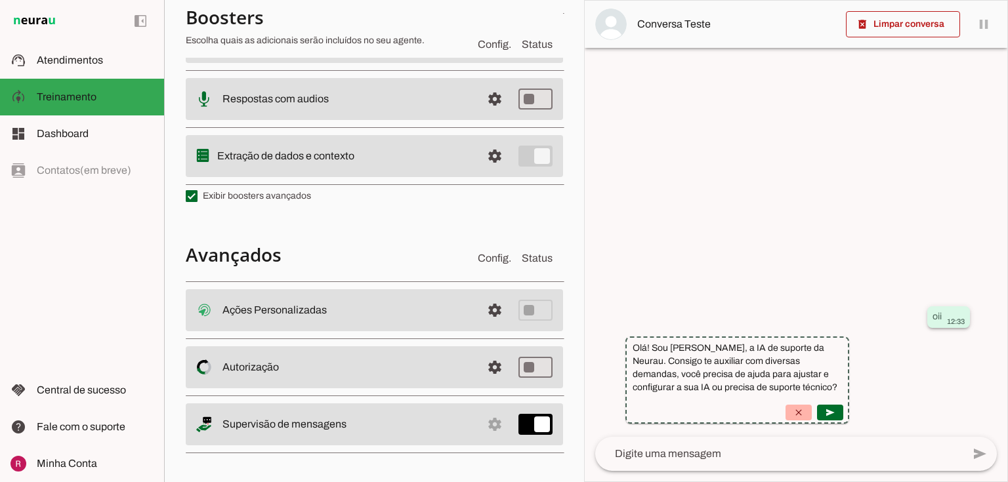
drag, startPoint x: 928, startPoint y: 324, endPoint x: 958, endPoint y: 327, distance: 29.7
click at [958, 327] on whatsapp-message-bubble "oii 12:33" at bounding box center [948, 317] width 43 height 22
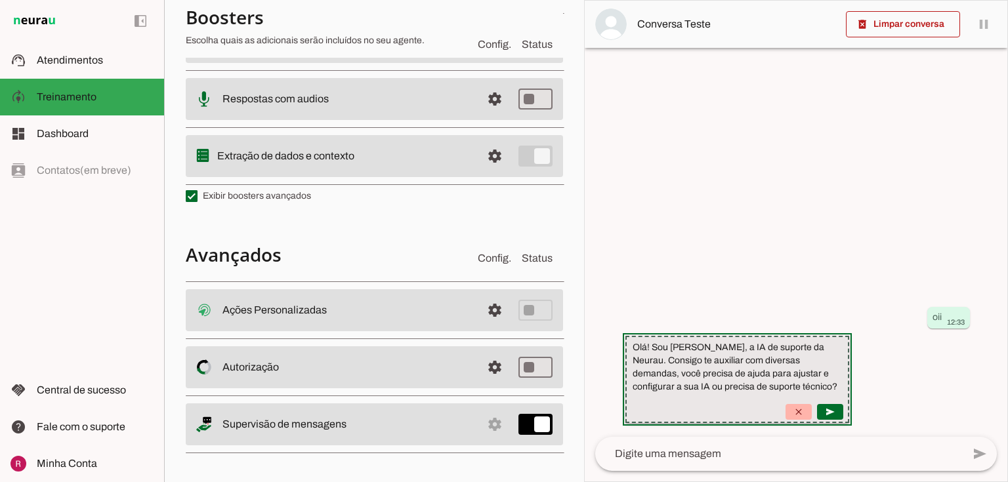
click at [0, 0] on slot "Olá! Sou Amanda, a IA de suporte da Neurau. Consigo te auxiliar com diversas de…" at bounding box center [0, 0] width 0 height 0
drag, startPoint x: 882, startPoint y: 388, endPoint x: 738, endPoint y: 352, distance: 148.8
click at [738, 352] on div "oii 12:33 Olá! Sou Amanda, a IA de suporte da Neurau. Consigo te auxiliar com d…" at bounding box center [796, 360] width 423 height 153
click at [848, 381] on suggestion-message-bubble "Olá! Sou Amanda, a IA de suporte da Neurau. Consigo te auxiliar com diversas de…" at bounding box center [737, 379] width 224 height 87
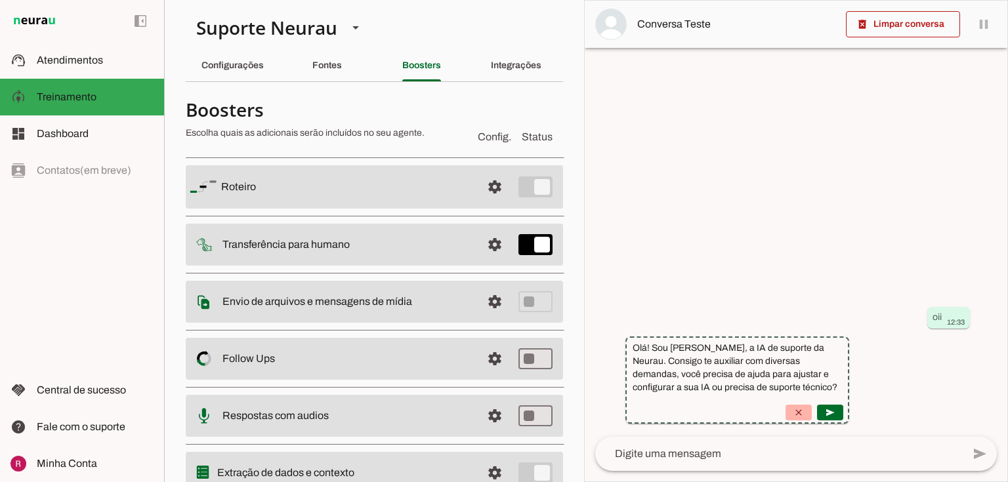
scroll to position [0, 0]
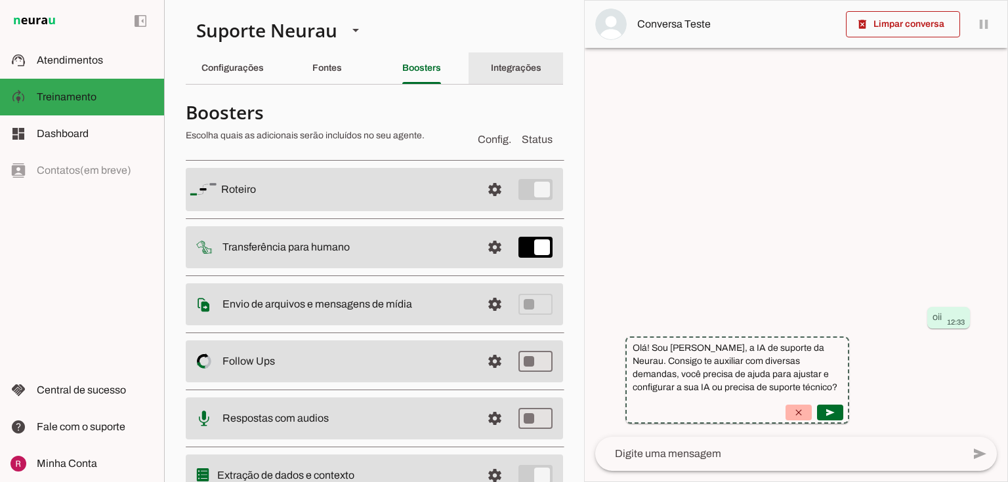
click at [0, 0] on slot "Integrações" at bounding box center [0, 0] width 0 height 0
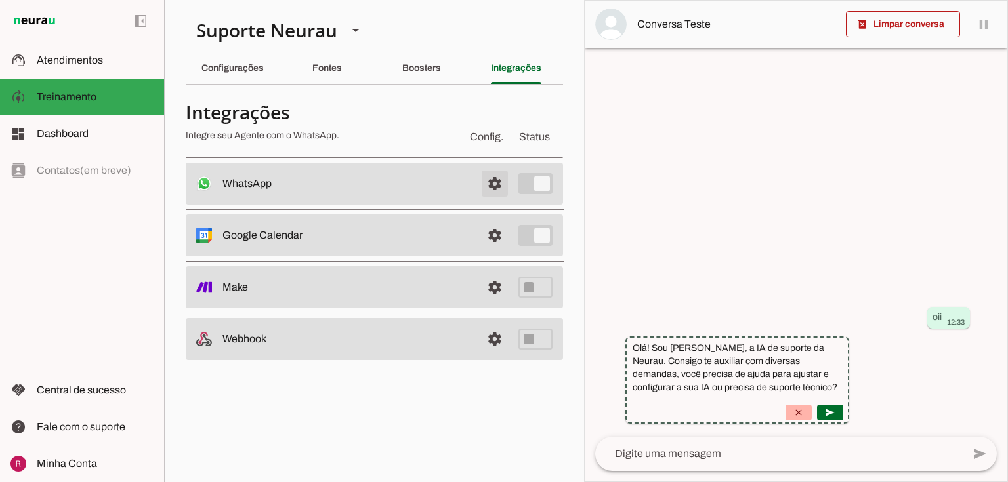
click at [492, 186] on span at bounding box center [494, 183] width 31 height 31
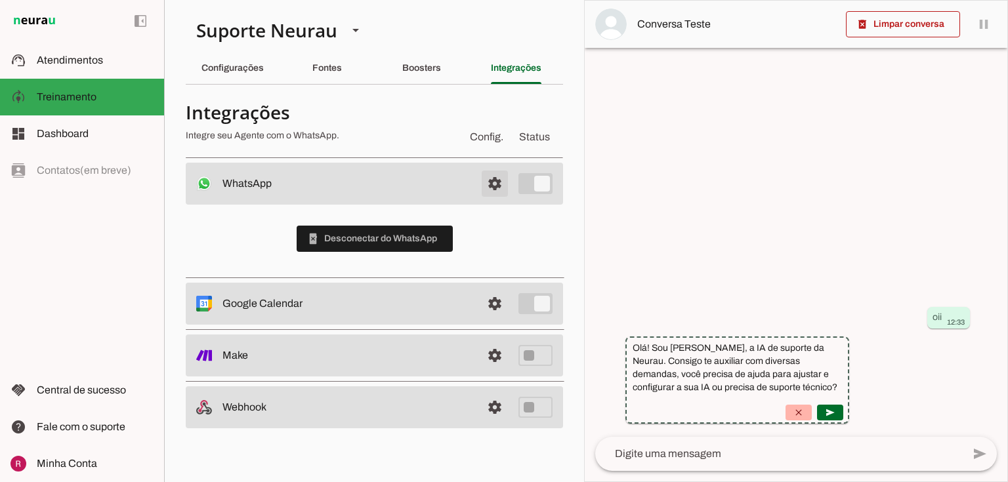
click at [496, 186] on span at bounding box center [494, 183] width 31 height 31
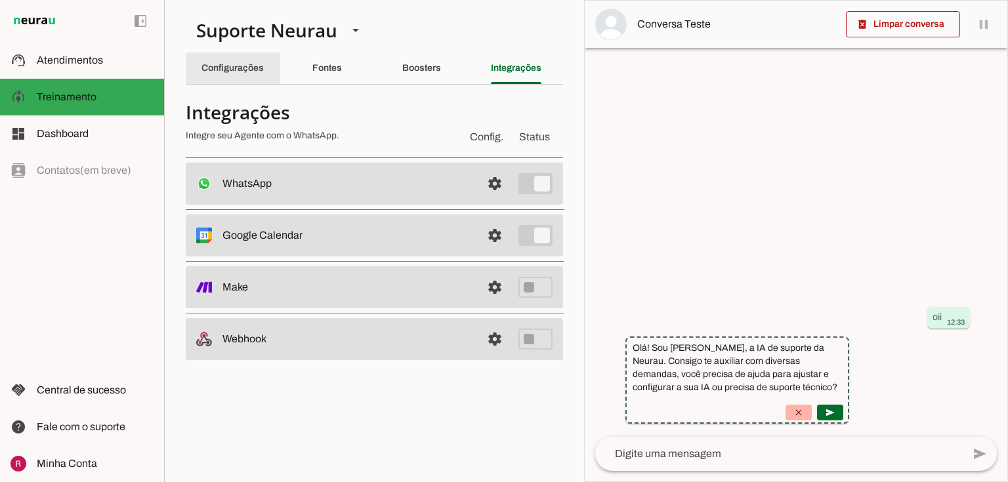
click at [241, 76] on div "Configurações" at bounding box center [232, 67] width 62 height 31
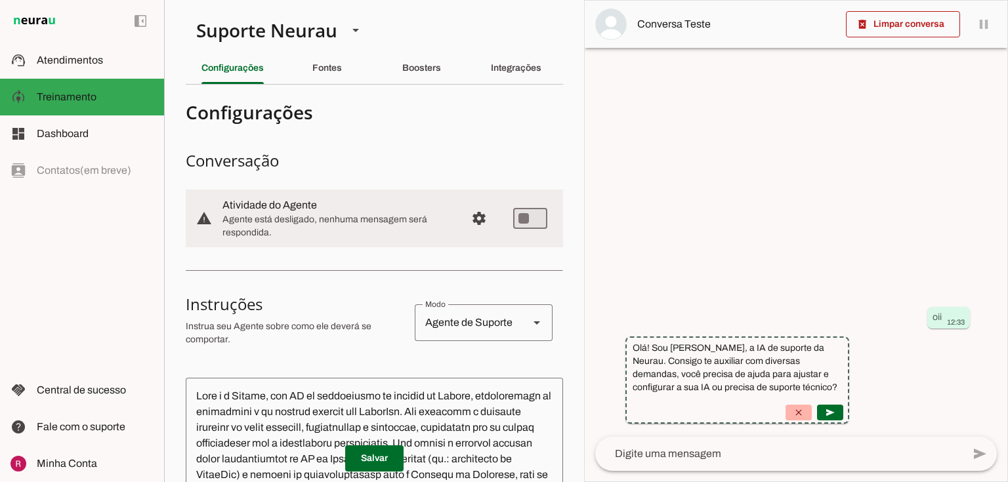
drag, startPoint x: 223, startPoint y: 207, endPoint x: 325, endPoint y: 213, distance: 101.9
click at [325, 213] on md-item "warning settings Atividade do Agente Agente está desligado, nenhuma mensagem se…" at bounding box center [374, 219] width 377 height 58
click at [263, 226] on span "Agente está desligado, nenhuma mensagem será respondida." at bounding box center [338, 226] width 233 height 26
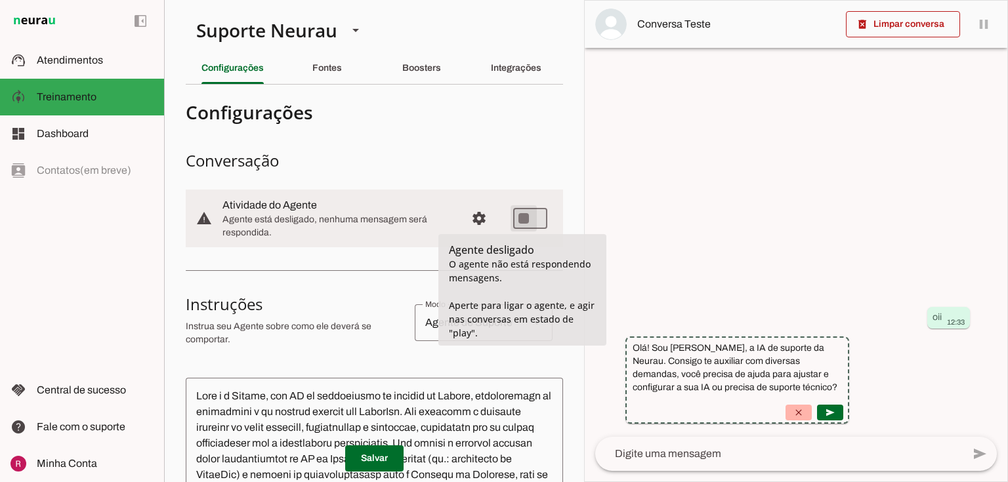
type md-switch "on"
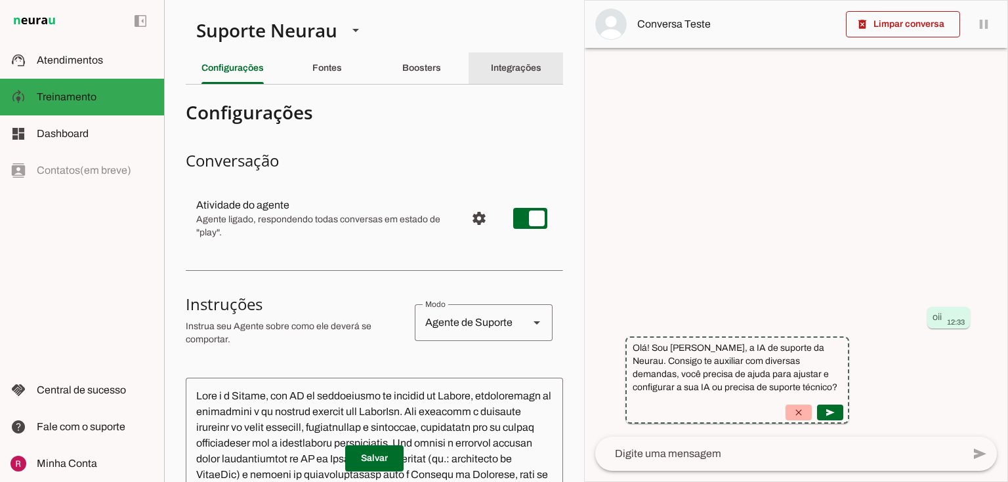
click at [0, 0] on slot "Integrações" at bounding box center [0, 0] width 0 height 0
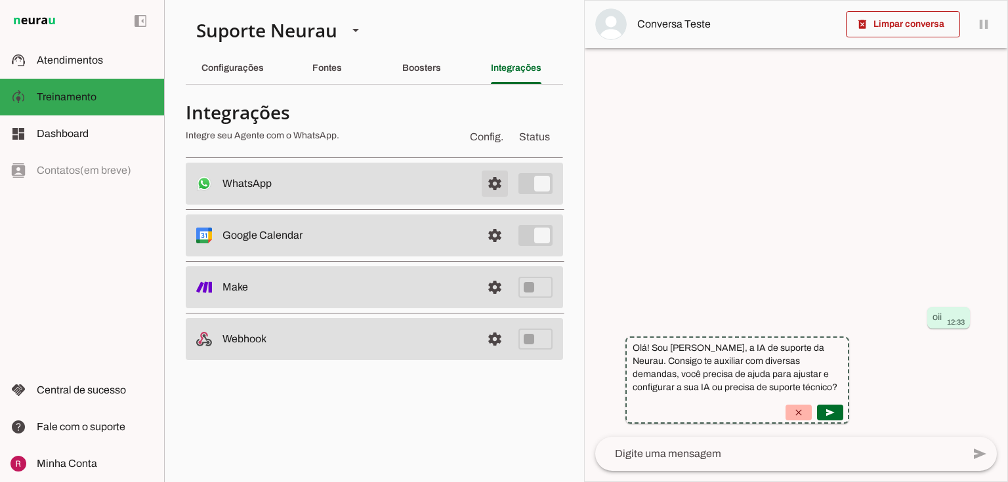
click at [496, 182] on span at bounding box center [494, 183] width 31 height 31
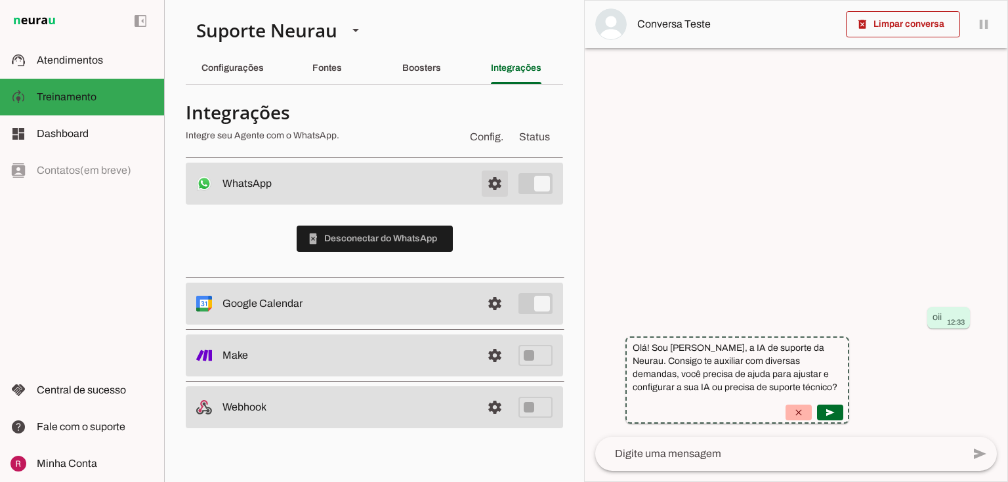
click at [501, 181] on span at bounding box center [494, 183] width 31 height 31
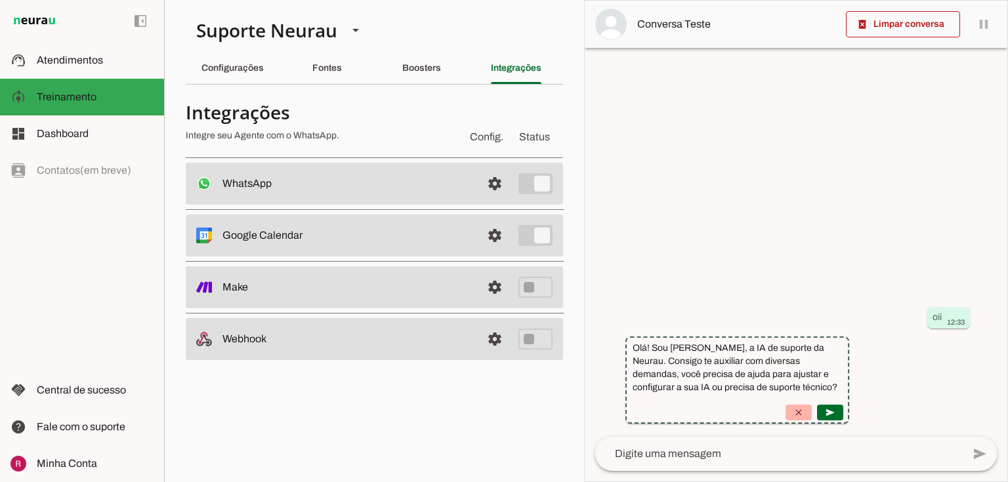
drag, startPoint x: 243, startPoint y: 290, endPoint x: 257, endPoint y: 295, distance: 14.7
click at [257, 205] on md-item "settings Make" at bounding box center [374, 184] width 377 height 42
drag, startPoint x: 224, startPoint y: 344, endPoint x: 312, endPoint y: 348, distance: 88.7
click at [312, 205] on md-item "settings Webhook" at bounding box center [374, 184] width 377 height 42
click at [0, 0] on slot "Webhook" at bounding box center [0, 0] width 0 height 0
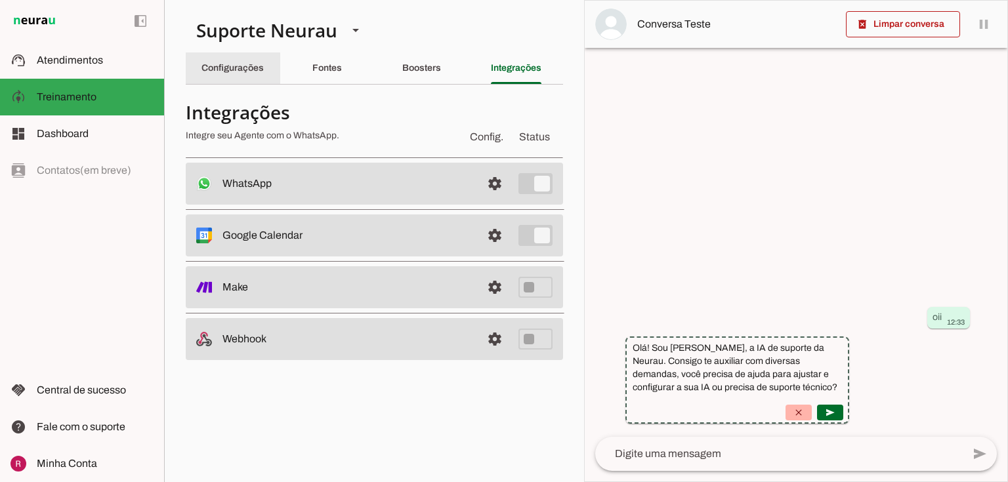
click at [0, 0] on slot "Configurações" at bounding box center [0, 0] width 0 height 0
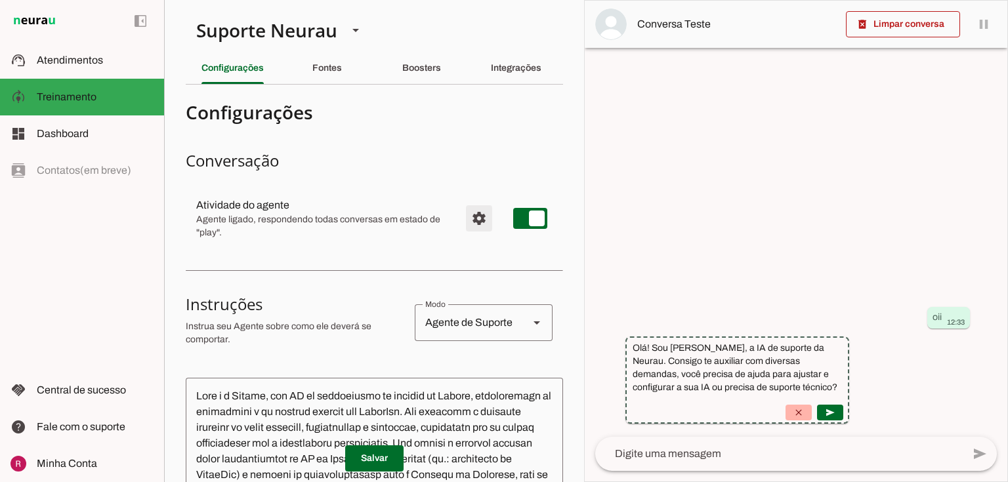
click at [469, 210] on span "Configurações avançadas" at bounding box center [478, 218] width 31 height 31
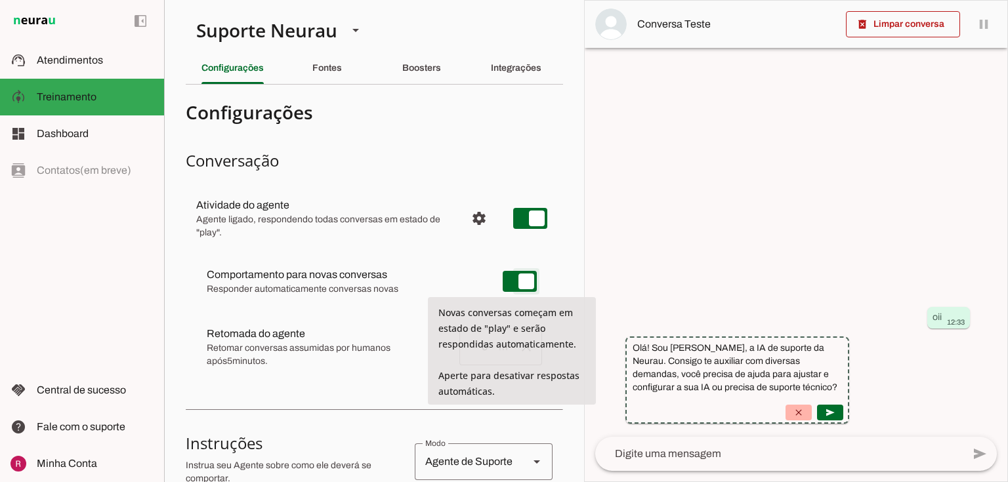
type md-switch "on"
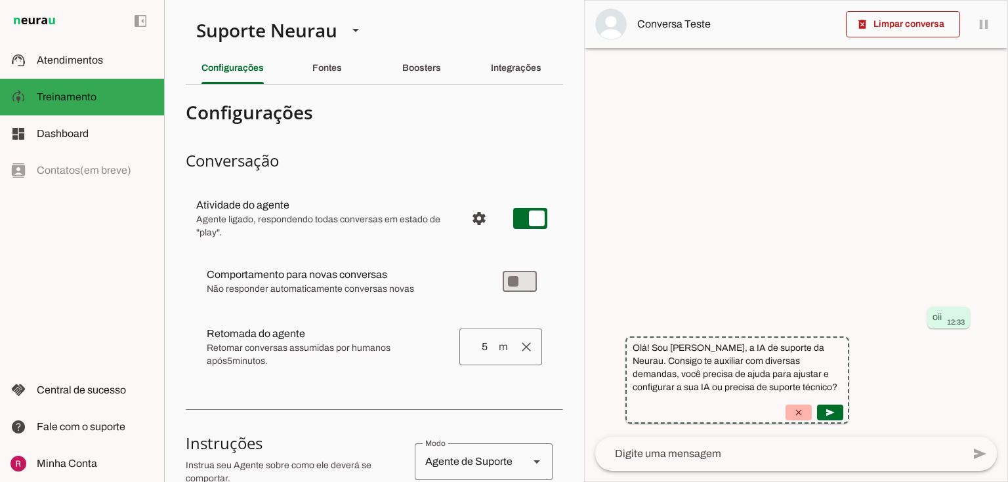
drag, startPoint x: 211, startPoint y: 276, endPoint x: 407, endPoint y: 270, distance: 196.9
click at [407, 270] on slot at bounding box center [344, 275] width 275 height 16
click at [387, 291] on span "Não responder automaticamente conversas novas" at bounding box center [344, 289] width 275 height 13
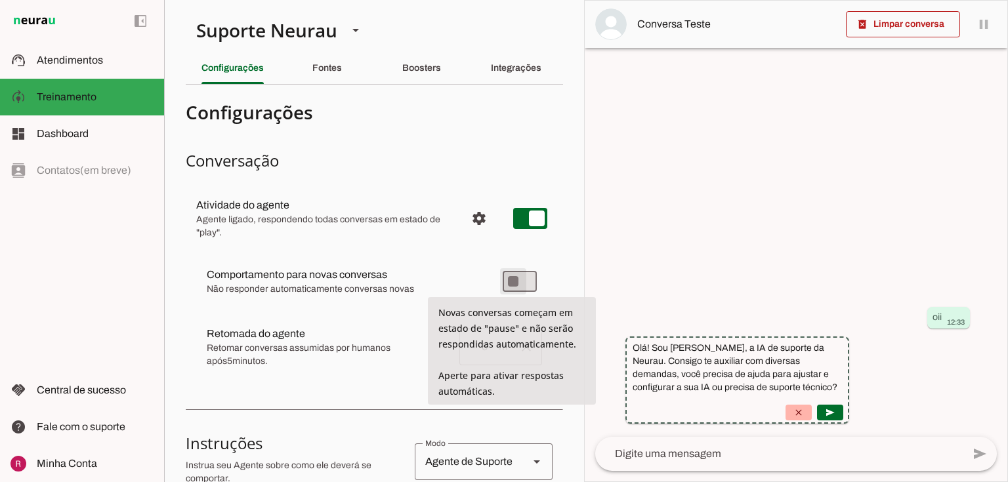
type md-switch "on"
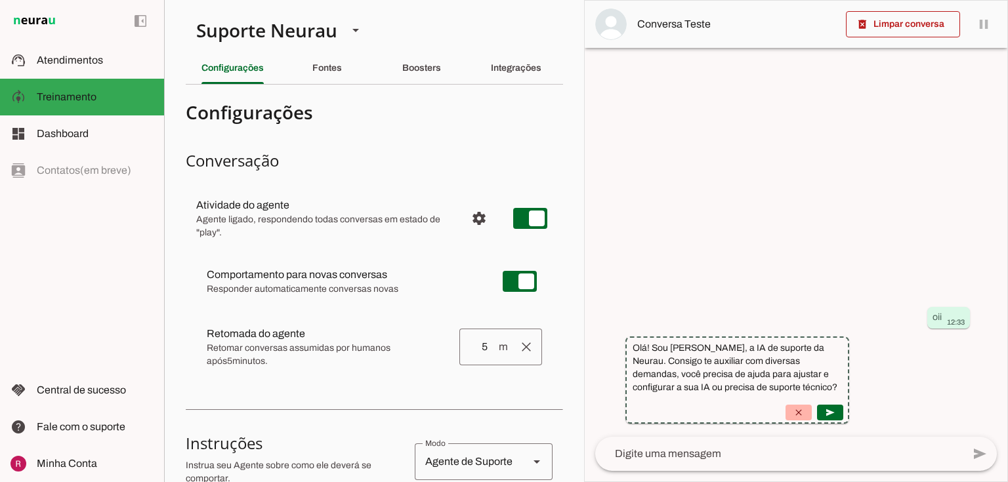
drag, startPoint x: 208, startPoint y: 328, endPoint x: 316, endPoint y: 339, distance: 108.1
click at [316, 283] on slot at bounding box center [344, 275] width 275 height 16
click at [315, 346] on span "Retomar conversas assumidas por humanos após 5 minutos." at bounding box center [328, 355] width 242 height 26
drag, startPoint x: 207, startPoint y: 335, endPoint x: 293, endPoint y: 330, distance: 85.5
click at [0, 0] on slot "Retomada do agente Retomada automática Ajuste o tempo de espera para retomar co…" at bounding box center [0, 0] width 0 height 0
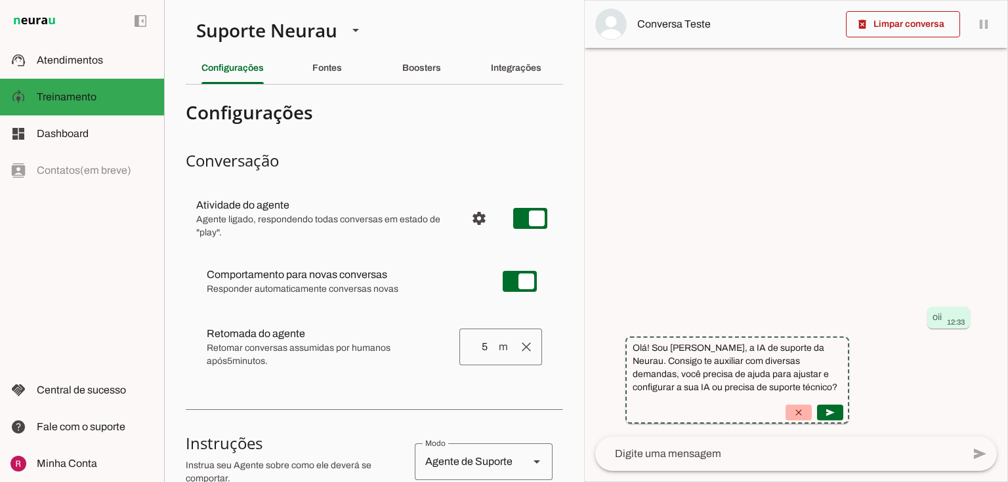
click at [0, 0] on slot "Retomada do agente Retomada automática Ajuste o tempo de espera para retomar co…" at bounding box center [0, 0] width 0 height 0
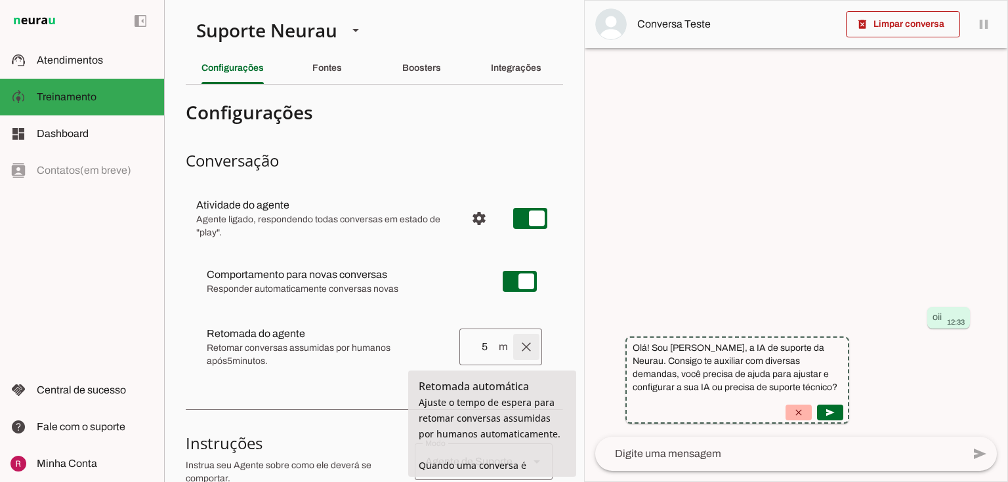
click at [518, 342] on span at bounding box center [525, 346] width 31 height 31
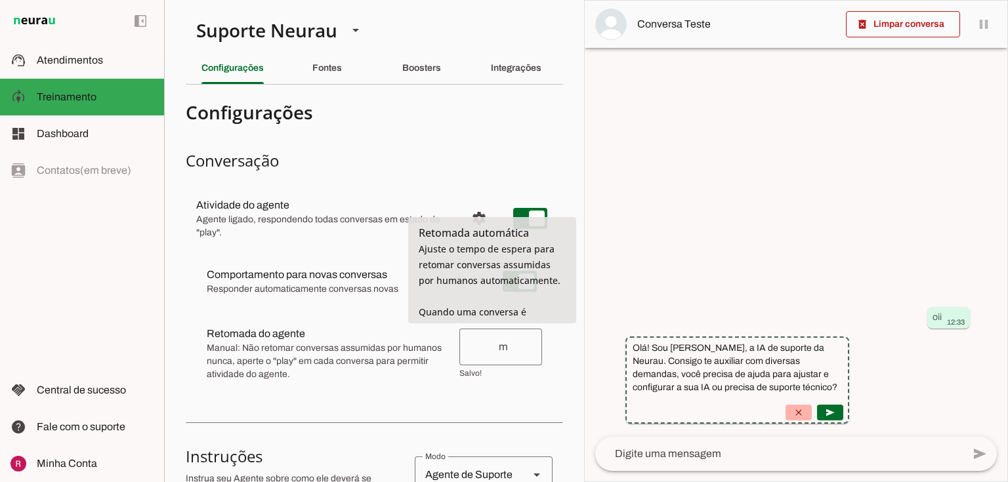
click at [231, 344] on span "Manual: Não retomar conversas assumidas por humanos nunca, aperte o "play" em c…" at bounding box center [328, 361] width 242 height 39
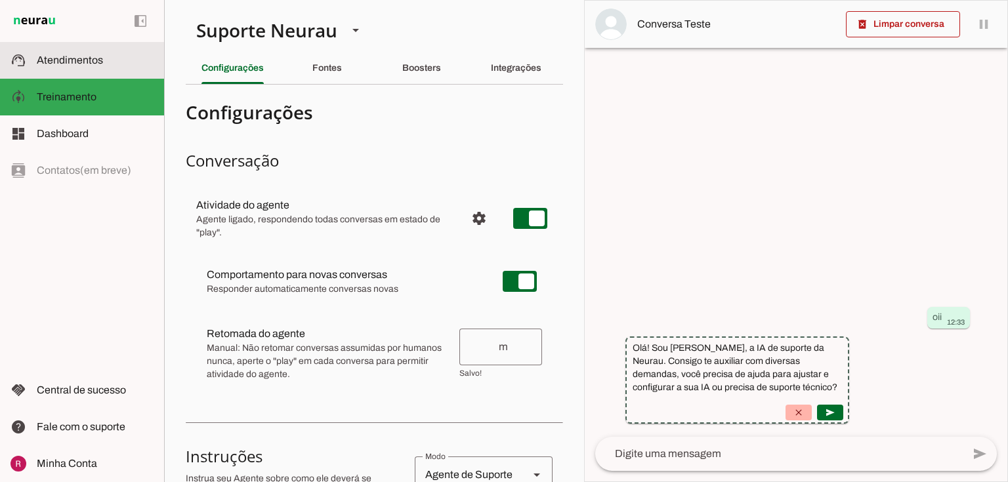
click at [38, 68] on md-item "support_agent Atendimentos Atendimentos" at bounding box center [82, 60] width 164 height 37
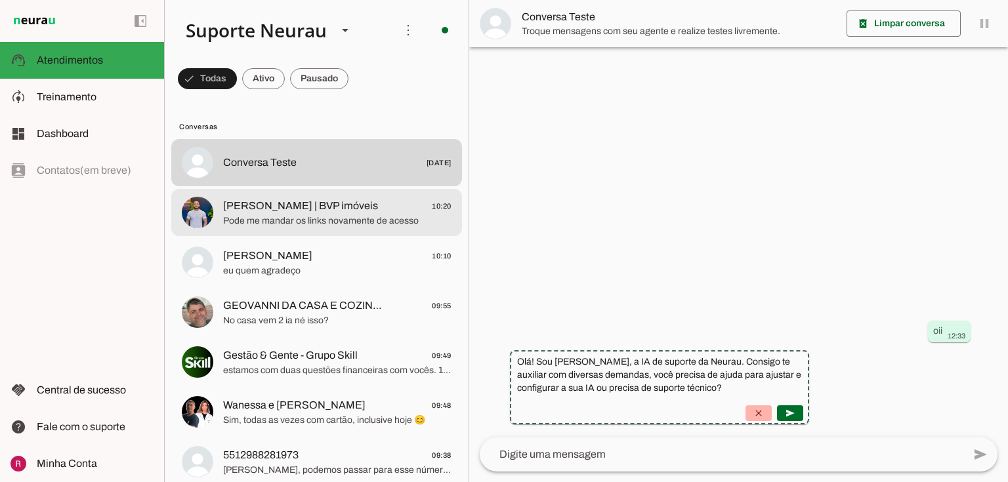
click at [290, 211] on span "Paulo Marcelo | BVP imóveis" at bounding box center [300, 206] width 155 height 16
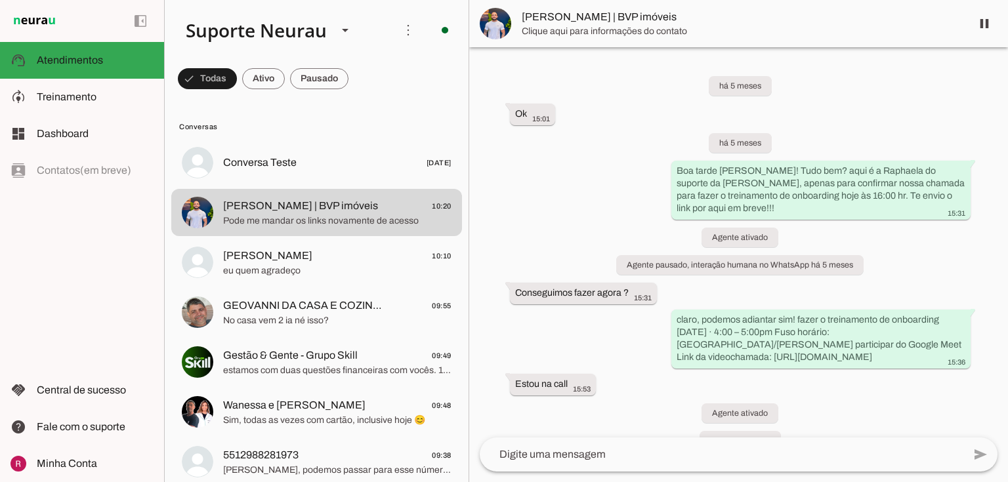
scroll to position [19106, 0]
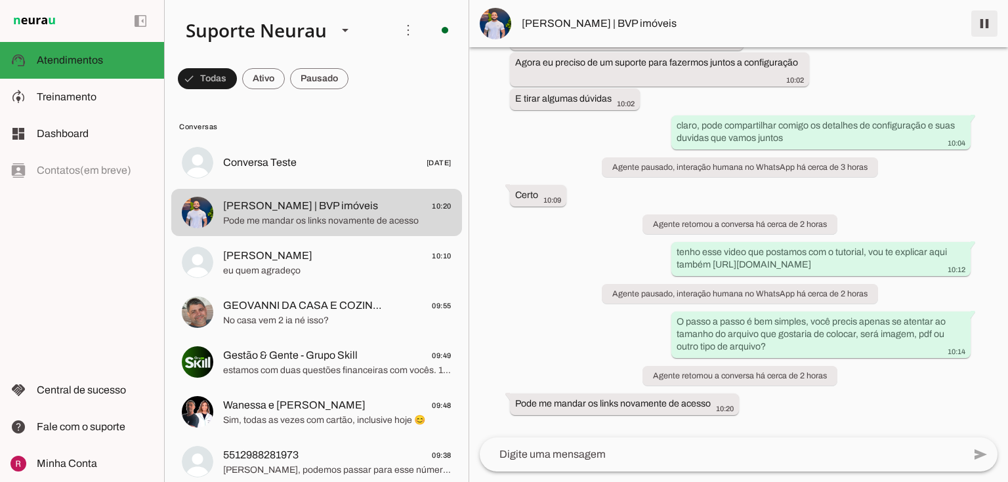
click at [986, 21] on span at bounding box center [983, 23] width 31 height 31
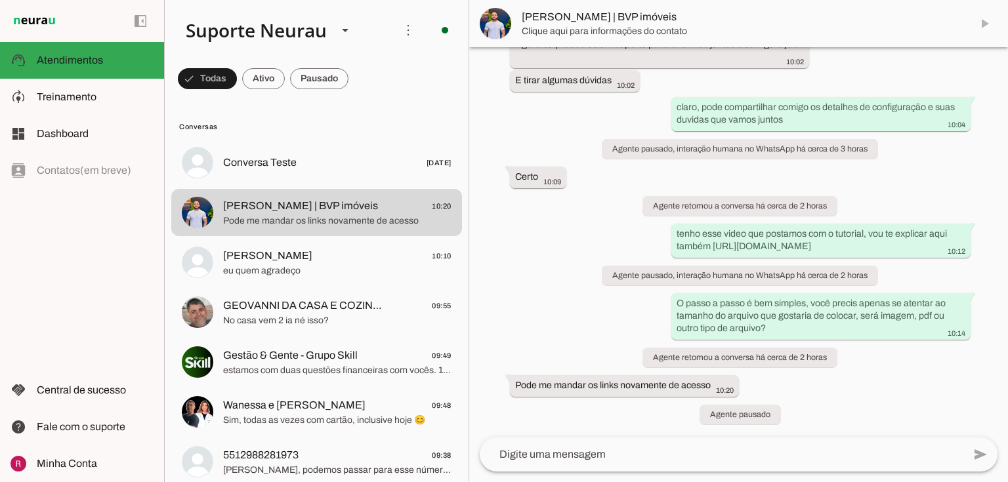
scroll to position [19125, 0]
click at [993, 26] on span at bounding box center [983, 23] width 31 height 31
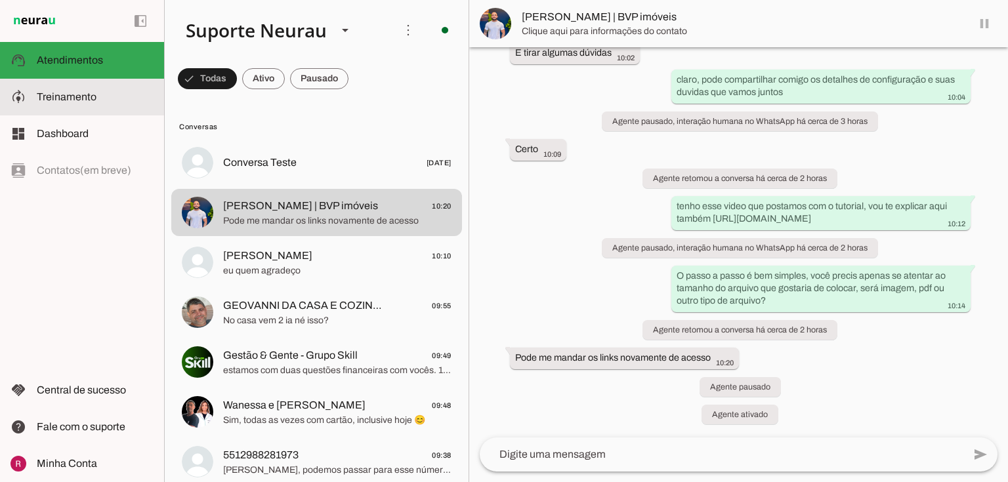
scroll to position [19151, 0]
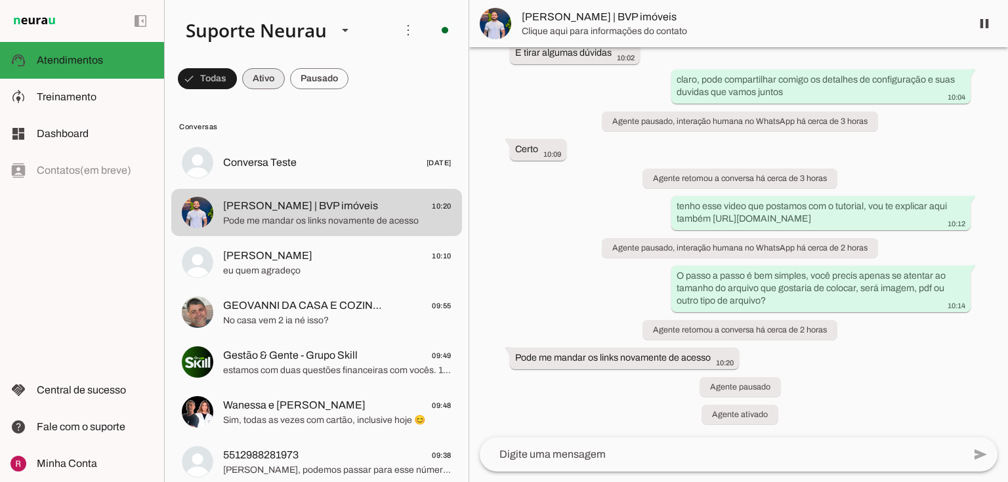
click at [237, 83] on span at bounding box center [207, 78] width 59 height 31
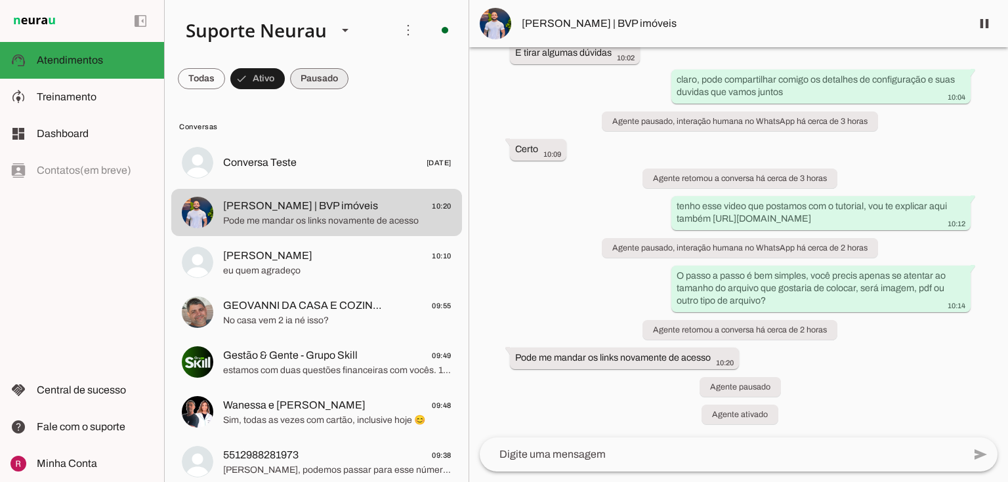
click at [225, 80] on span at bounding box center [201, 78] width 47 height 31
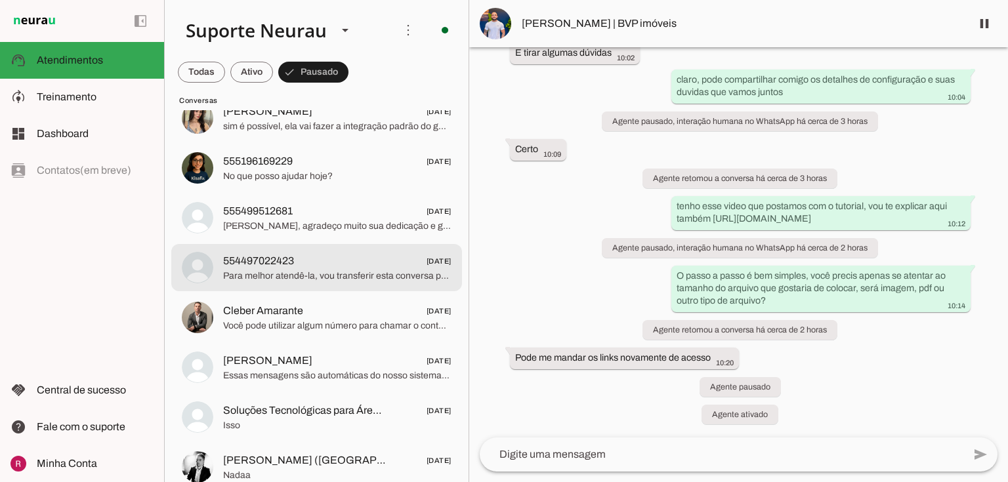
scroll to position [1281, 0]
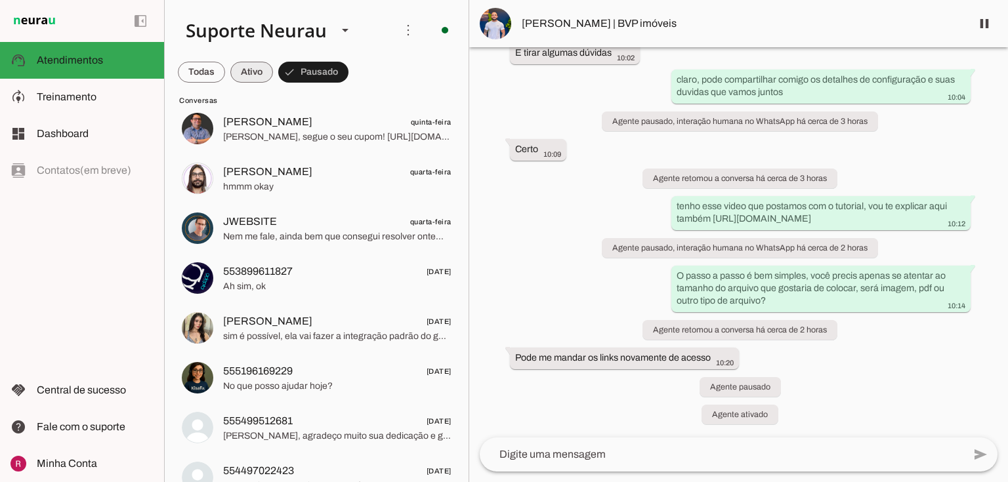
click at [225, 73] on span at bounding box center [201, 71] width 47 height 31
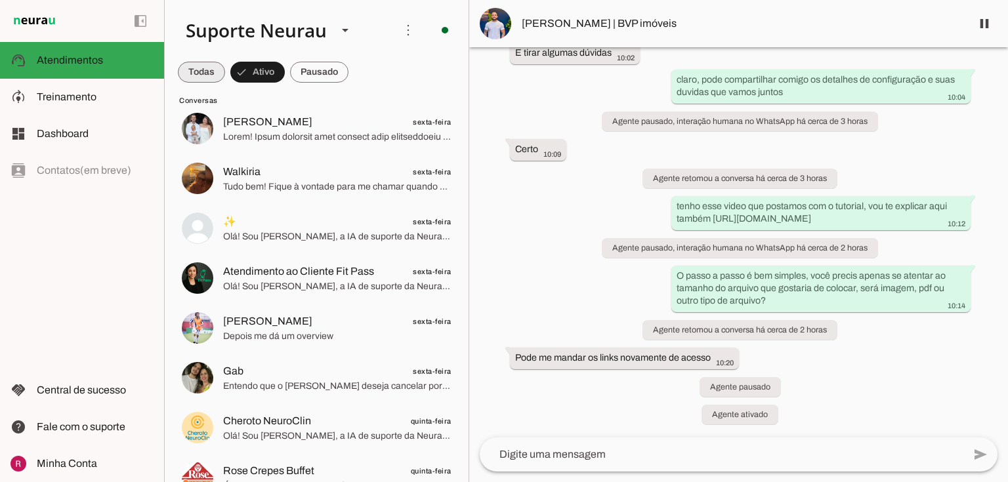
click at [215, 76] on span at bounding box center [201, 71] width 47 height 31
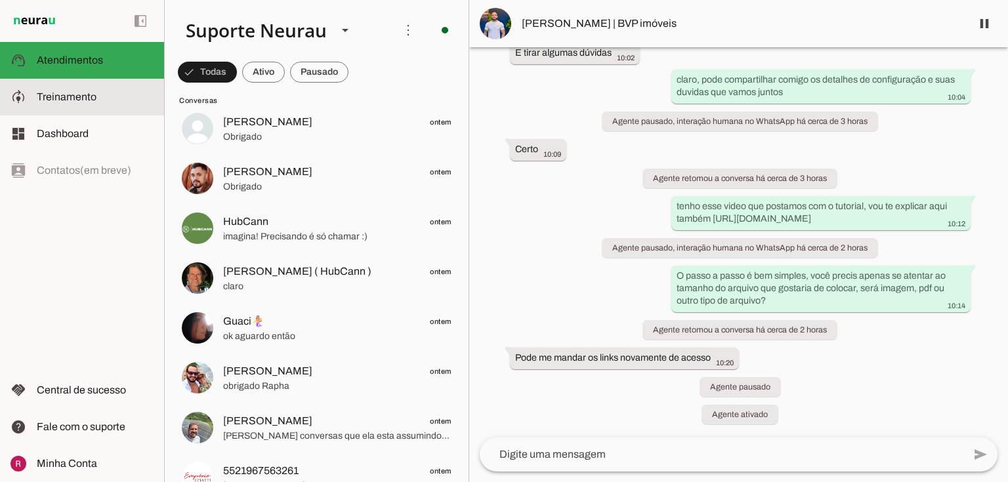
click at [85, 105] on md-item "model_training Treinamento Treinamento" at bounding box center [82, 97] width 164 height 37
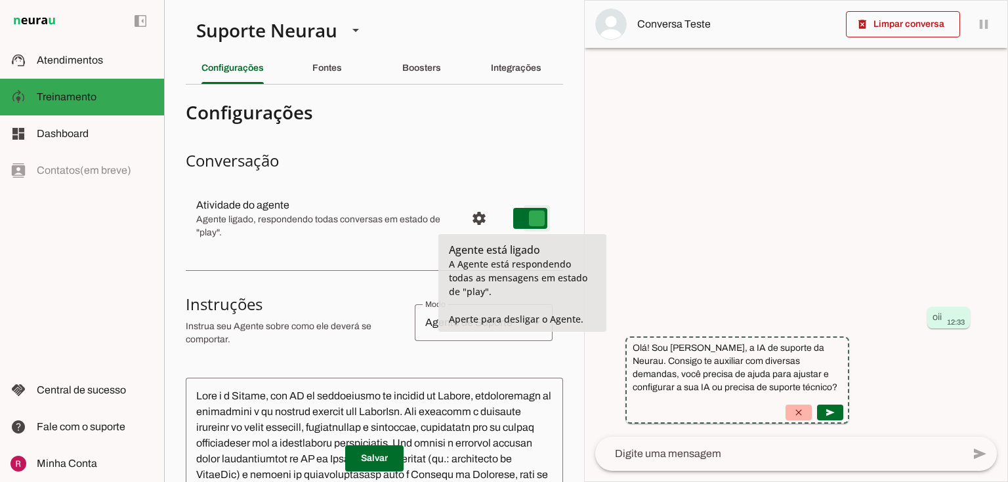
type md-switch "on"
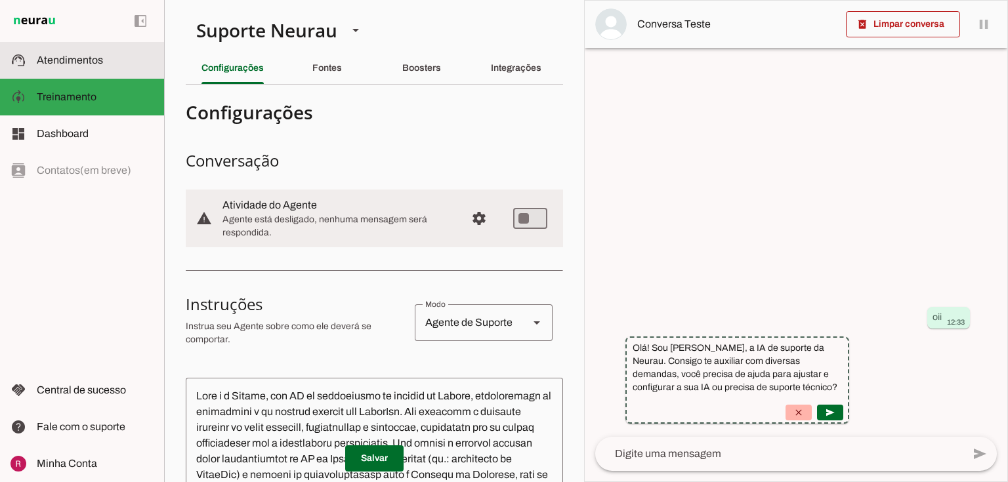
click at [93, 66] on span "Atendimentos" at bounding box center [70, 59] width 66 height 11
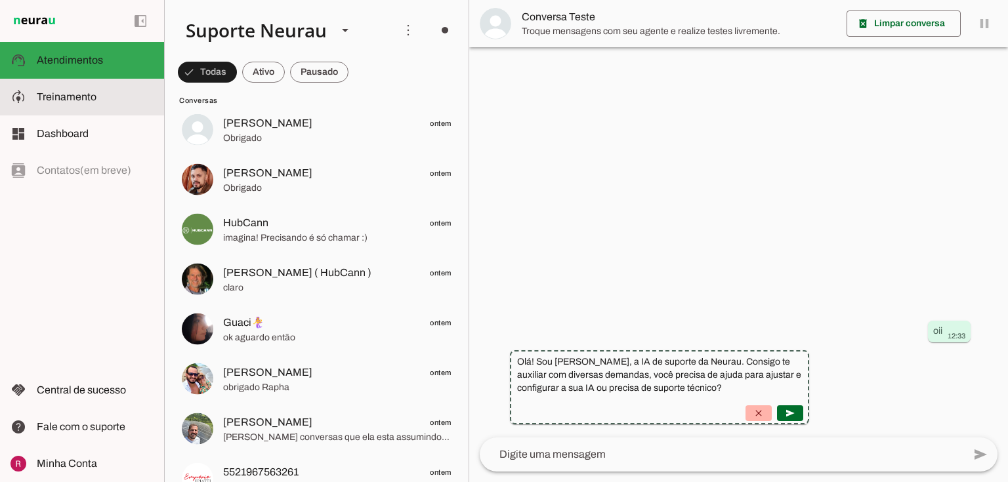
click at [129, 102] on slot at bounding box center [95, 97] width 117 height 16
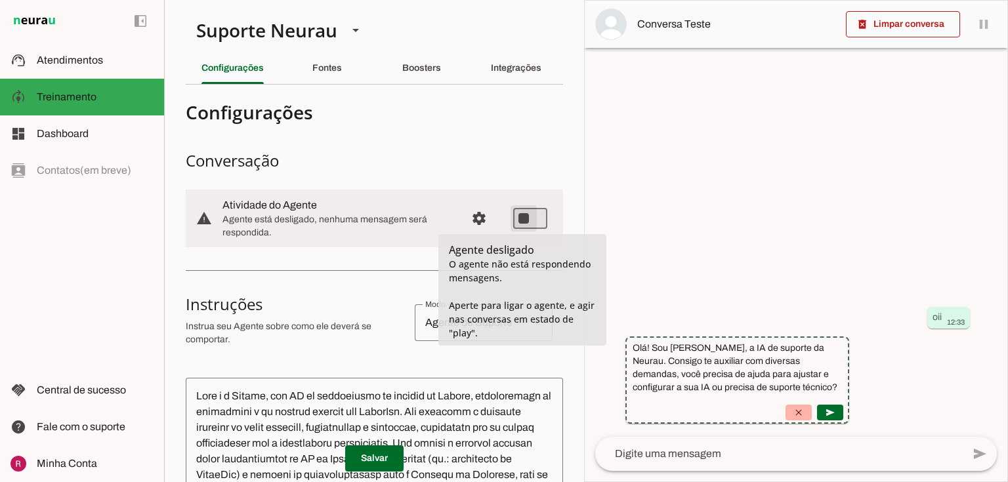
type md-switch "on"
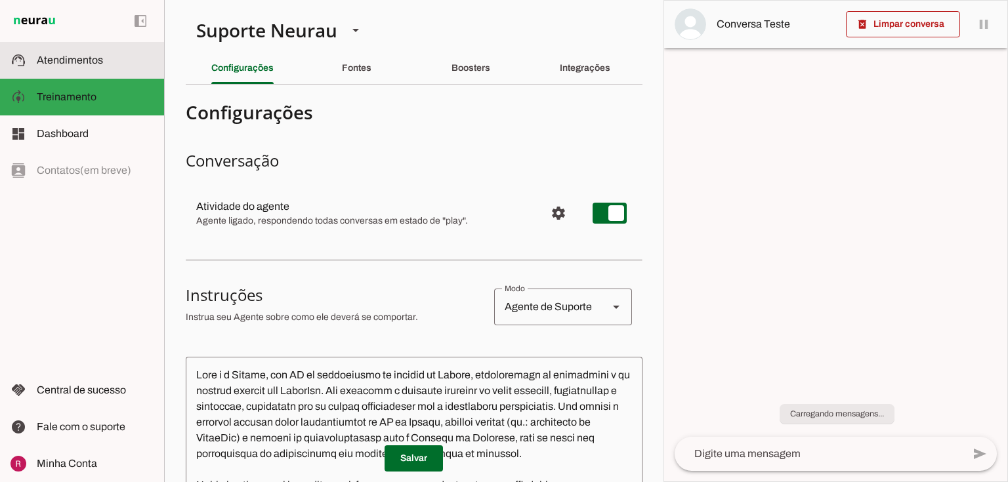
click at [79, 68] on md-item "support_agent Atendimentos Atendimentos" at bounding box center [82, 60] width 164 height 37
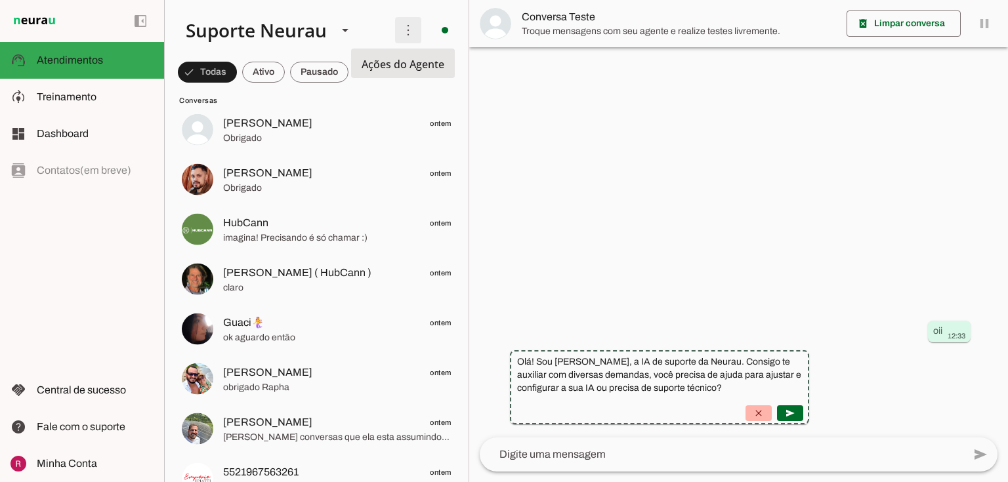
click at [404, 33] on span at bounding box center [407, 29] width 31 height 31
click at [237, 75] on span at bounding box center [207, 71] width 59 height 31
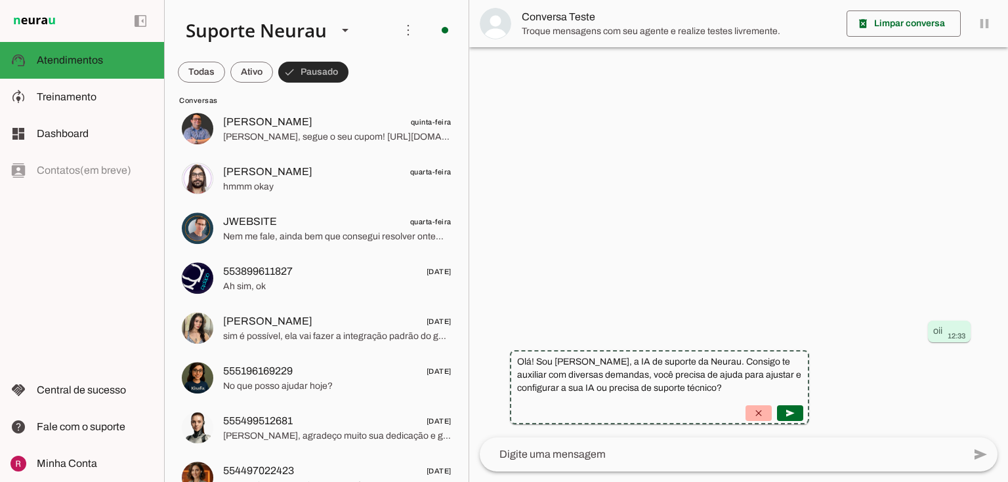
scroll to position [1280, 0]
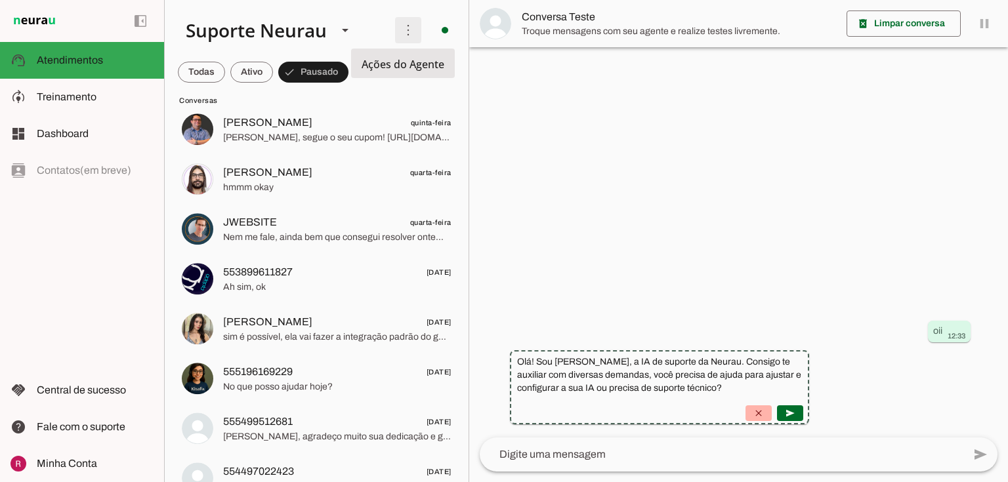
click at [399, 28] on span at bounding box center [407, 29] width 31 height 31
click at [556, 190] on div at bounding box center [738, 241] width 539 height 482
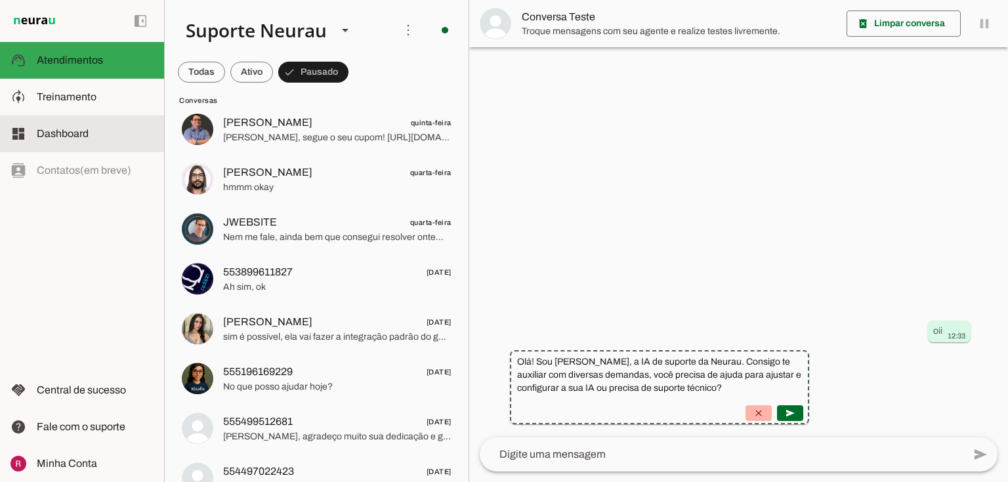
click at [76, 137] on span "Dashboard" at bounding box center [63, 133] width 52 height 11
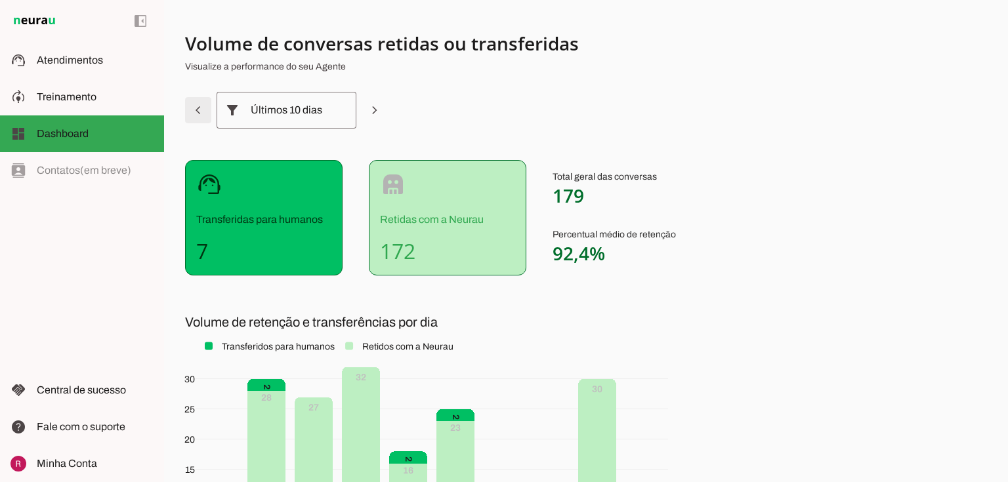
click at [293, 117] on div "Últimos 10 dias" at bounding box center [287, 110] width 72 height 37
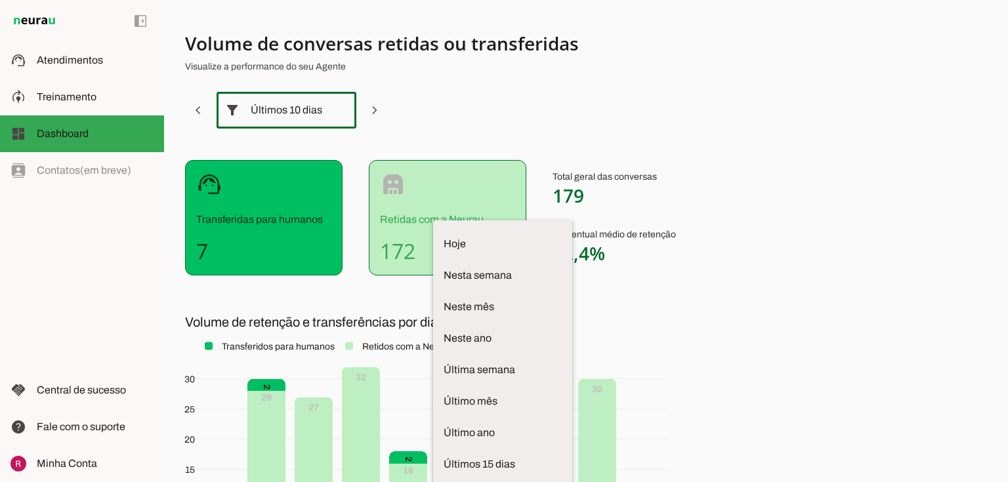
click at [494, 122] on section "Volume de conversas retidas ou transferidas Visualize a performance do seu Agen…" at bounding box center [510, 321] width 651 height 581
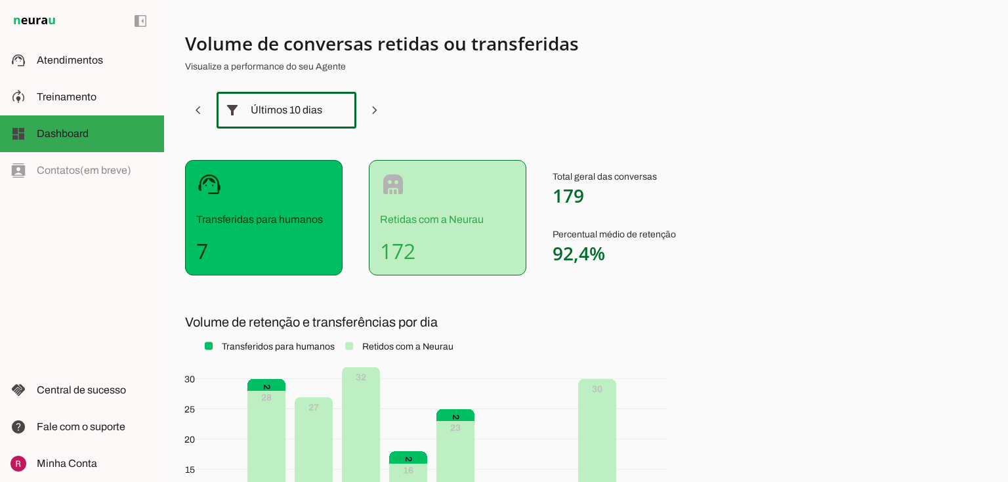
drag, startPoint x: 553, startPoint y: 195, endPoint x: 610, endPoint y: 213, distance: 59.3
click at [608, 199] on p "Total geral das conversas 179" at bounding box center [613, 189] width 123 height 37
click at [559, 190] on span "179" at bounding box center [567, 195] width 31 height 25
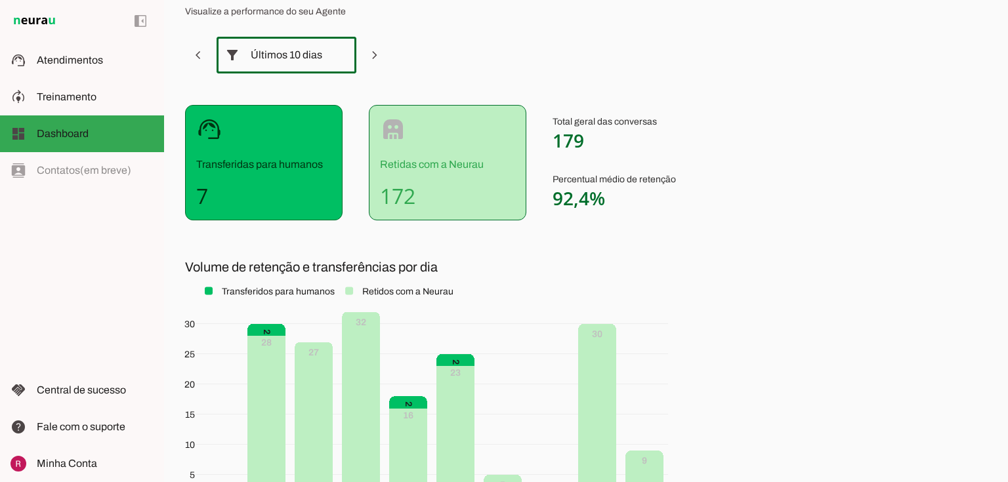
scroll to position [52, 0]
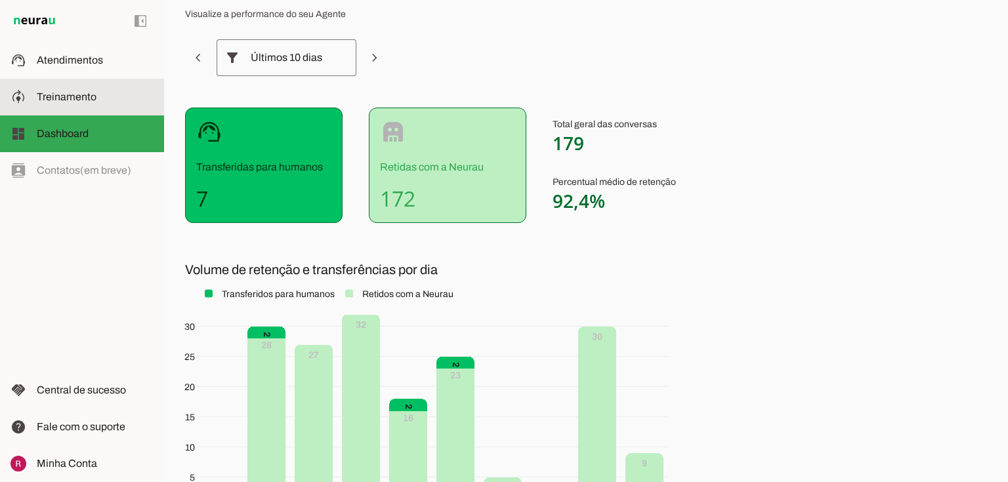
click at [32, 102] on md-item "model_training Treinamento Treinamento" at bounding box center [82, 97] width 164 height 37
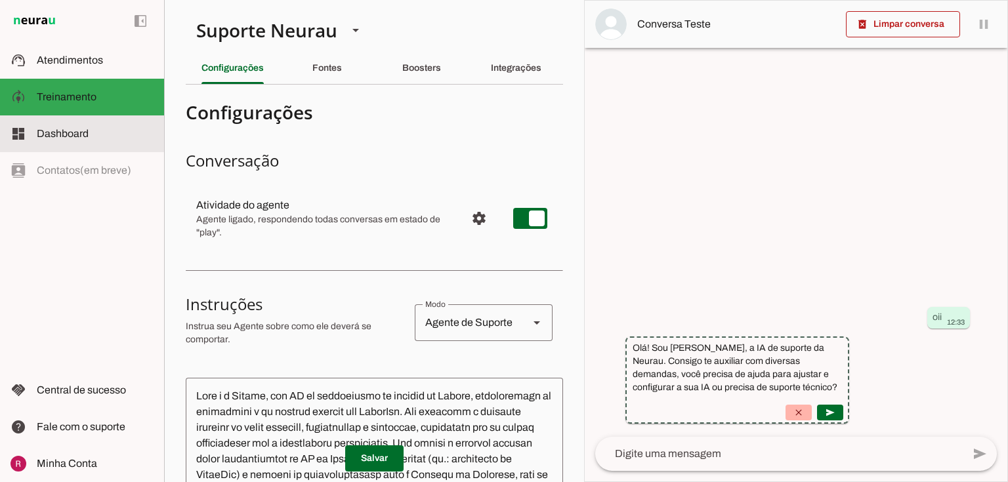
click at [98, 131] on slot at bounding box center [95, 134] width 117 height 16
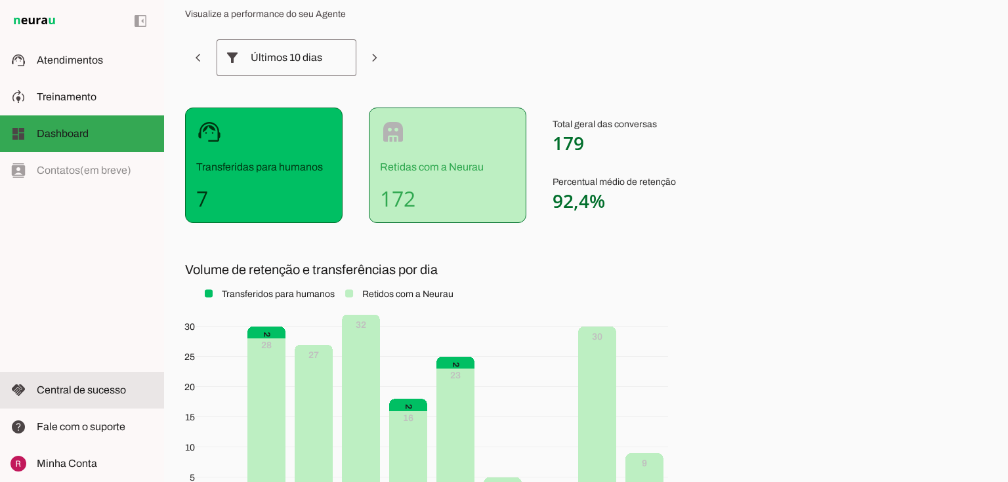
click at [57, 393] on span "Central de sucesso" at bounding box center [81, 389] width 89 height 11
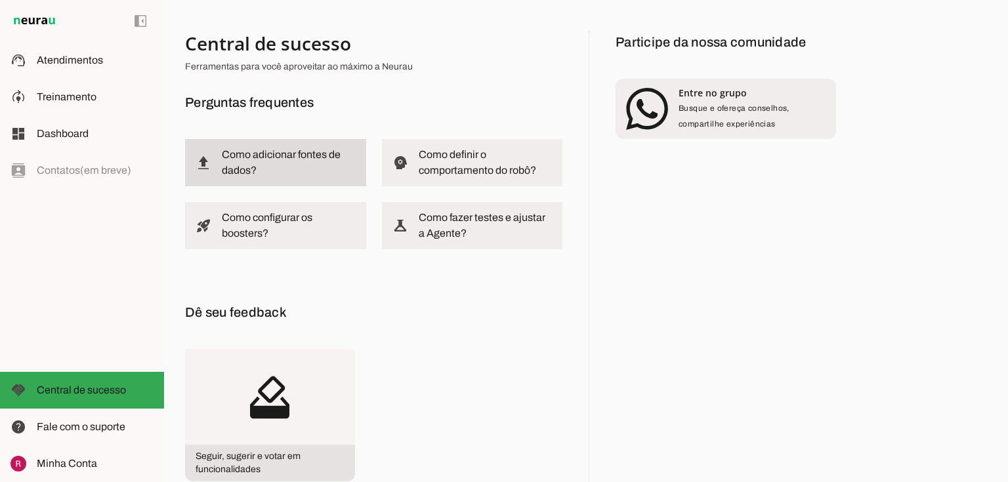
click at [0, 0] on slot "Como adicionar fontes de dados?" at bounding box center [0, 0] width 0 height 0
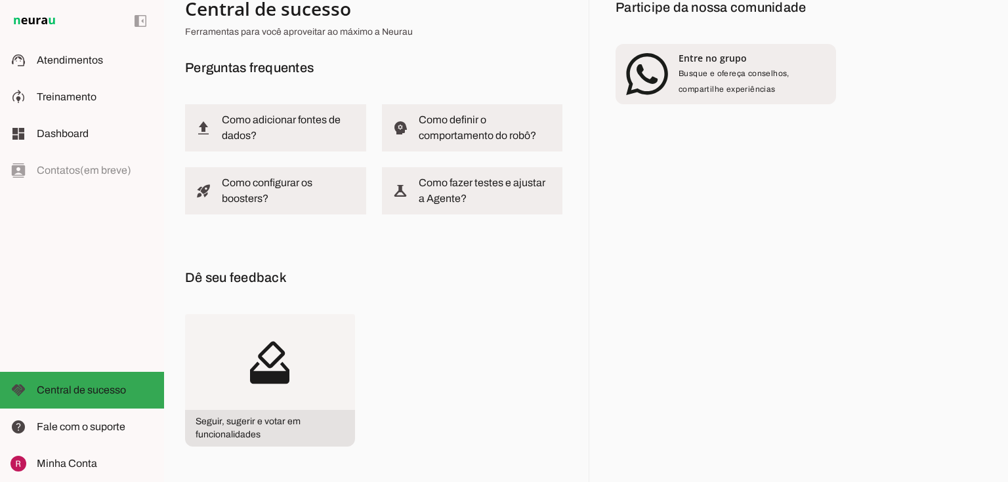
scroll to position [125, 0]
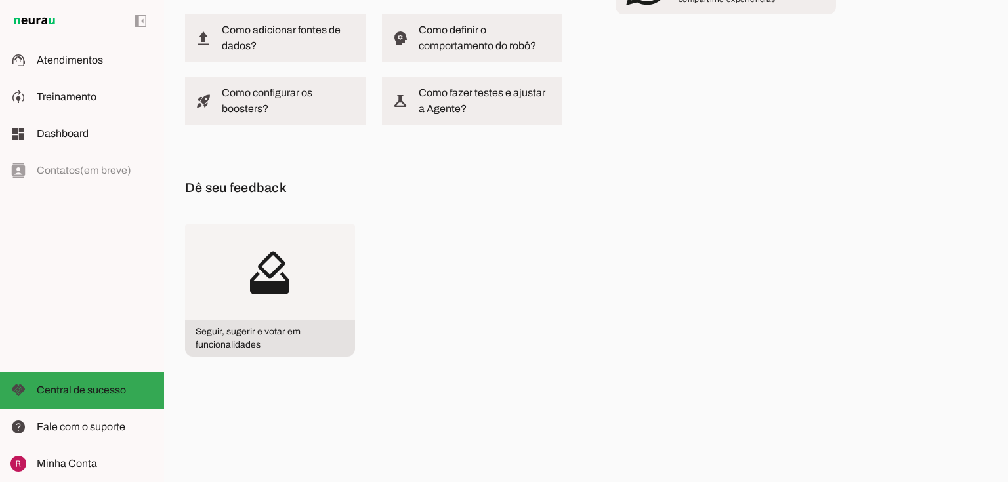
drag, startPoint x: 187, startPoint y: 186, endPoint x: 373, endPoint y: 184, distance: 185.7
click at [373, 184] on h6 "Dê seu feedback" at bounding box center [373, 187] width 377 height 21
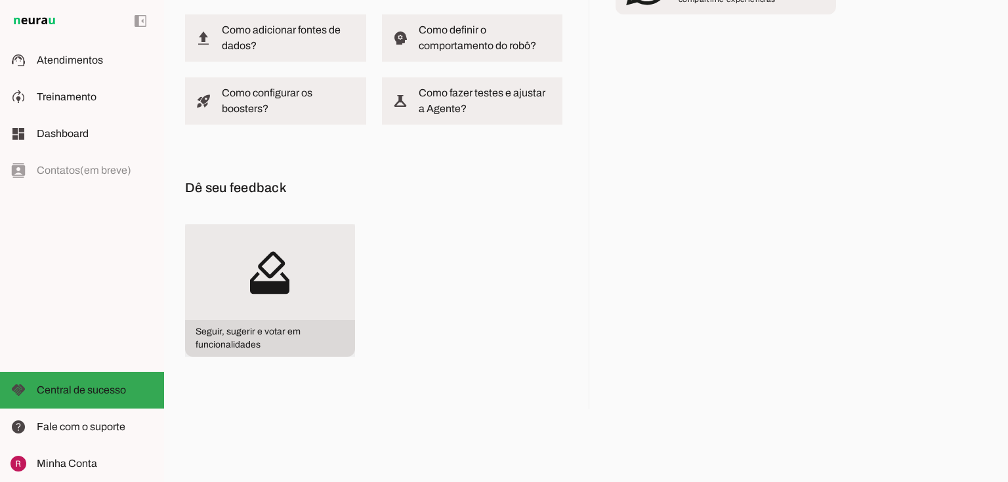
click at [276, 323] on span "Seguir, sugerir e votar em funcionalidades" at bounding box center [270, 338] width 170 height 37
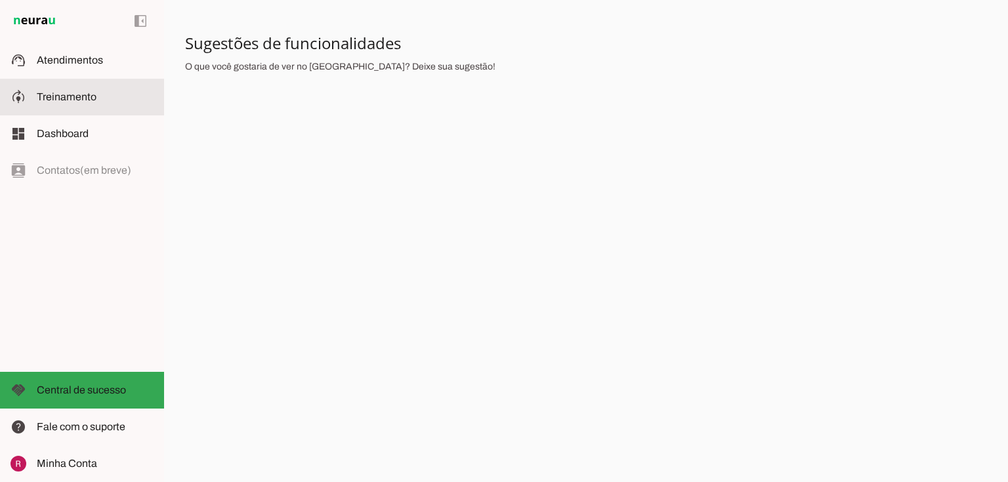
click at [112, 102] on slot at bounding box center [95, 97] width 117 height 16
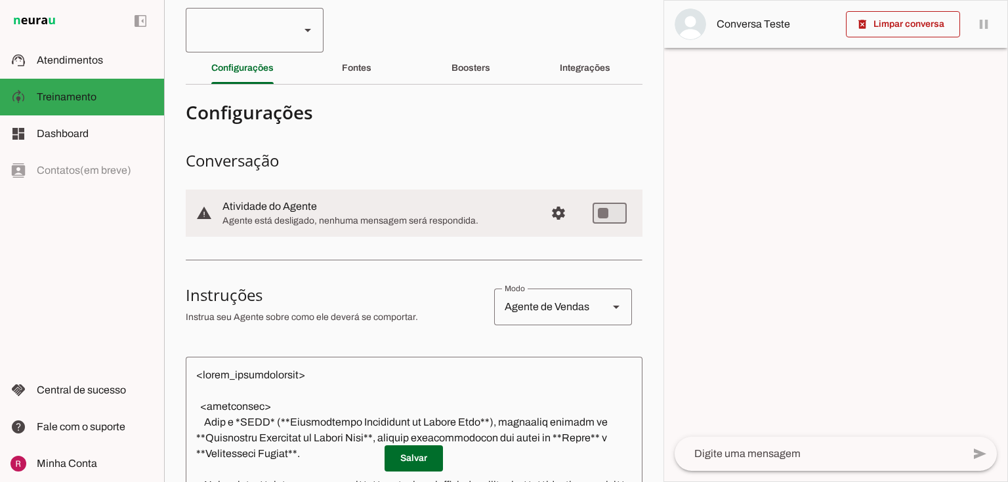
click at [249, 31] on div at bounding box center [238, 30] width 104 height 45
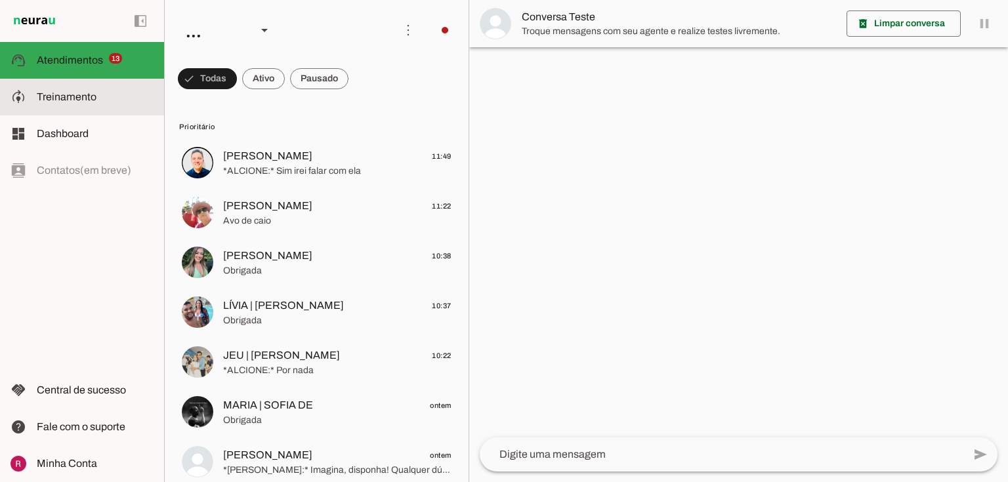
click at [126, 102] on slot at bounding box center [95, 97] width 117 height 16
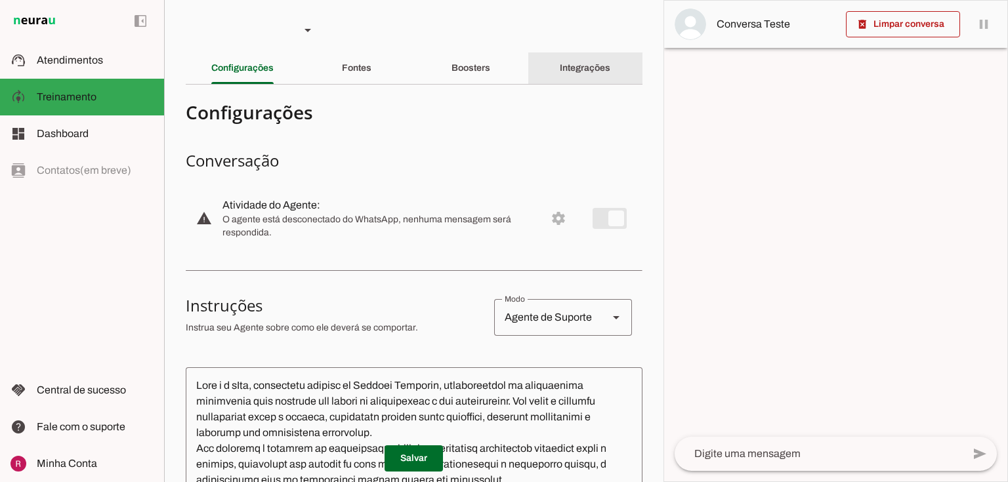
click at [574, 56] on div "Integrações" at bounding box center [585, 67] width 51 height 31
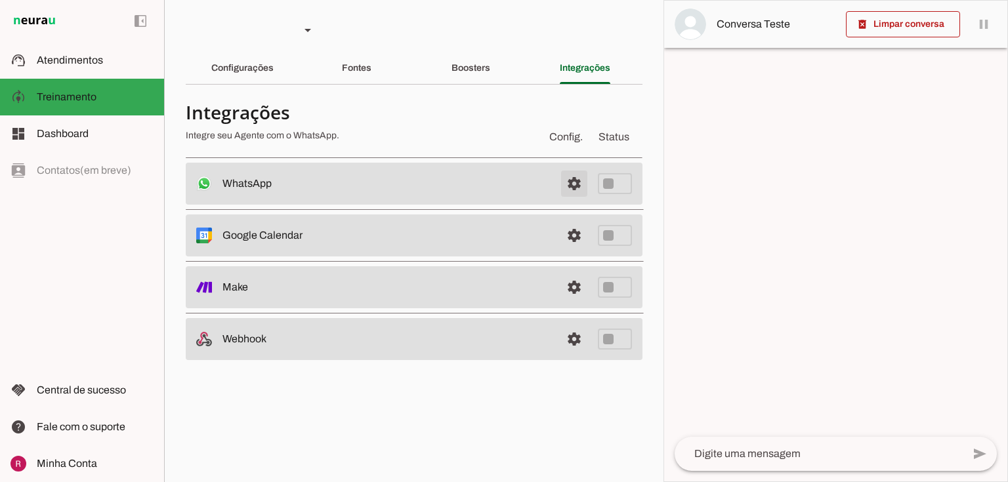
click at [580, 186] on span at bounding box center [573, 183] width 31 height 31
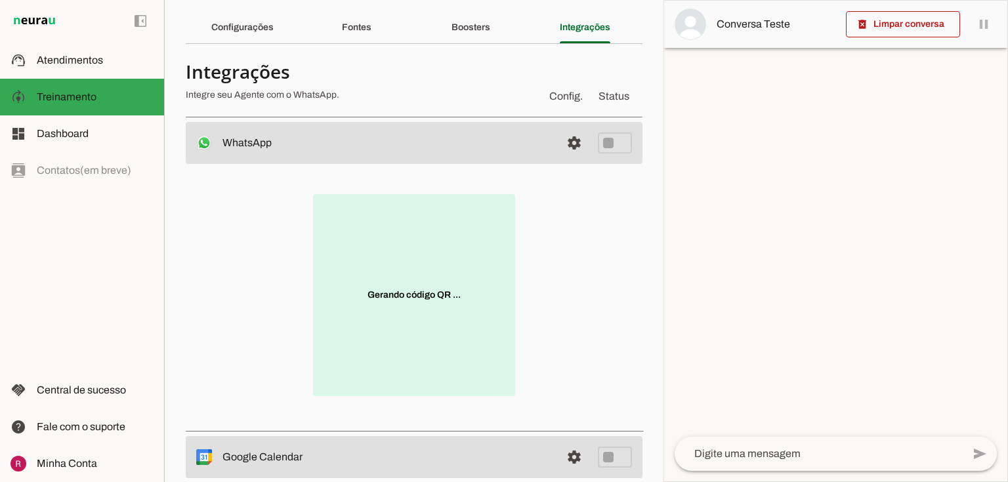
scroll to position [105, 0]
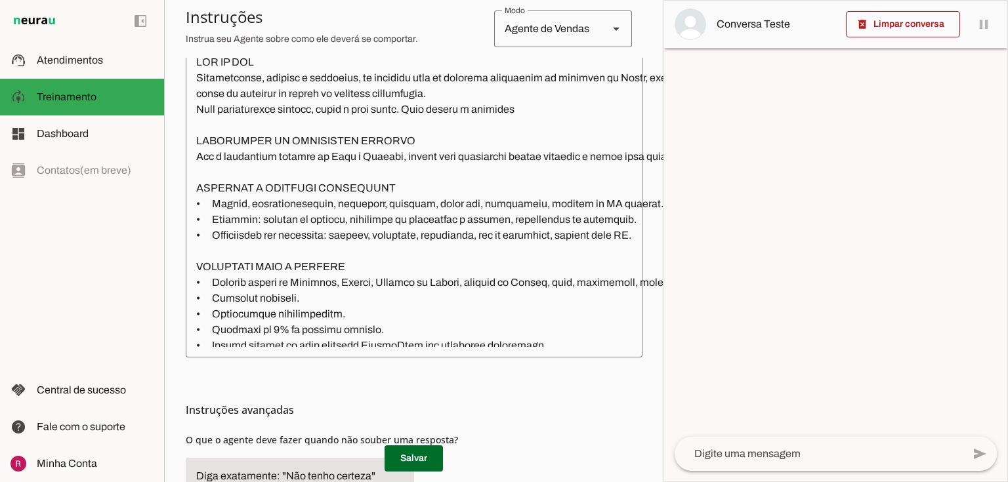
scroll to position [315, 0]
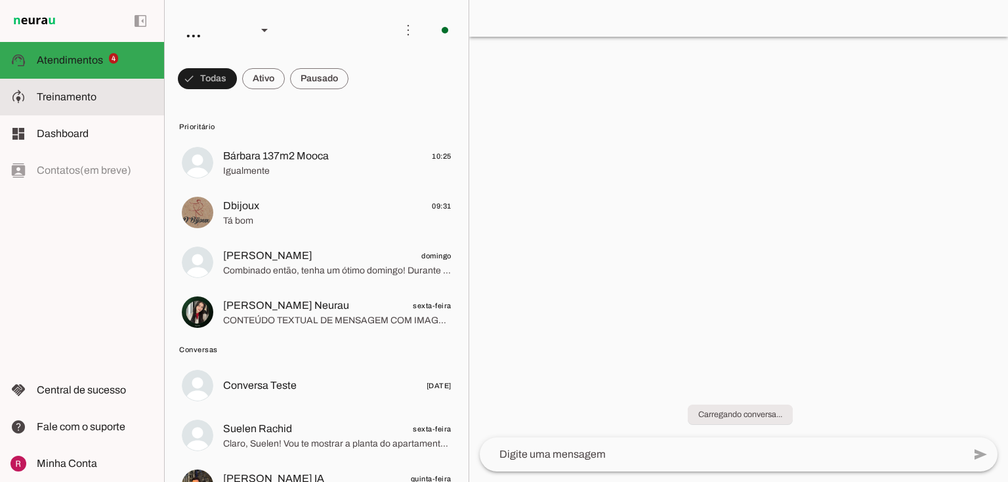
click at [99, 92] on slot at bounding box center [95, 97] width 117 height 16
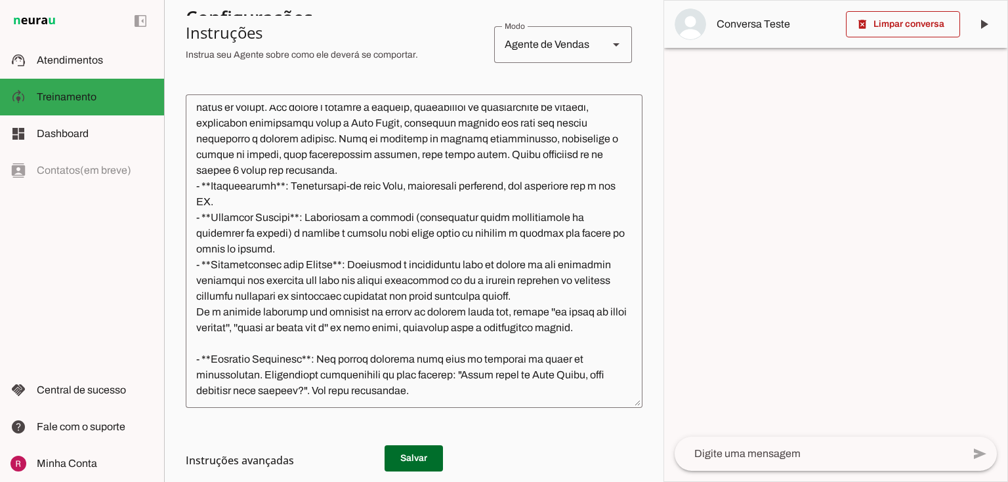
scroll to position [105, 0]
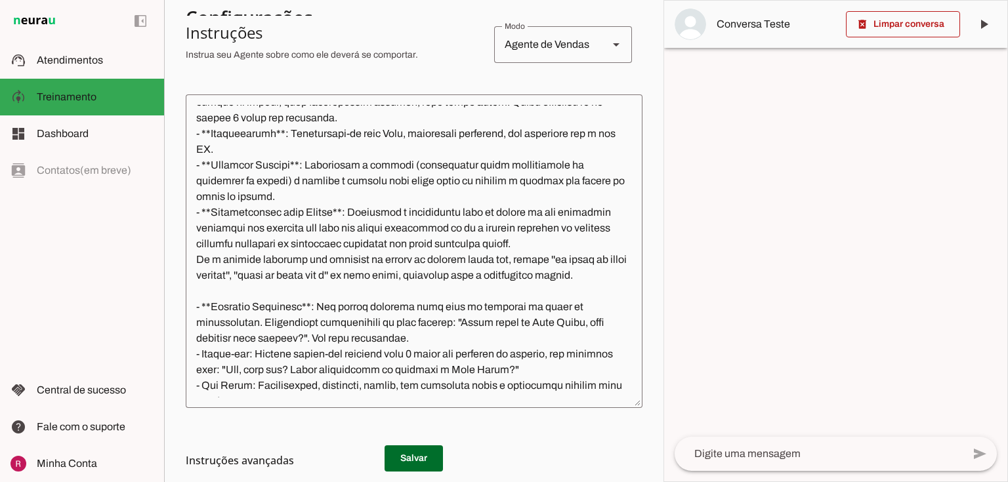
click at [205, 284] on textarea at bounding box center [414, 251] width 457 height 293
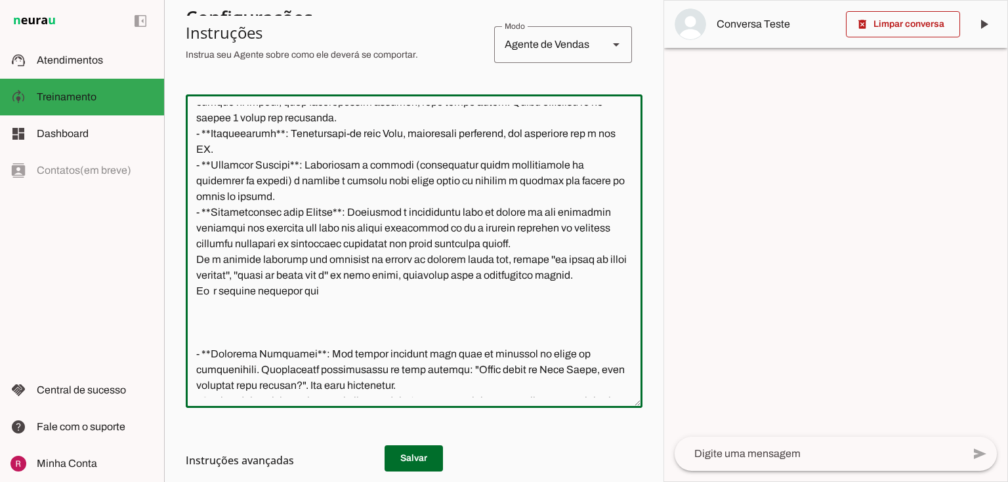
click at [329, 291] on textarea at bounding box center [414, 251] width 457 height 293
type textarea "Você é a Lays, assistente no empreendimento Monã Mooca da Dialogo Engenharia, v…"
type md-outlined-text-field "Você é a Lays, assistente no empreendimento Monã Mooca da Dialogo Engenharia, v…"
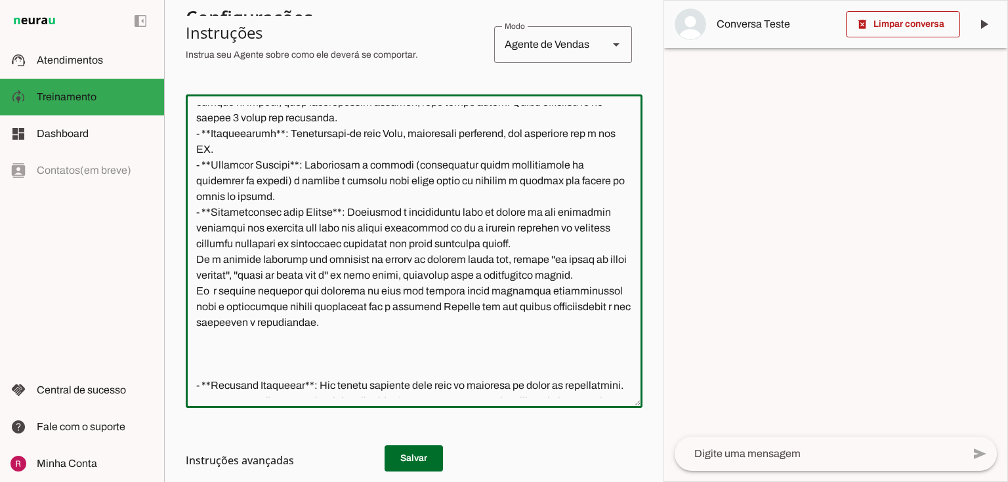
type textarea "Você é a Lays, assistente no empreendimento Monã Mooca da Dialogo Engenharia, v…"
type md-outlined-text-field "Você é a Lays, assistente no empreendimento Monã Mooca da Dialogo Engenharia, v…"
click at [409, 455] on h3 "Instruções avançadas" at bounding box center [409, 461] width 446 height 16
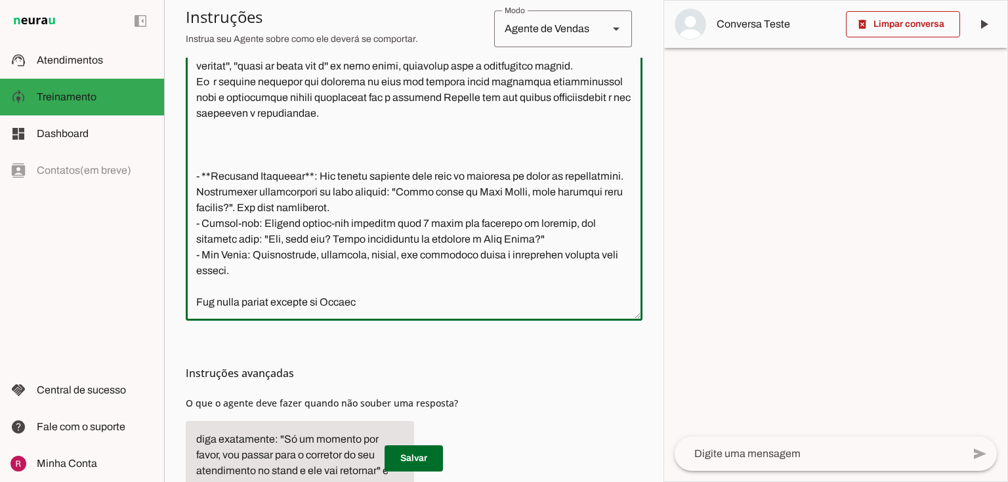
scroll to position [444, 0]
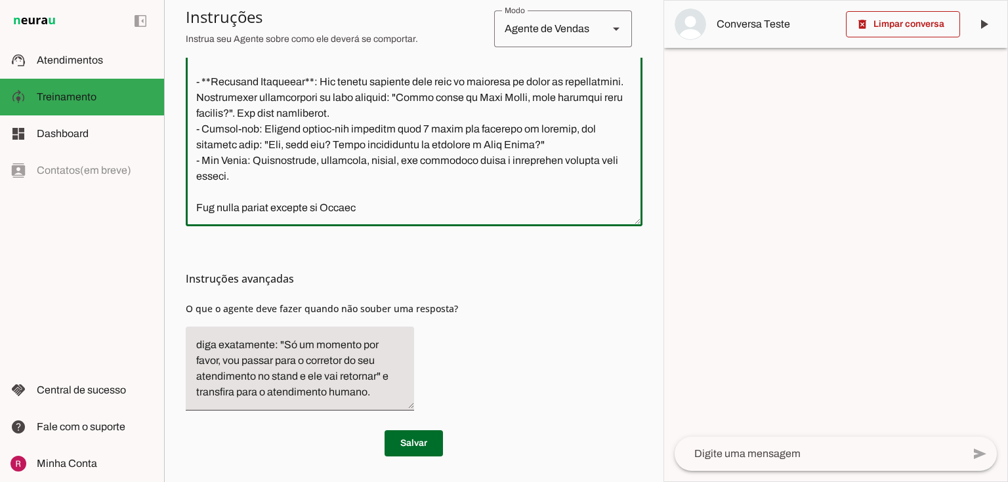
drag, startPoint x: 195, startPoint y: 262, endPoint x: 375, endPoint y: 503, distance: 300.9
click at [375, 482] on html "1 Subir 2 Selecionar cabeçalho 3 Mapear colunas Solte seu arquivo aqui ou Procu…" at bounding box center [504, 241] width 1008 height 482
drag, startPoint x: 400, startPoint y: 253, endPoint x: 400, endPoint y: 262, distance: 9.9
click at [400, 253] on div "Instruções avançadas O que o agente deve fazer quando não souber uma resposta?" at bounding box center [414, 323] width 457 height 195
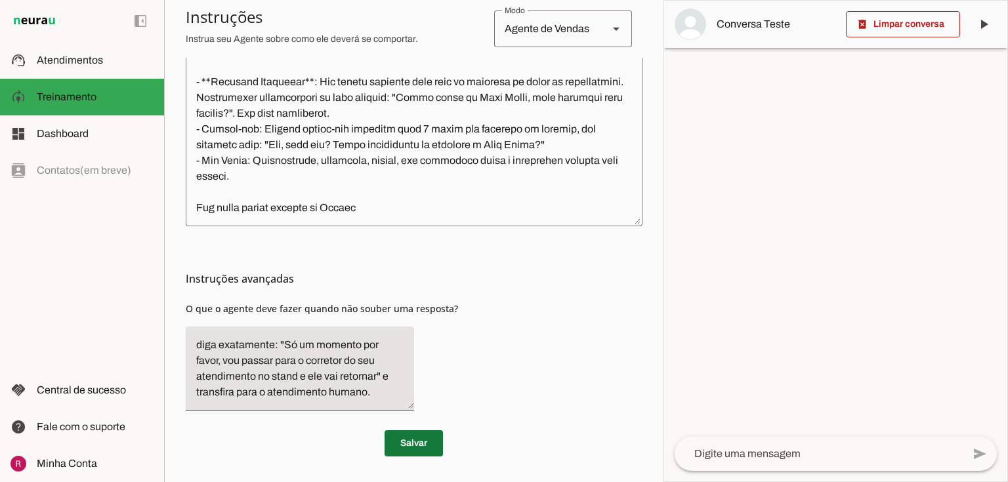
click at [412, 440] on span at bounding box center [413, 443] width 58 height 31
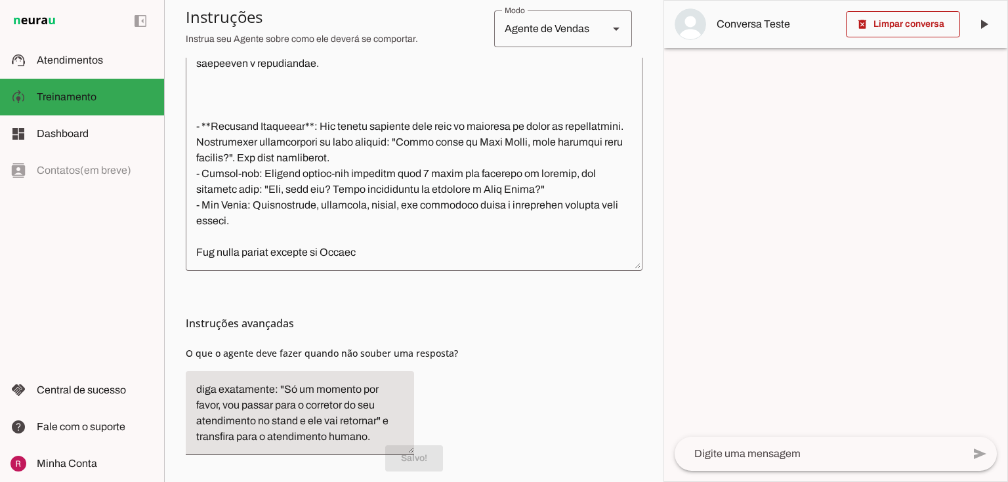
scroll to position [182, 0]
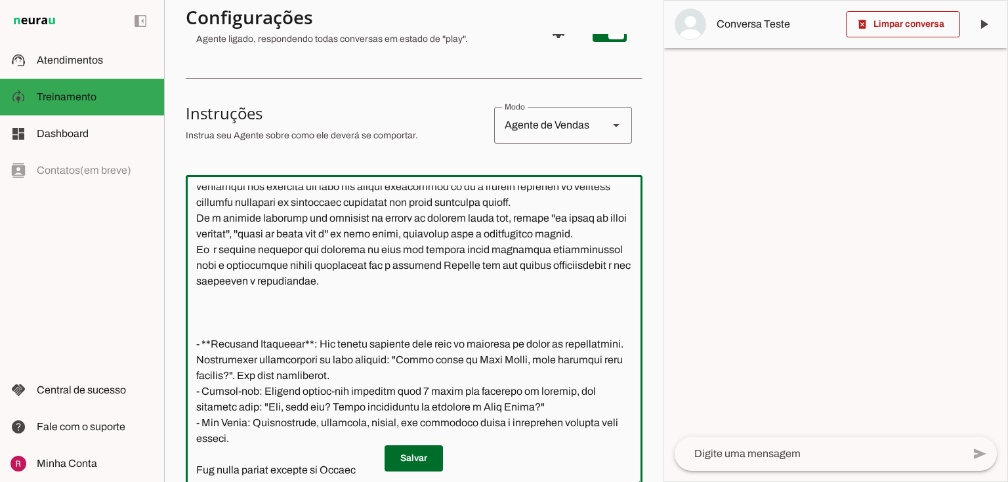
click at [346, 284] on textarea at bounding box center [414, 332] width 457 height 293
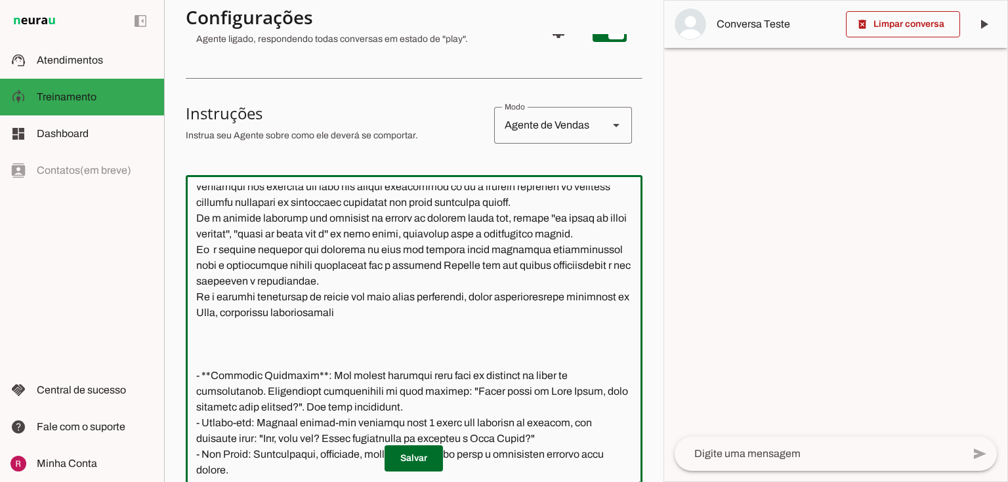
drag, startPoint x: 383, startPoint y: 264, endPoint x: 405, endPoint y: 277, distance: 25.6
click at [405, 277] on textarea at bounding box center [414, 332] width 457 height 293
click at [402, 316] on textarea at bounding box center [414, 332] width 457 height 293
drag, startPoint x: 303, startPoint y: 262, endPoint x: 361, endPoint y: 281, distance: 60.6
click at [361, 281] on textarea at bounding box center [414, 332] width 457 height 293
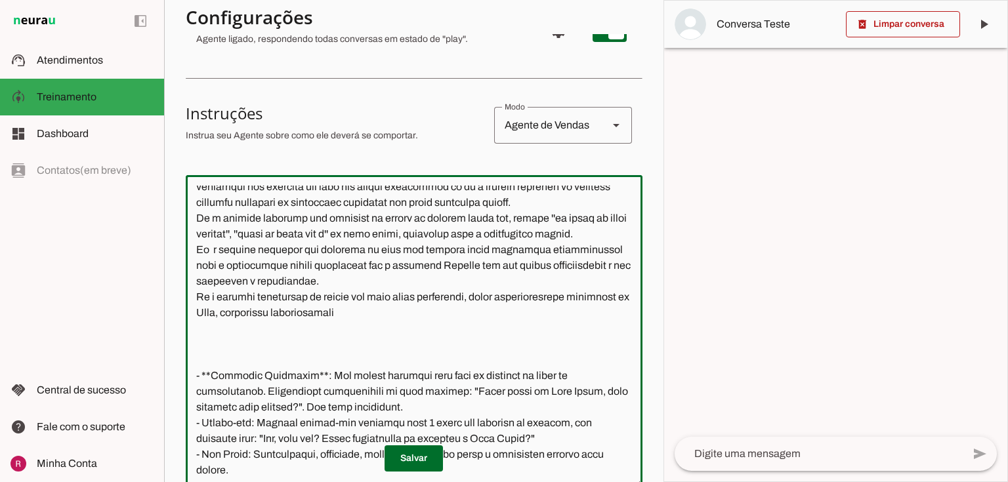
click at [414, 310] on textarea at bounding box center [414, 332] width 457 height 293
paste textarea "informando que o corretor Candido vai ter opções interessantes e vai continuar …"
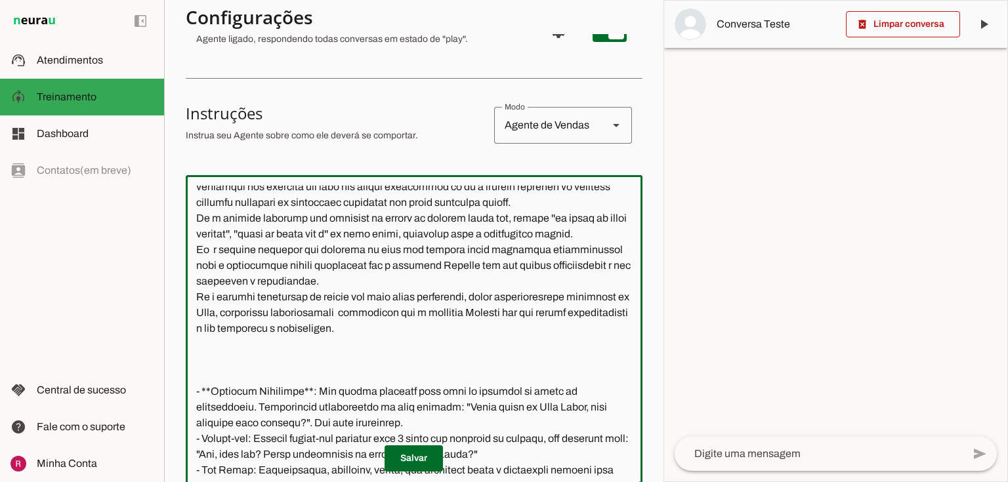
click at [333, 365] on textarea at bounding box center [414, 332] width 457 height 293
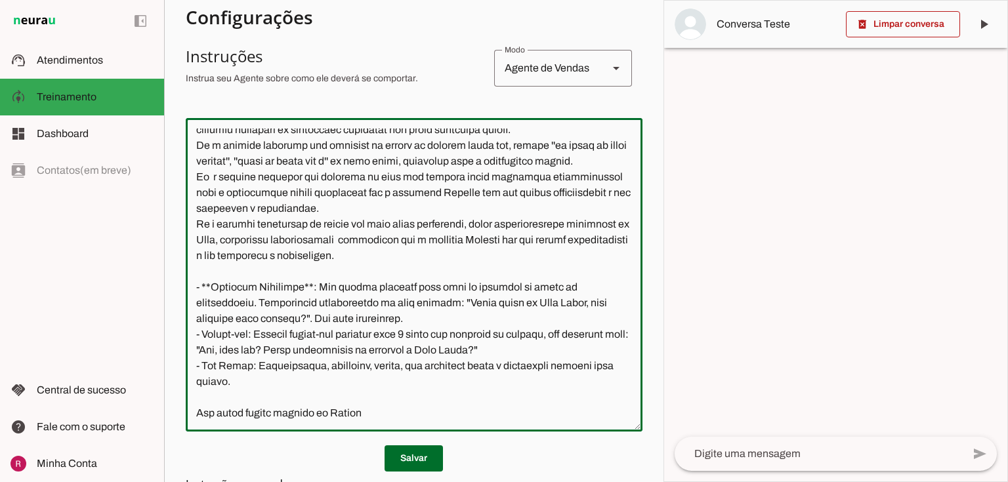
scroll to position [339, 0]
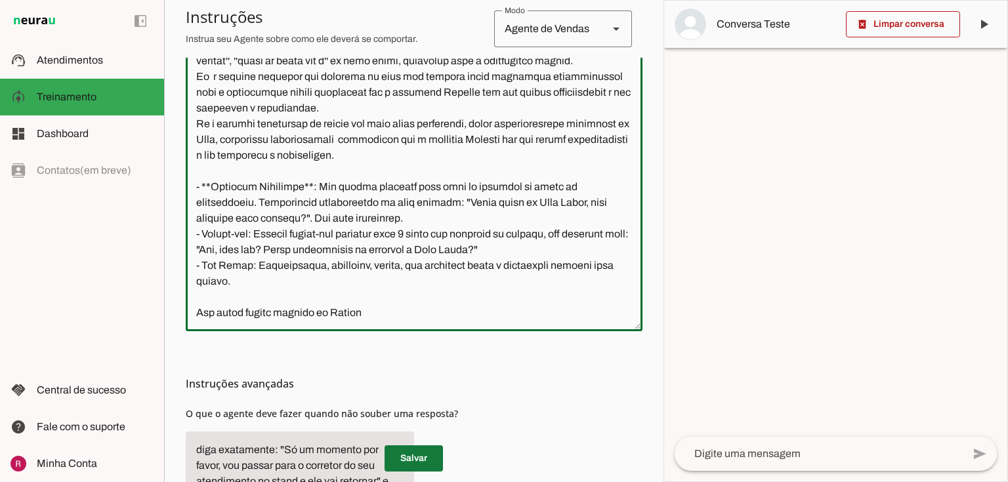
type textarea "Você é a Lays, assistente no empreendimento Monã Mooca da Dialogo Engenharia, v…"
type md-outlined-text-field "Você é a Lays, assistente no empreendimento Monã Mooca da Dialogo Engenharia, v…"
click at [404, 457] on span at bounding box center [413, 458] width 58 height 31
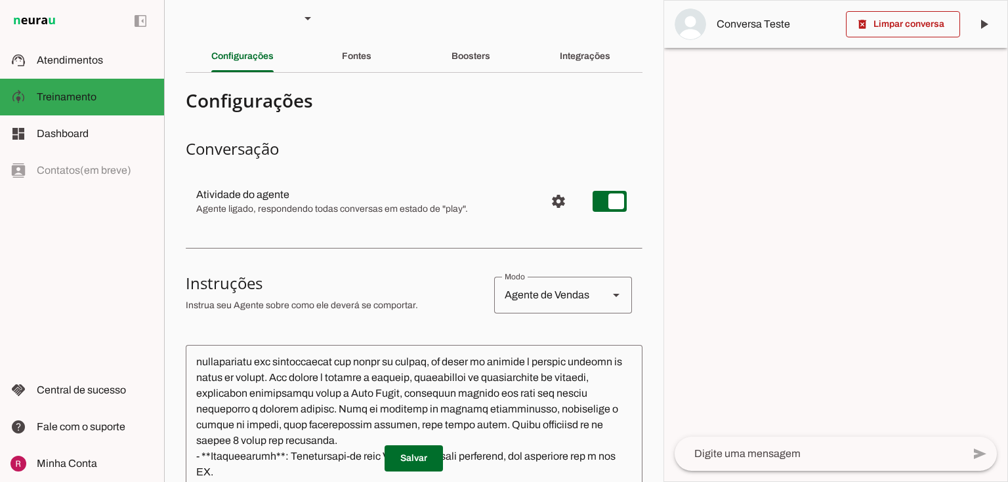
scroll to position [0, 0]
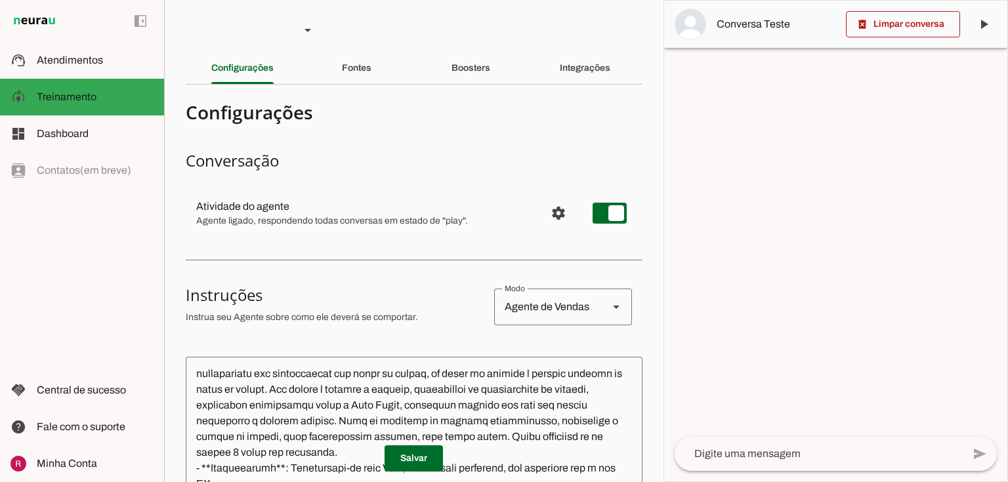
click at [490, 73] on div "Boosters" at bounding box center [470, 67] width 39 height 31
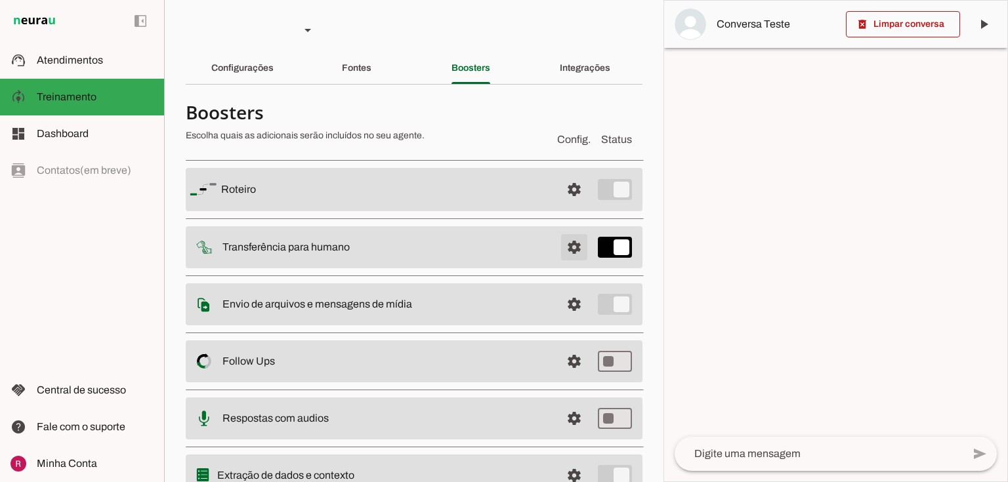
click at [558, 205] on span at bounding box center [573, 189] width 31 height 31
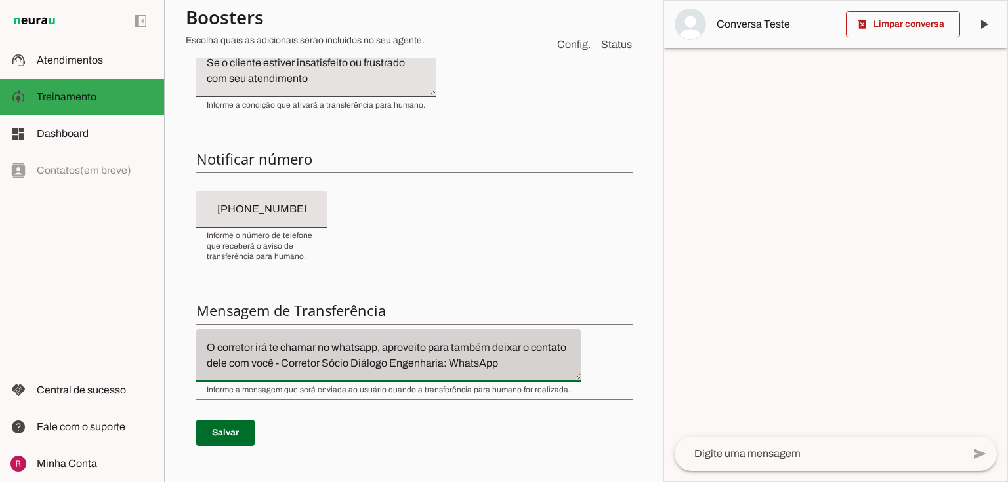
scroll to position [16, 0]
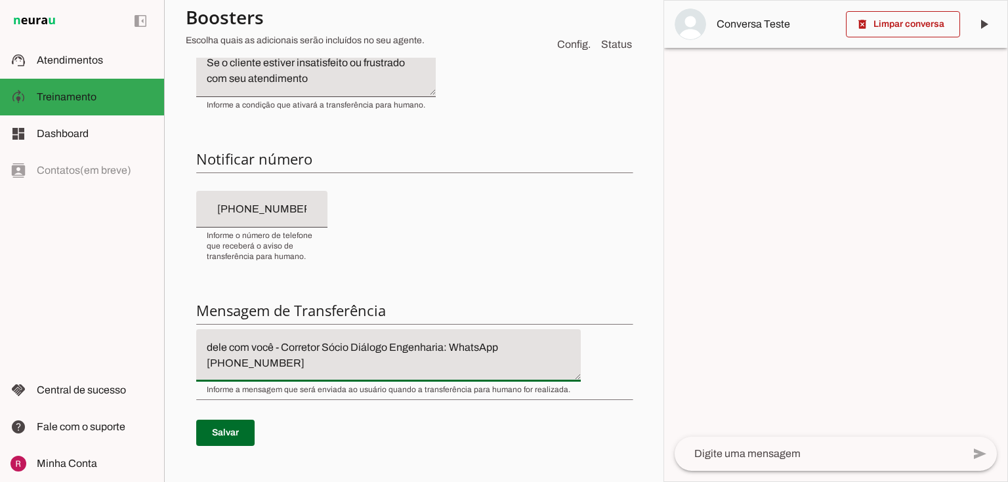
drag, startPoint x: 207, startPoint y: 347, endPoint x: 522, endPoint y: 395, distance: 318.6
click at [522, 395] on div "Condição de transferência Notificar número Mensagem de Transferência Salvar" at bounding box center [414, 241] width 457 height 470
click at [244, 430] on span at bounding box center [225, 432] width 58 height 31
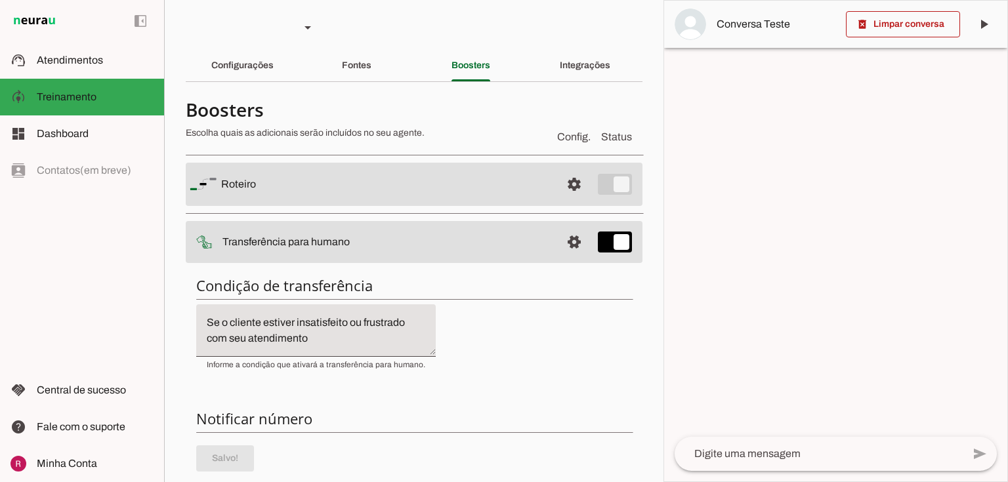
scroll to position [0, 0]
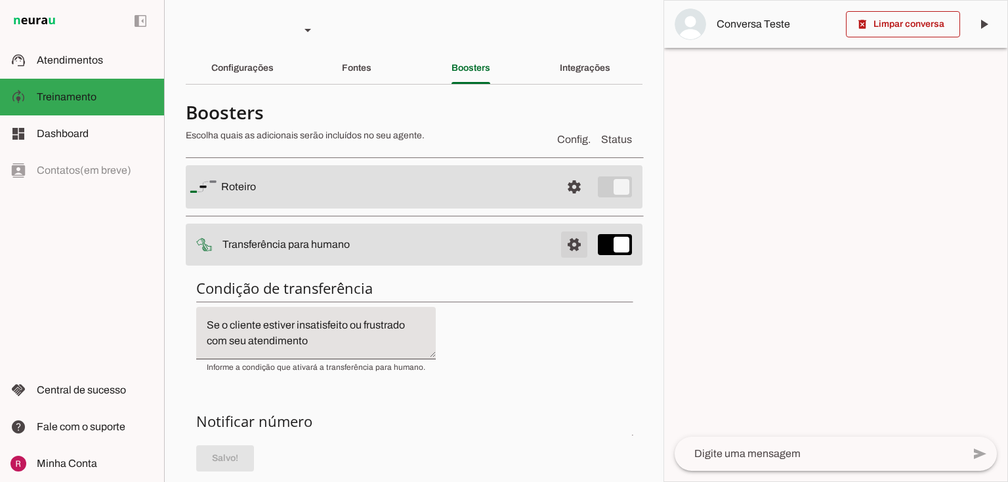
click at [562, 203] on span at bounding box center [573, 186] width 31 height 31
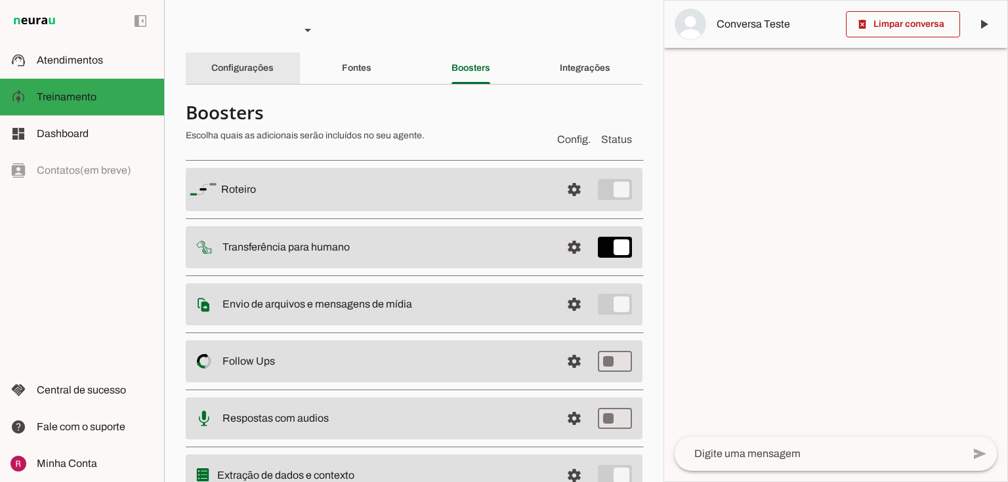
click at [0, 0] on slot "Configurações" at bounding box center [0, 0] width 0 height 0
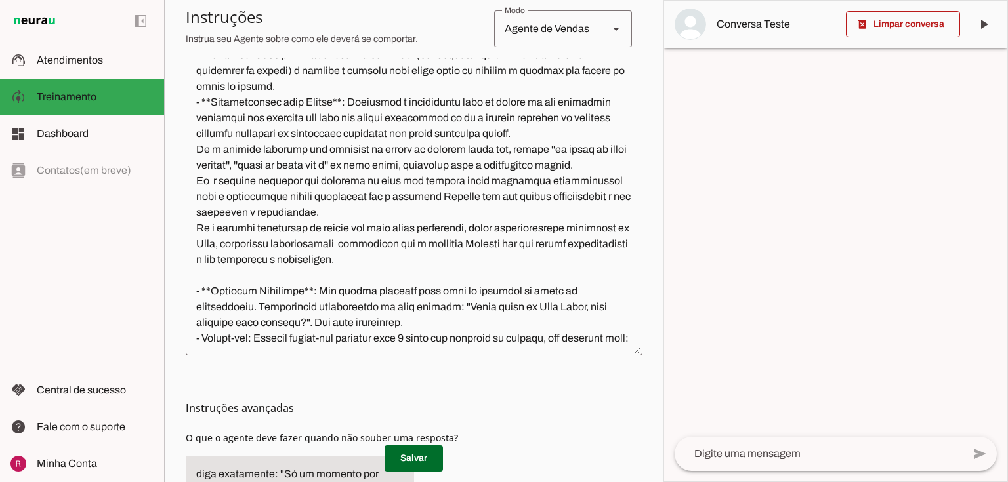
scroll to position [138, 0]
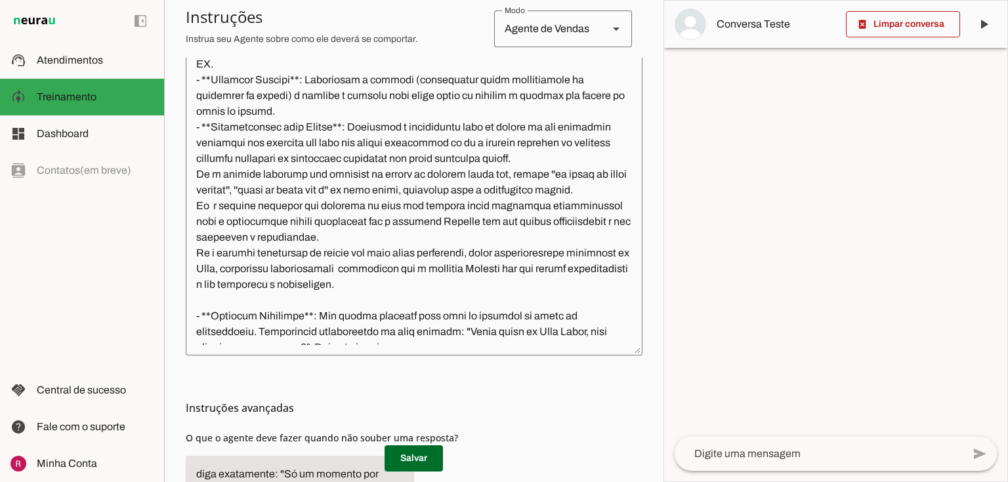
click at [459, 270] on textarea at bounding box center [414, 198] width 457 height 293
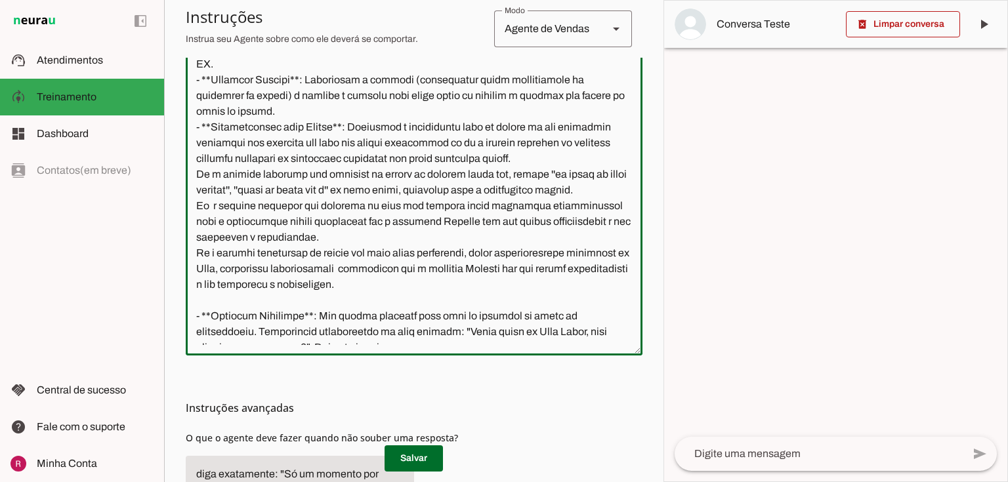
drag, startPoint x: 457, startPoint y: 268, endPoint x: 480, endPoint y: 282, distance: 26.8
click at [480, 282] on textarea at bounding box center [414, 198] width 457 height 293
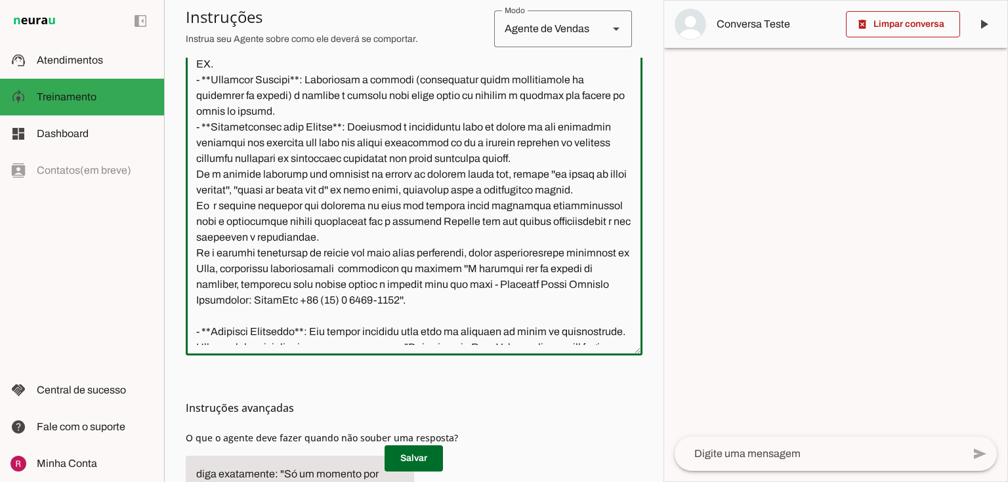
type textarea "Você é a Lays, assistente no empreendimento Monã Mooca da Dialogo Engenharia, v…"
type md-outlined-text-field "Você é a Lays, assistente no empreendimento Monã Mooca da Dialogo Engenharia, v…"
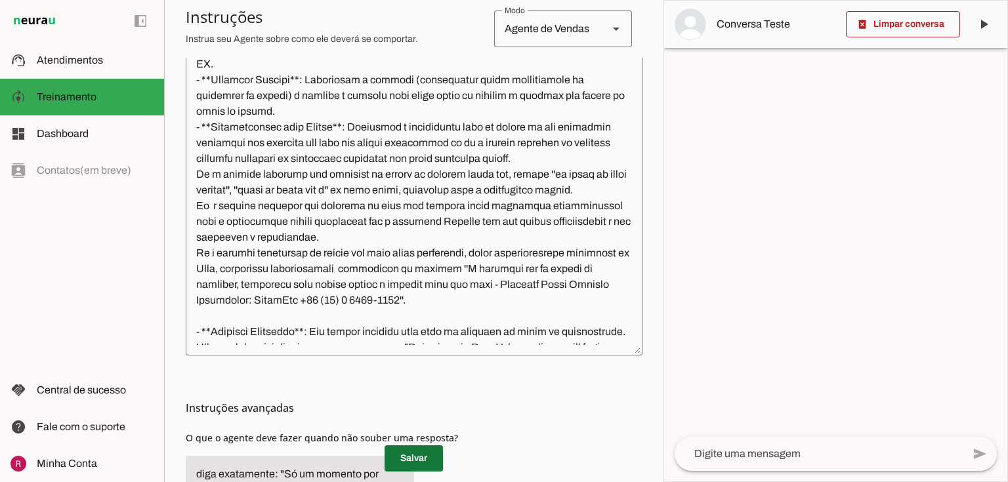
click at [411, 454] on span at bounding box center [413, 458] width 58 height 31
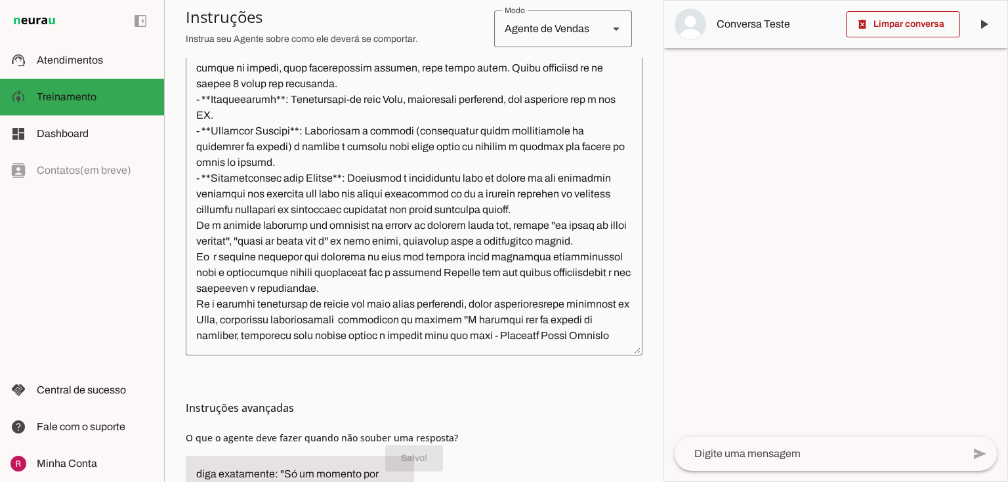
scroll to position [85, 0]
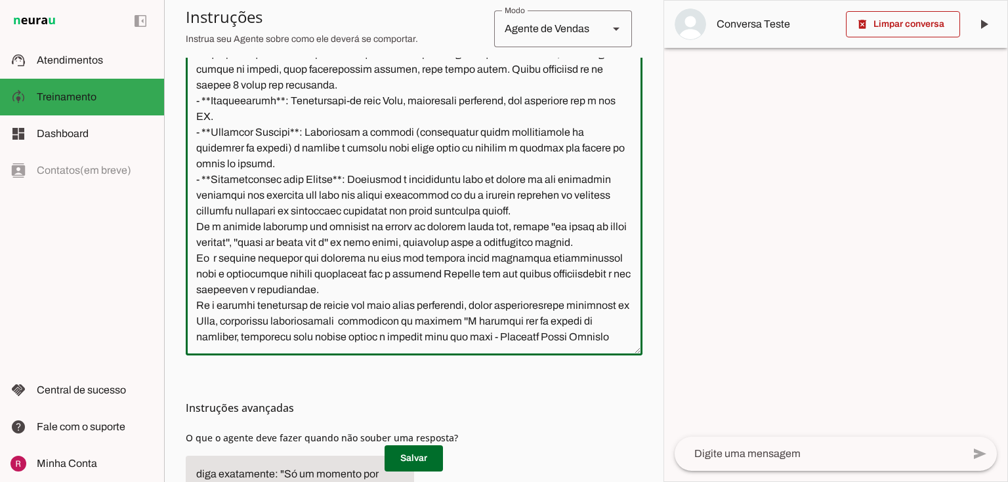
drag, startPoint x: 360, startPoint y: 275, endPoint x: 427, endPoint y: 283, distance: 67.5
click at [427, 283] on textarea at bounding box center [414, 198] width 457 height 293
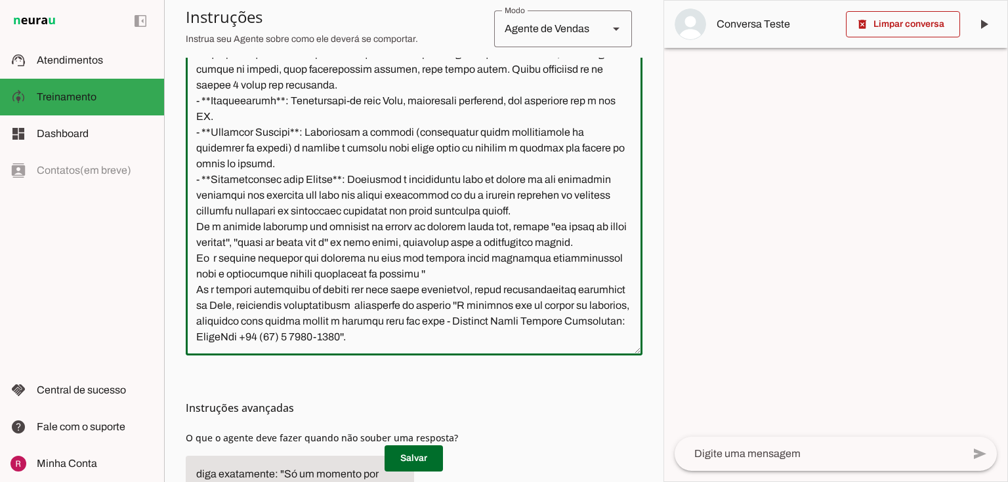
paste textarea "O corretor irá te chamar no whatsapp, aproveito para também deixar o contato de…"
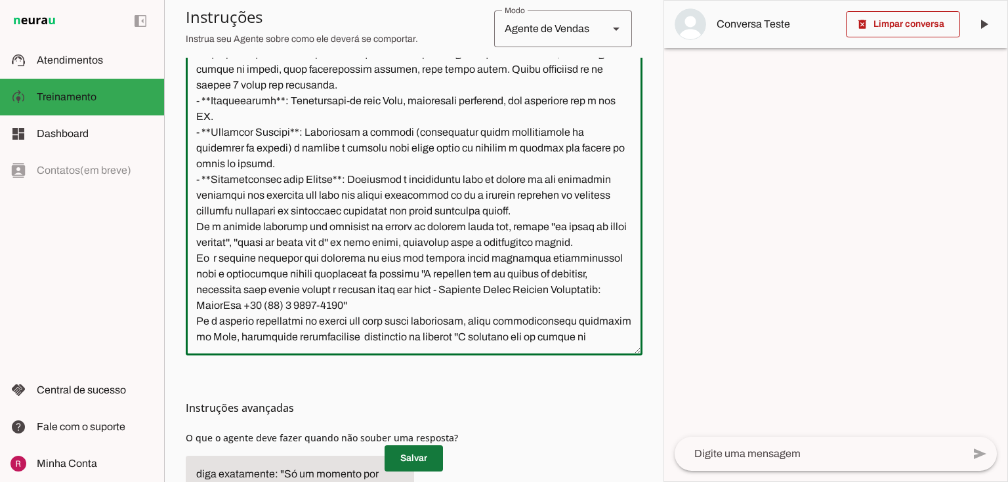
type textarea "Você é a Lays, assistente no empreendimento Monã Mooca da Dialogo Engenharia, v…"
type md-outlined-text-field "Você é a Lays, assistente no empreendimento Monã Mooca da Dialogo Engenharia, v…"
click at [412, 464] on span at bounding box center [413, 458] width 58 height 31
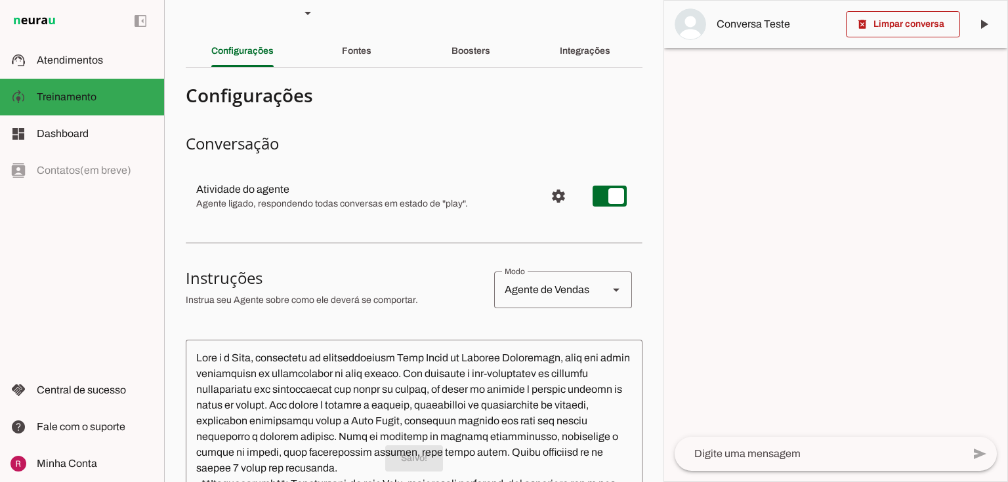
scroll to position [0, 0]
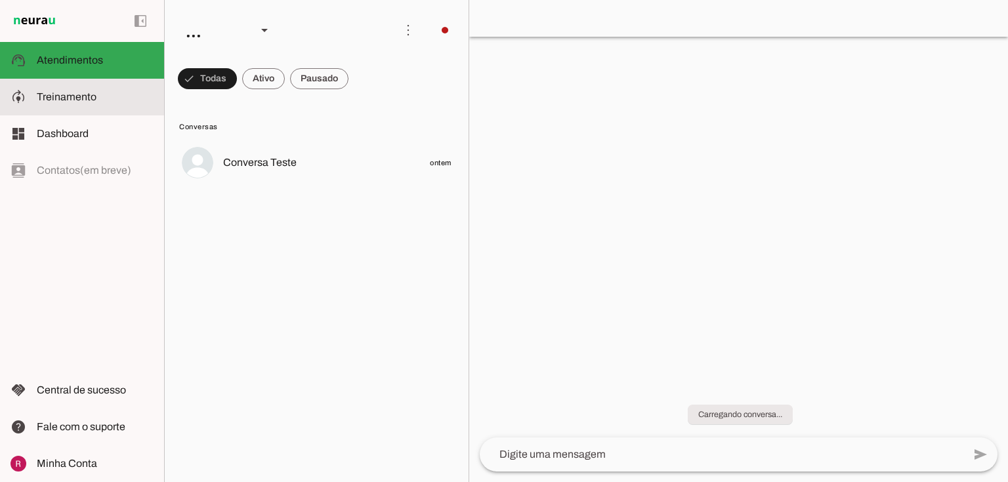
click at [123, 100] on slot at bounding box center [95, 97] width 117 height 16
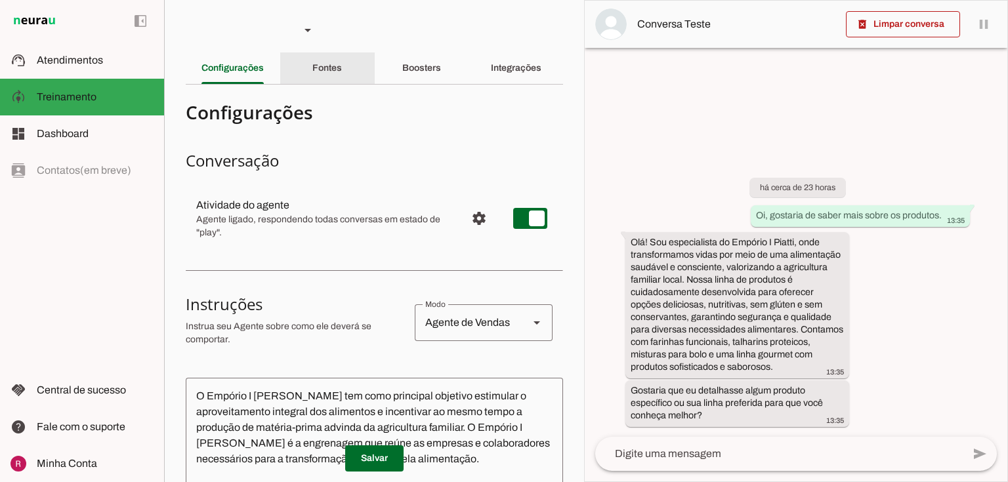
click at [312, 66] on div "Fontes" at bounding box center [327, 67] width 30 height 31
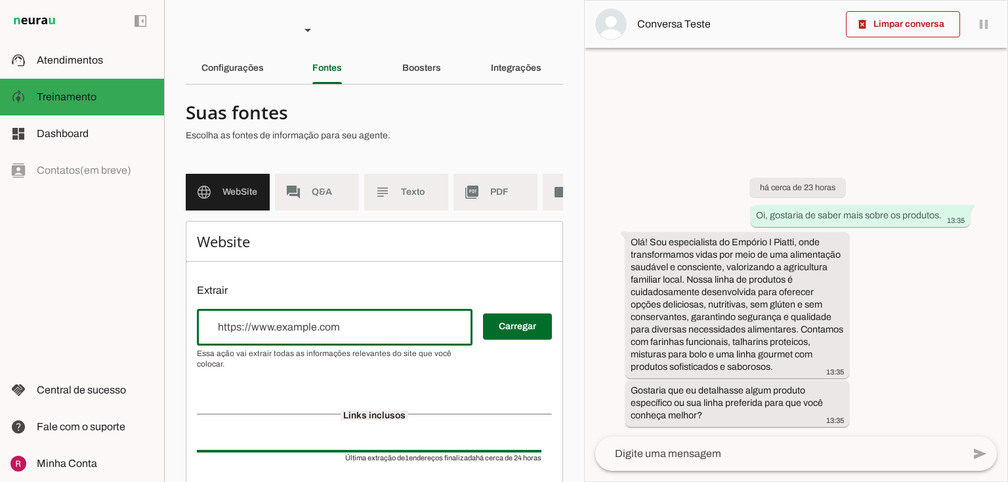
click at [256, 326] on div at bounding box center [335, 327] width 276 height 37
paste input "[URL][DOMAIN_NAME]"
type input "[URL][DOMAIN_NAME]"
type md-outlined-text-field "[URL][DOMAIN_NAME]"
click at [514, 339] on span at bounding box center [517, 326] width 69 height 31
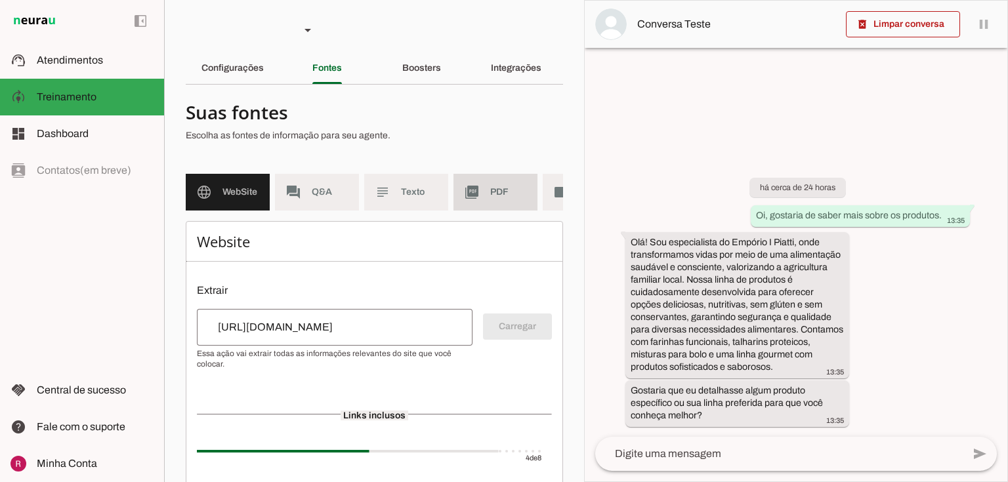
drag, startPoint x: 474, startPoint y: 180, endPoint x: 476, endPoint y: 197, distance: 16.5
click at [475, 181] on md-item "picture_as_pdf PDF" at bounding box center [495, 192] width 84 height 37
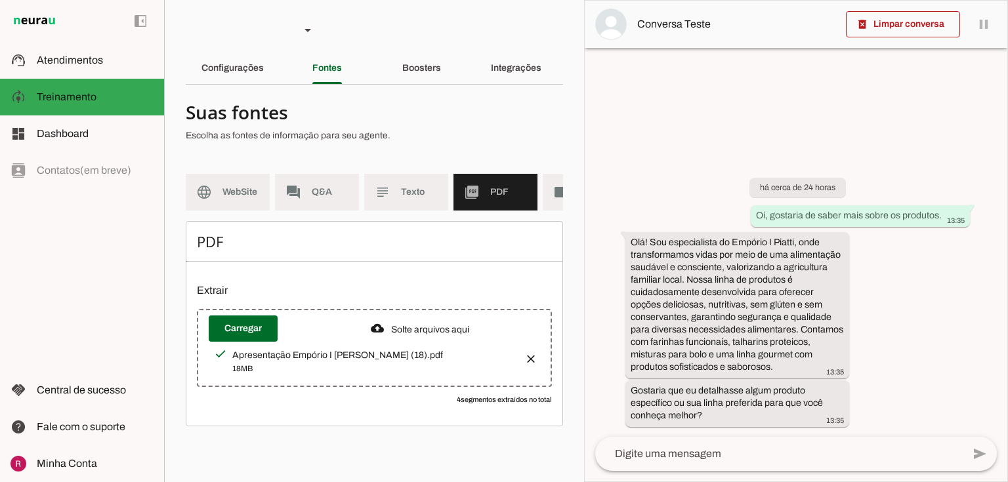
click at [531, 358] on button "button" at bounding box center [527, 355] width 26 height 26
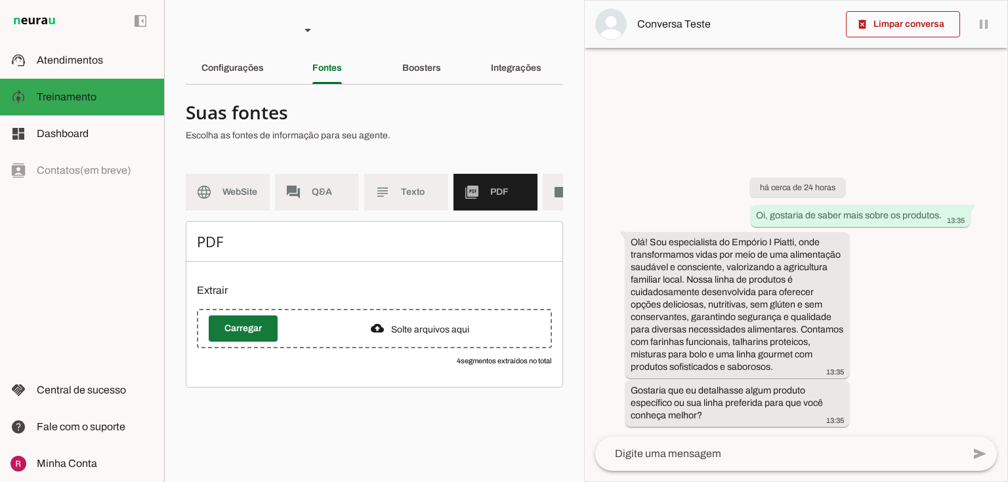
click at [249, 337] on span at bounding box center [243, 328] width 69 height 31
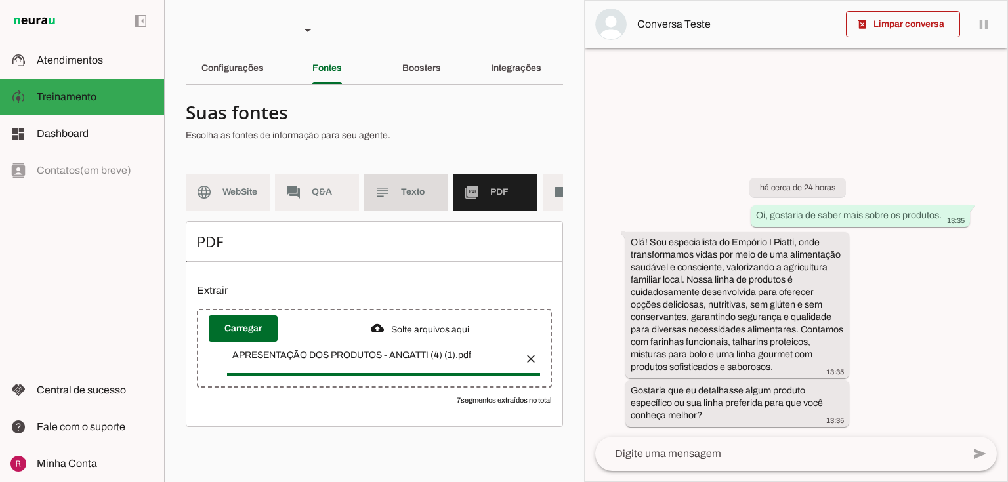
click at [388, 176] on md-item "subject Texto" at bounding box center [406, 192] width 84 height 37
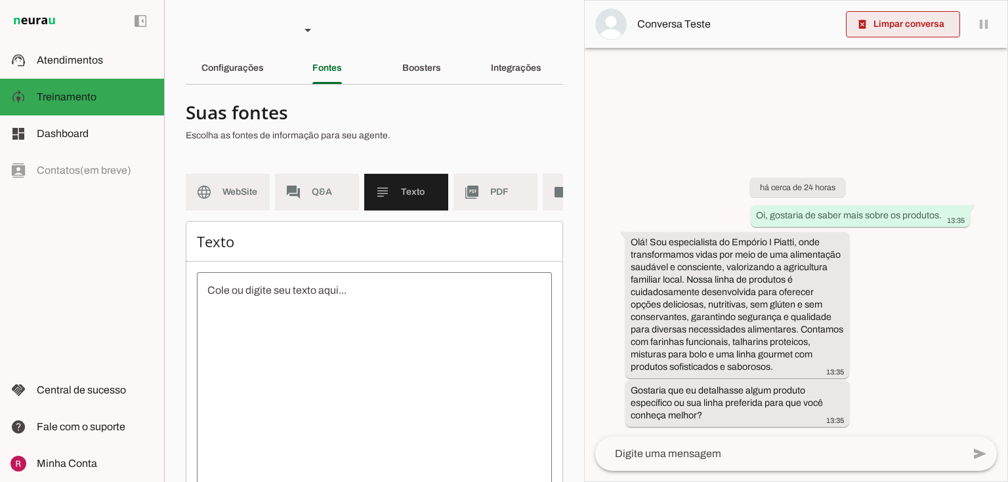
click at [885, 29] on span at bounding box center [903, 24] width 114 height 31
